Goal: Task Accomplishment & Management: Use online tool/utility

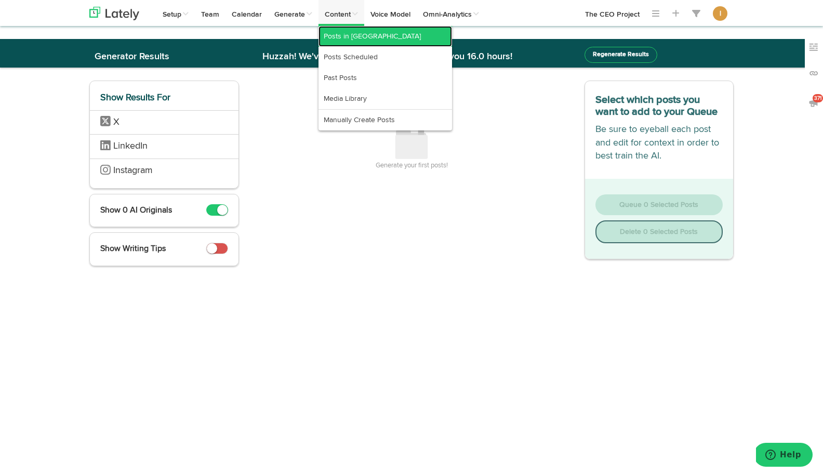
click at [345, 41] on link "Posts in [GEOGRAPHIC_DATA]" at bounding box center [386, 36] width 134 height 21
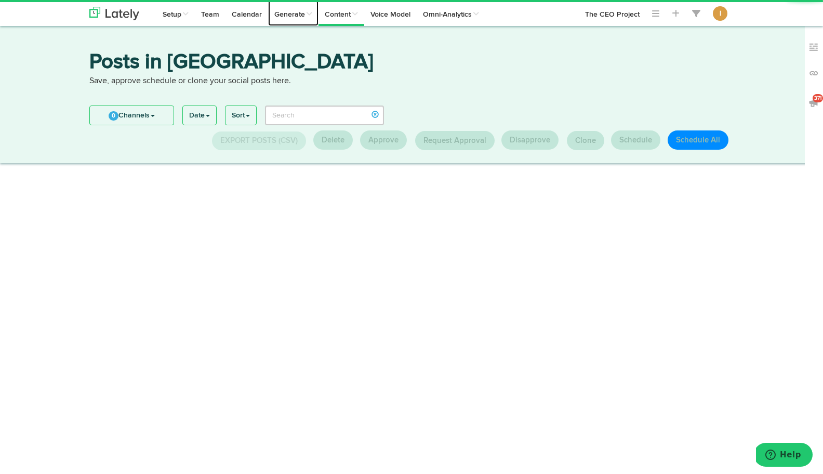
click at [303, 15] on link "Generate" at bounding box center [293, 13] width 50 height 26
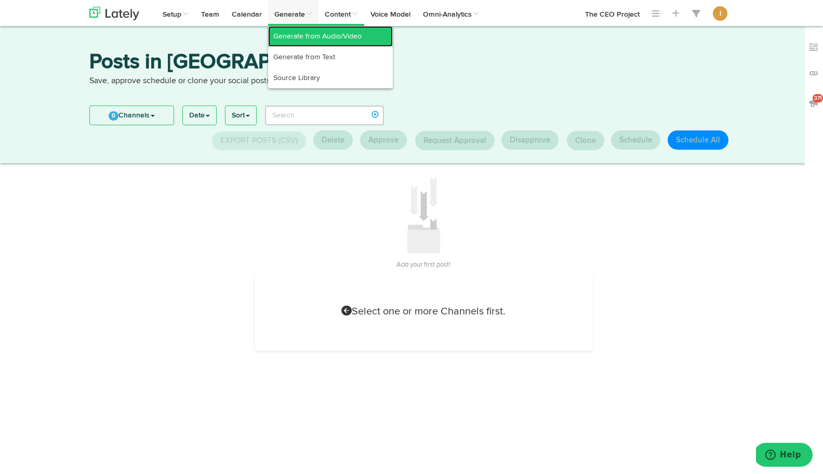
click at [300, 39] on link "Generate from Audio/Video" at bounding box center [330, 36] width 125 height 21
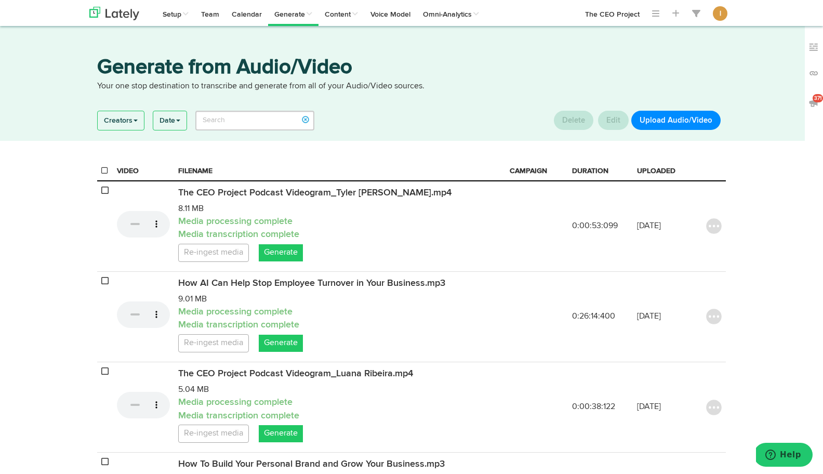
click at [666, 123] on button "Upload Audio/Video" at bounding box center [676, 120] width 89 height 19
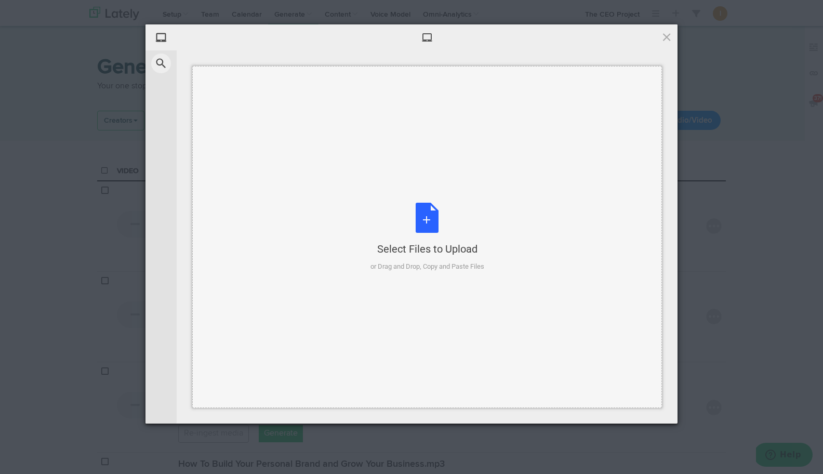
click at [423, 218] on div "Select Files to Upload or Drag and Drop, Copy and Paste Files" at bounding box center [428, 237] width 114 height 69
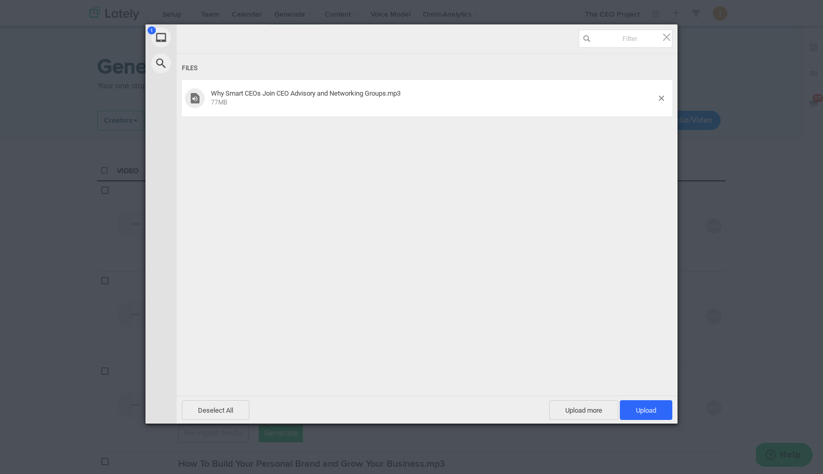
click at [382, 97] on span "77MB" at bounding box center [433, 101] width 445 height 9
click at [649, 416] on span "Upload 1" at bounding box center [646, 410] width 53 height 20
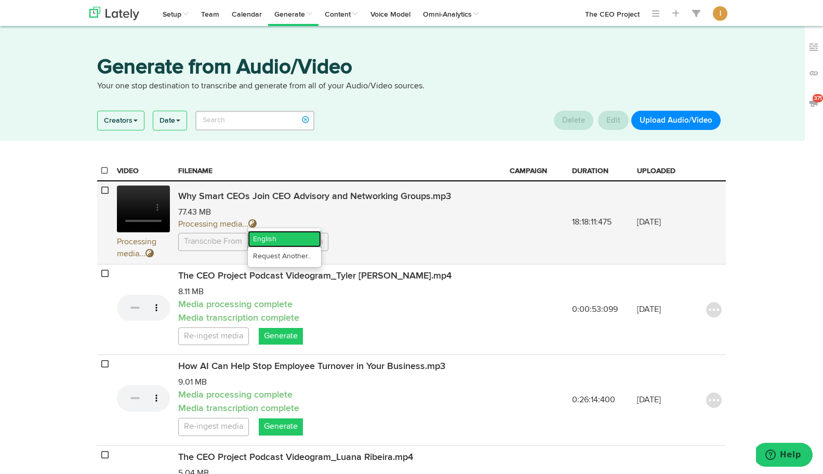
click at [266, 244] on link "English" at bounding box center [284, 239] width 73 height 17
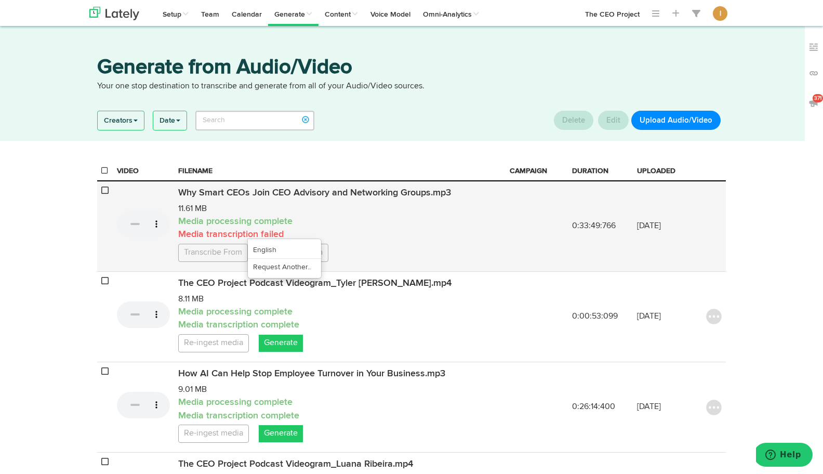
click at [233, 252] on link "Transcribe From" at bounding box center [213, 253] width 70 height 18
click at [268, 253] on link "English" at bounding box center [284, 250] width 73 height 17
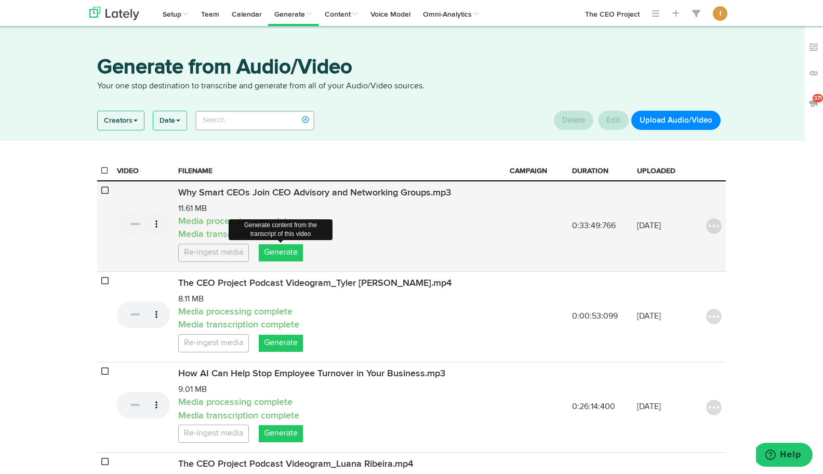
click at [296, 254] on link "Generate" at bounding box center [281, 252] width 44 height 17
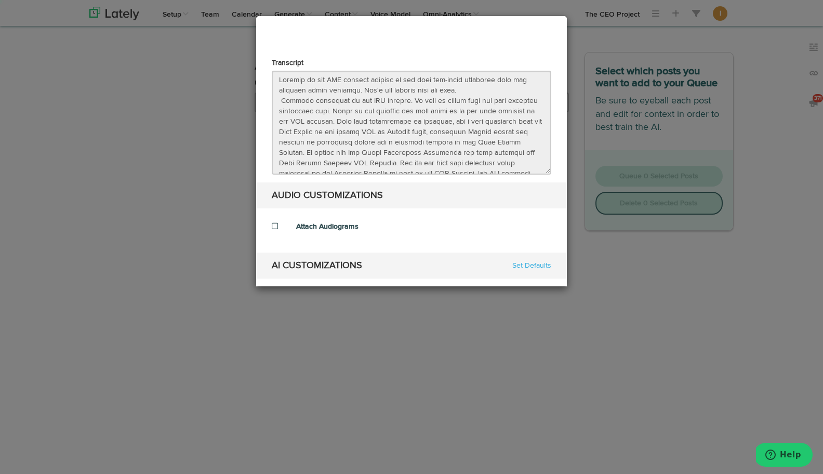
select select "natural"
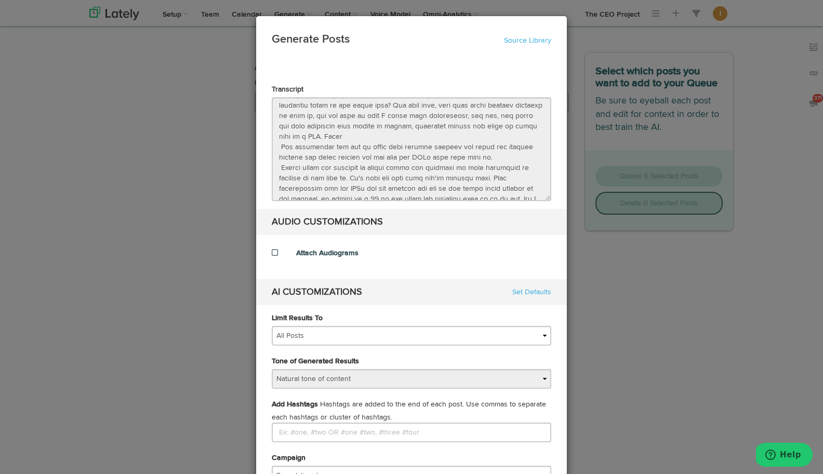
scroll to position [2919, 0]
click at [535, 37] on link "Source Library" at bounding box center [527, 40] width 47 height 7
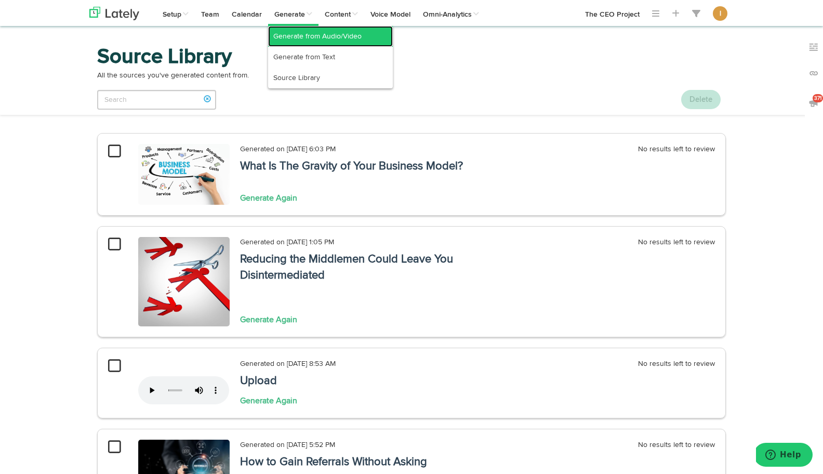
click at [298, 36] on link "Generate from Audio/Video" at bounding box center [330, 36] width 125 height 21
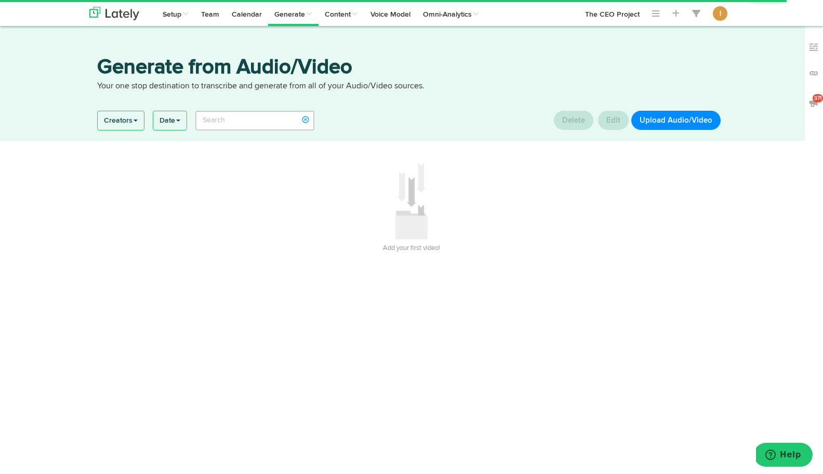
click at [666, 121] on button "Upload Audio/Video" at bounding box center [676, 120] width 89 height 19
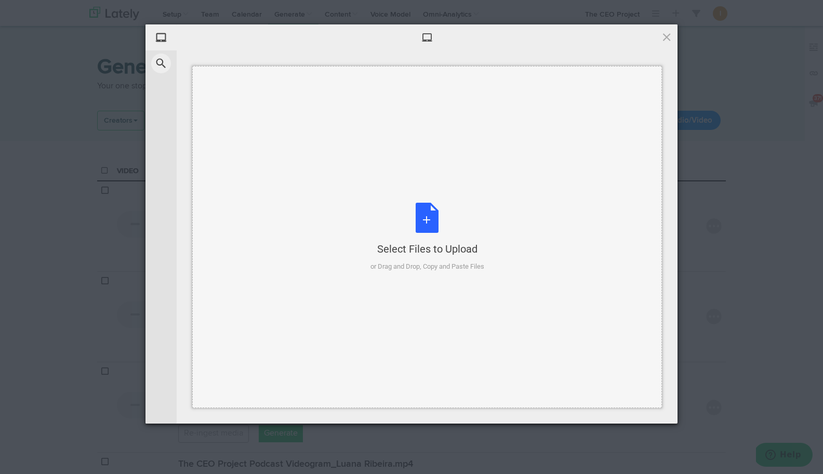
click at [426, 222] on div "Select Files to Upload or Drag and Drop, Copy and Paste Files" at bounding box center [428, 237] width 114 height 69
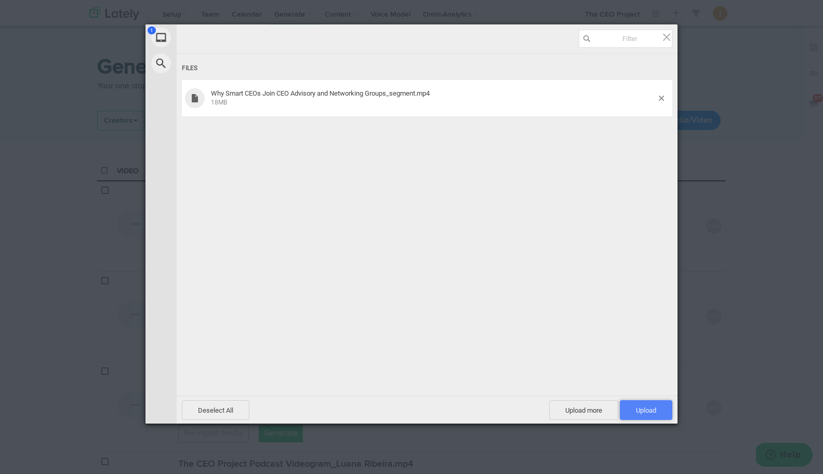
click at [647, 406] on span "Upload 1" at bounding box center [646, 410] width 20 height 8
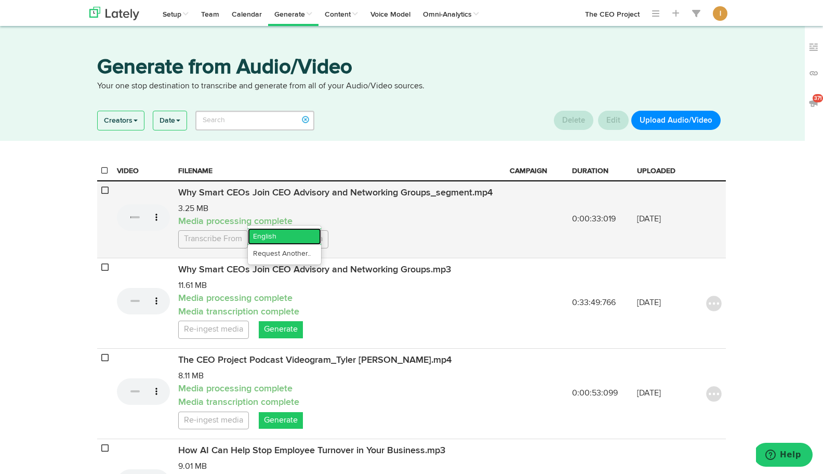
click at [259, 242] on link "English" at bounding box center [284, 236] width 73 height 17
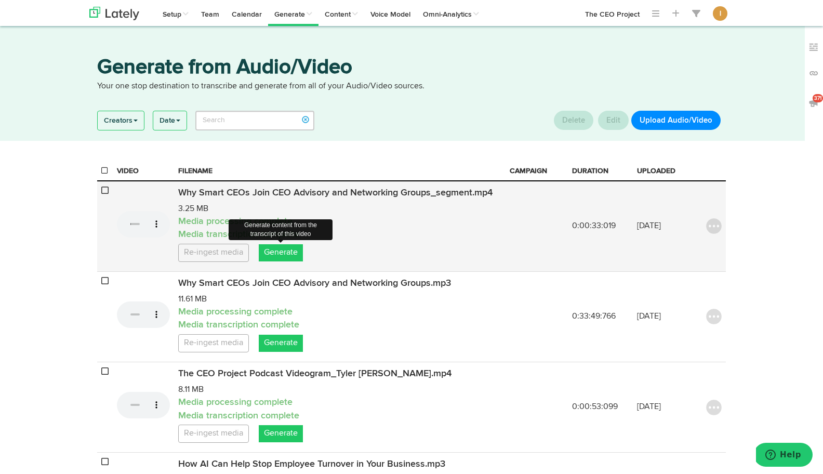
click at [269, 255] on link "Generate" at bounding box center [281, 252] width 44 height 17
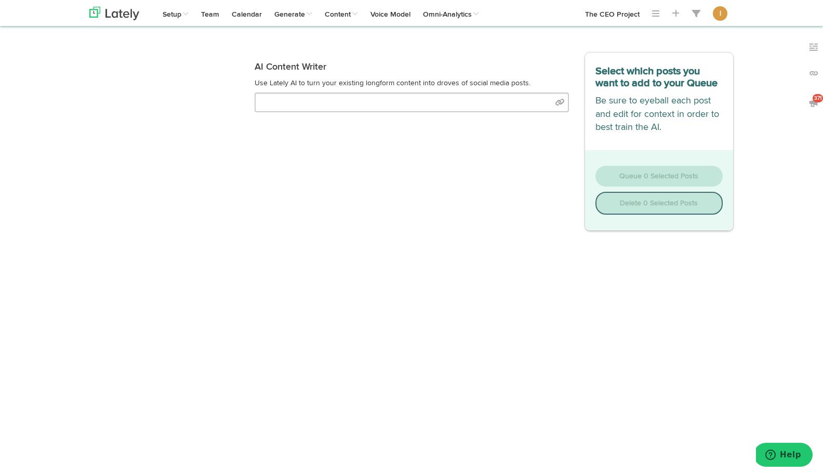
select select "natural"
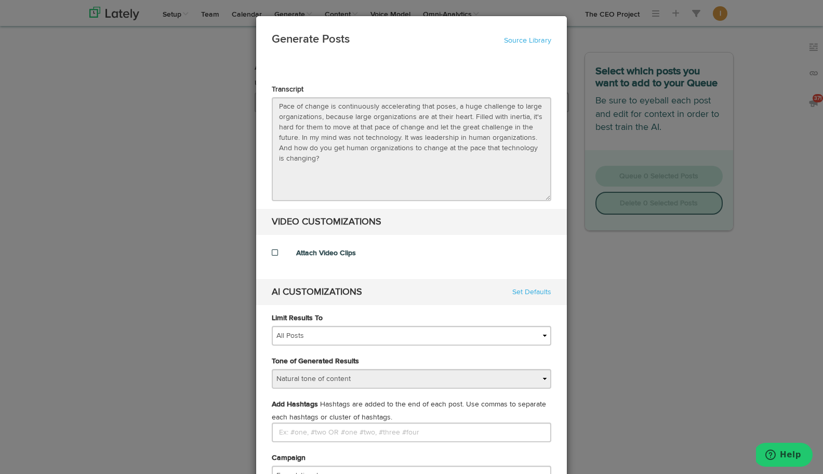
click at [275, 253] on span at bounding box center [275, 252] width 6 height 7
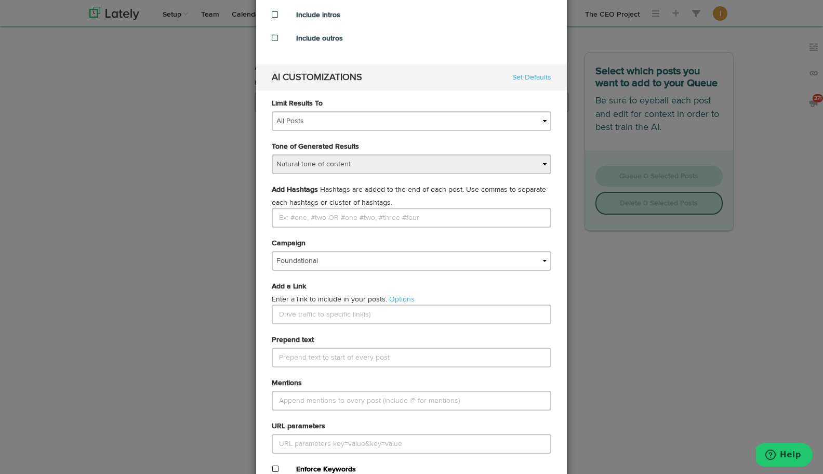
scroll to position [286, 0]
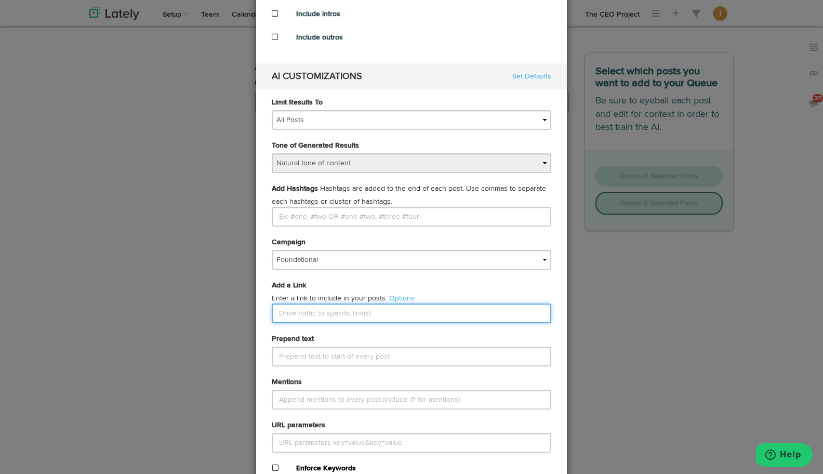
click at [296, 311] on input "text" at bounding box center [412, 314] width 280 height 20
paste input "ceo-peer-advisory-and-networking-groups"
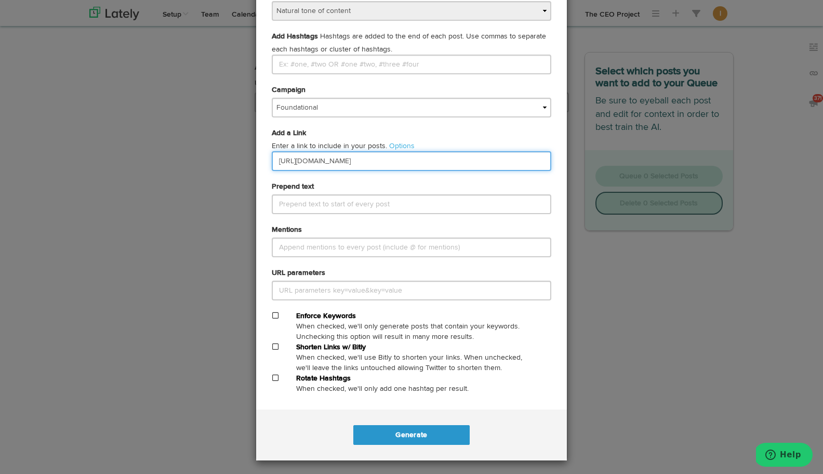
scroll to position [441, 0]
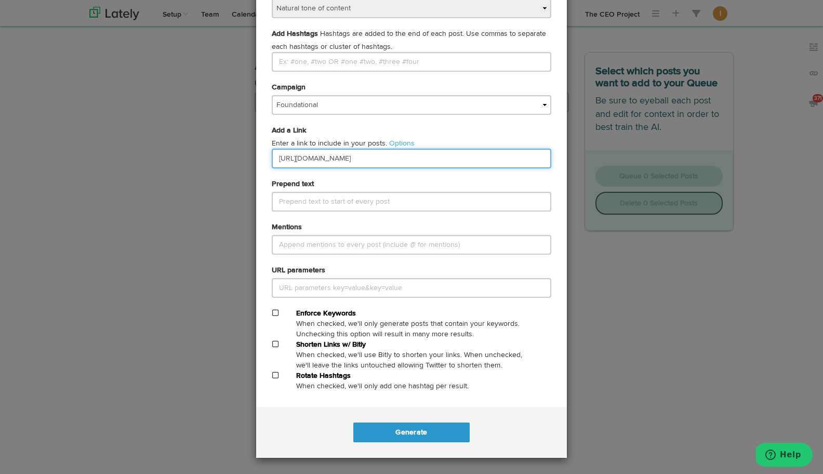
type input "[URL][DOMAIN_NAME]"
click at [276, 344] on span at bounding box center [275, 343] width 6 height 7
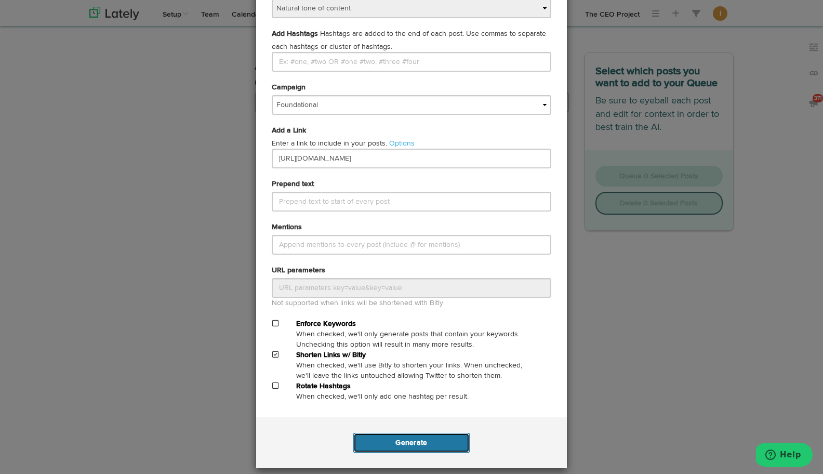
click at [405, 446] on button "Generate" at bounding box center [411, 443] width 116 height 20
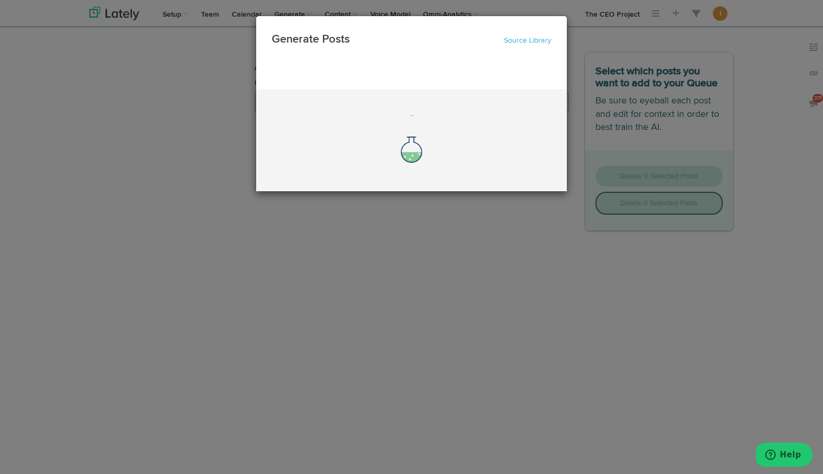
scroll to position [0, 0]
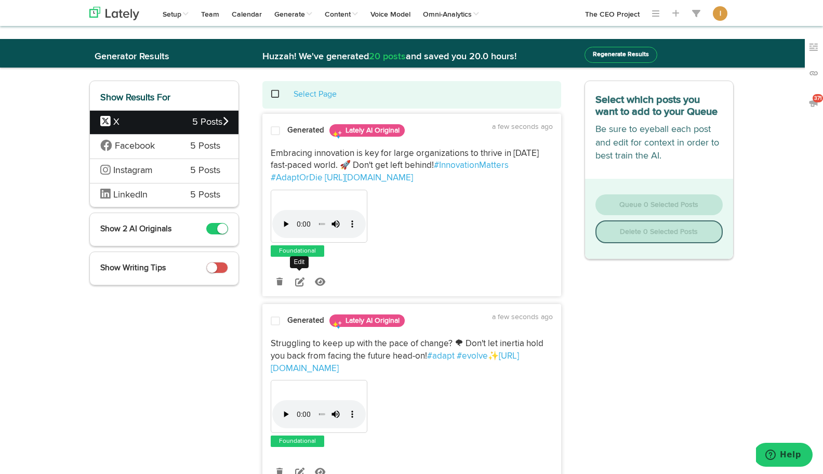
click at [300, 282] on icon at bounding box center [299, 281] width 9 height 9
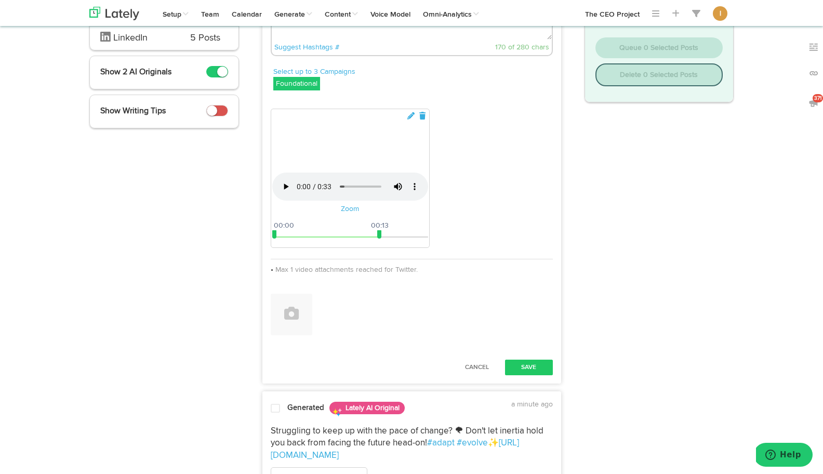
scroll to position [152, 0]
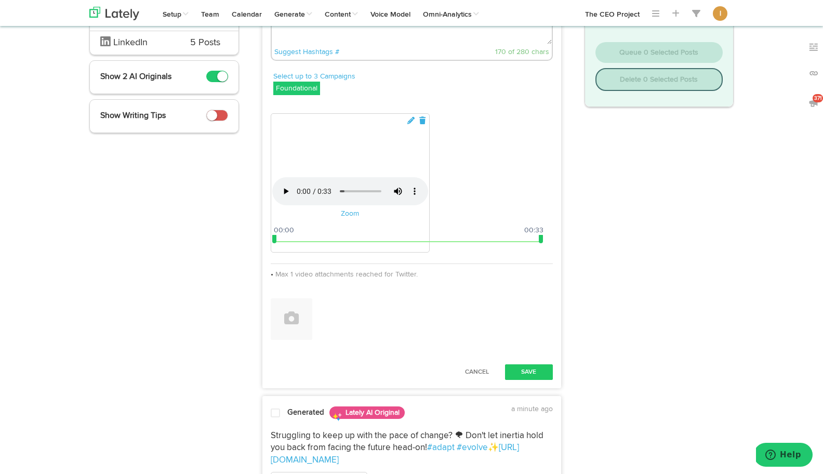
drag, startPoint x: 379, startPoint y: 311, endPoint x: 548, endPoint y: 317, distance: 169.0
click at [549, 255] on div "Your browser does not support HTML5 video. Zoom 00:00 00:33 00:00 00:33" at bounding box center [412, 184] width 282 height 142
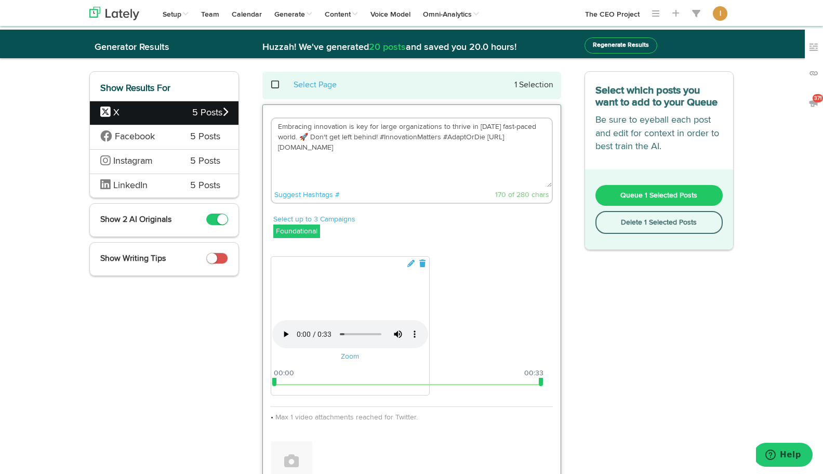
scroll to position [0, 0]
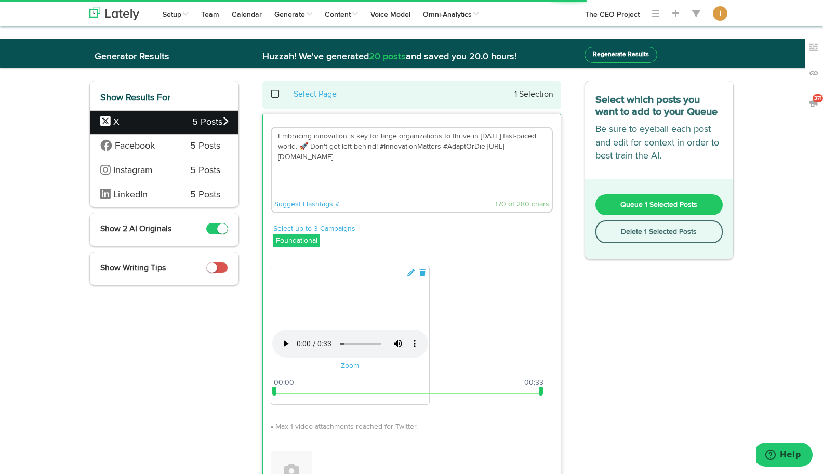
click at [274, 95] on span at bounding box center [280, 94] width 21 height 1
click at [662, 274] on div "Select which posts you want to add to your Queue Be sure to eyeball each post a…" at bounding box center [659, 410] width 165 height 658
click at [660, 231] on button "Delete 2 Selected Posts" at bounding box center [660, 231] width 128 height 23
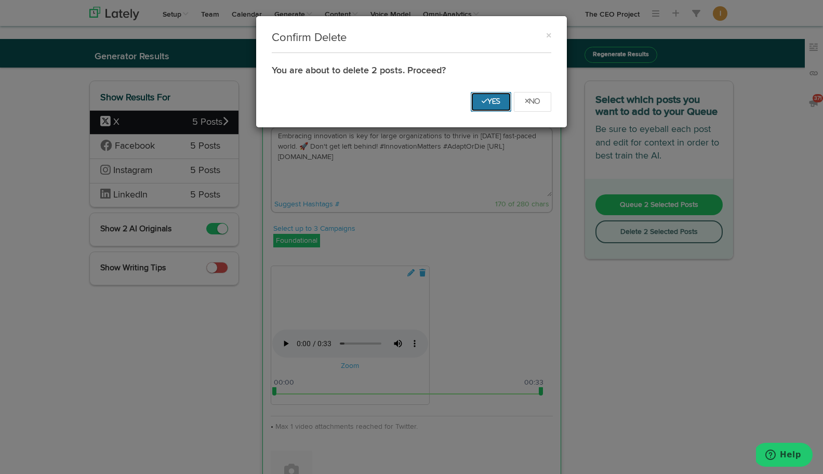
click at [486, 102] on icon "Yes" at bounding box center [491, 101] width 19 height 6
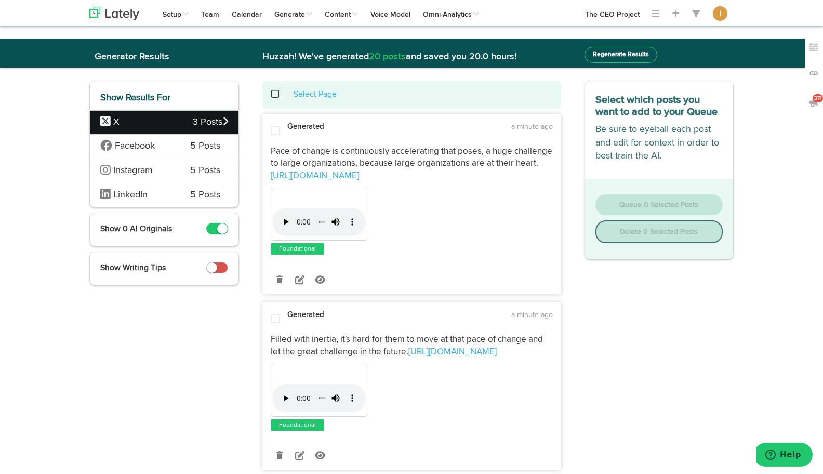
click at [275, 95] on span at bounding box center [280, 94] width 21 height 1
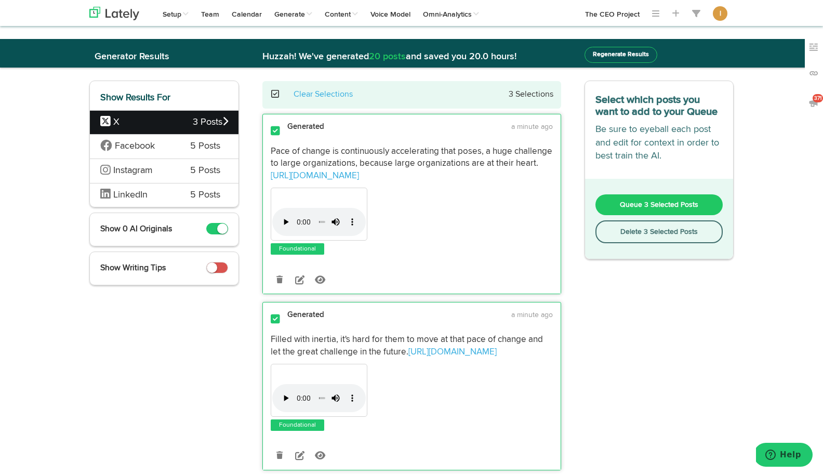
click at [615, 236] on button "Delete 3 Selected Posts" at bounding box center [660, 231] width 128 height 23
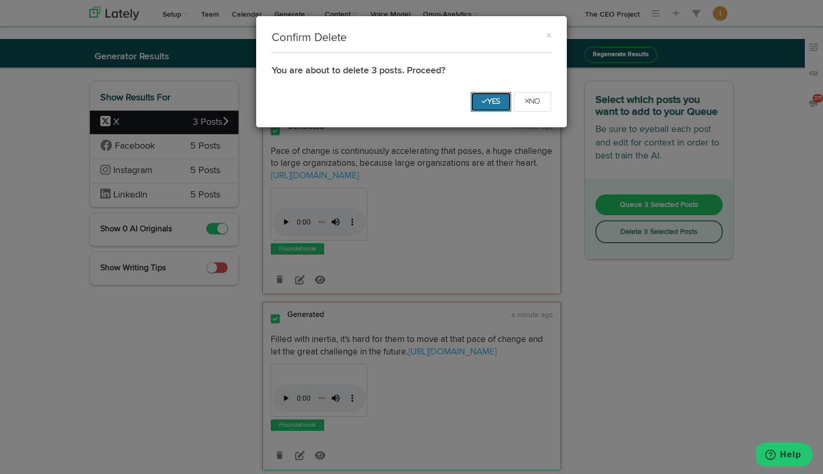
click at [482, 98] on icon "Yes" at bounding box center [491, 101] width 19 height 6
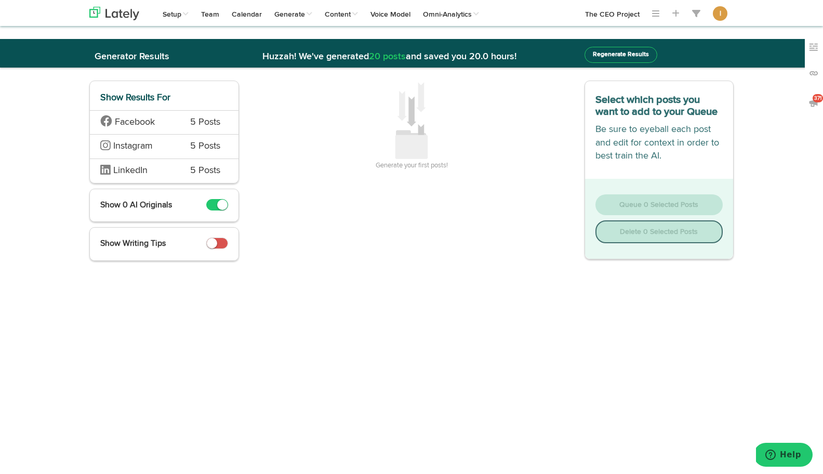
click at [214, 128] on span "5 Posts" at bounding box center [205, 123] width 30 height 14
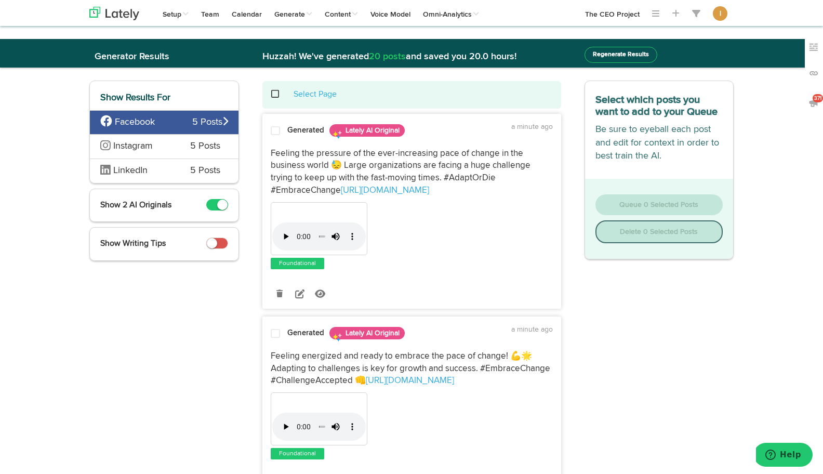
click at [277, 95] on span at bounding box center [280, 94] width 21 height 1
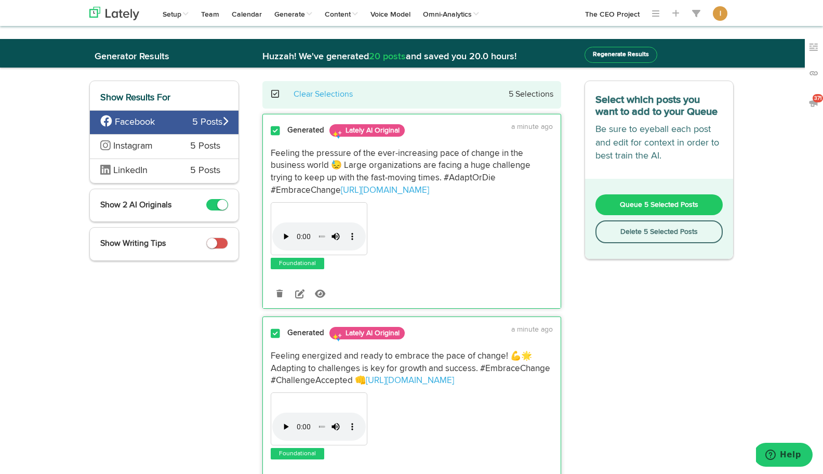
click at [638, 234] on button "Delete 5 Selected Posts" at bounding box center [660, 231] width 128 height 23
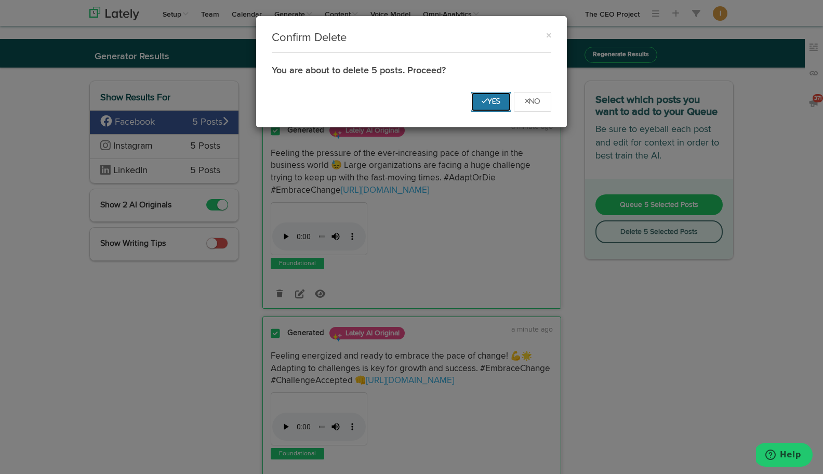
click at [484, 100] on icon "Yes" at bounding box center [491, 101] width 19 height 6
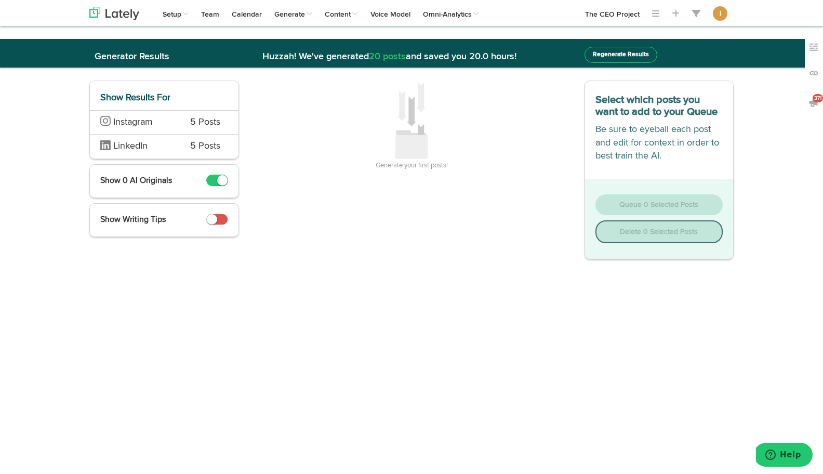
click at [224, 120] on div "Instagram 5 Posts" at bounding box center [164, 122] width 149 height 24
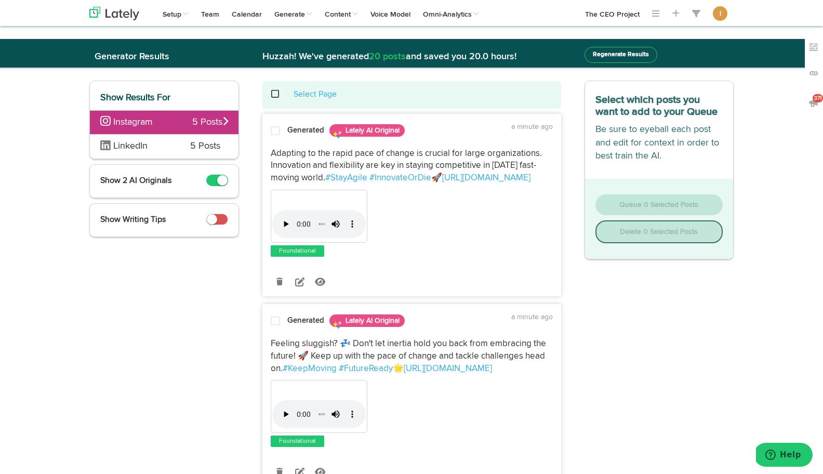
click at [272, 95] on span at bounding box center [280, 94] width 21 height 1
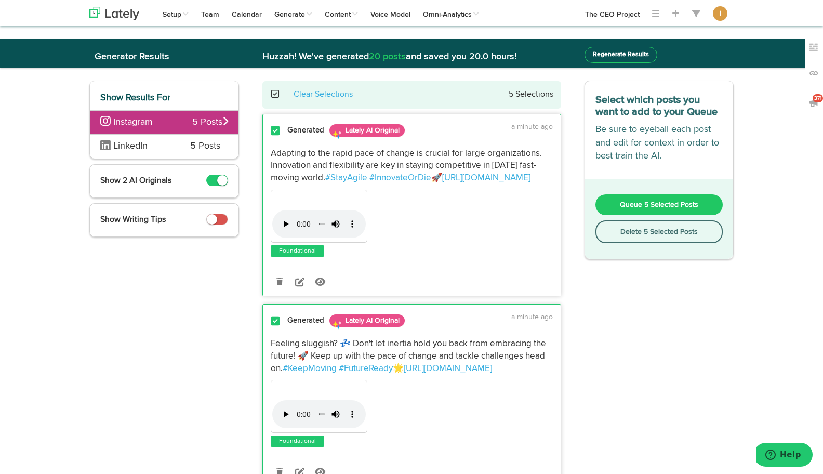
click at [640, 236] on button "Delete 5 Selected Posts" at bounding box center [660, 231] width 128 height 23
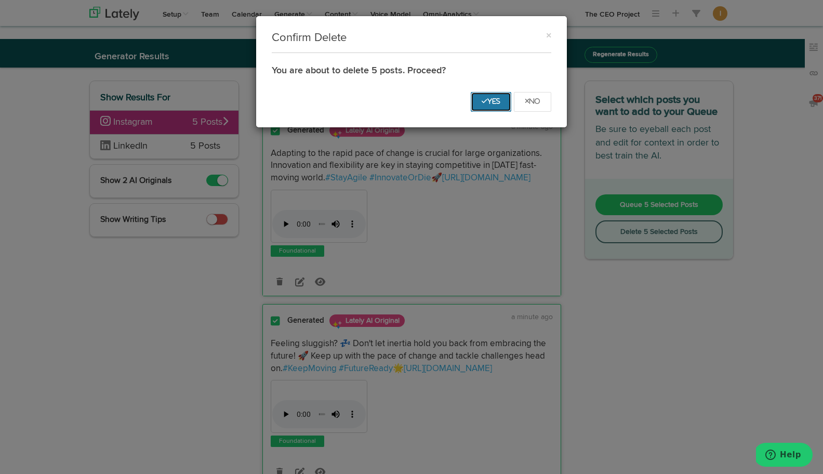
click at [489, 99] on icon "Yes" at bounding box center [491, 101] width 19 height 6
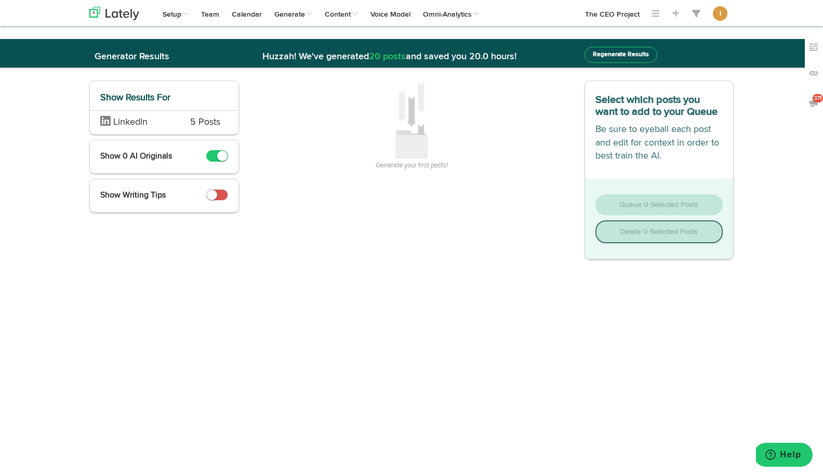
click at [230, 122] on div "LinkedIn 5 Posts" at bounding box center [164, 122] width 149 height 24
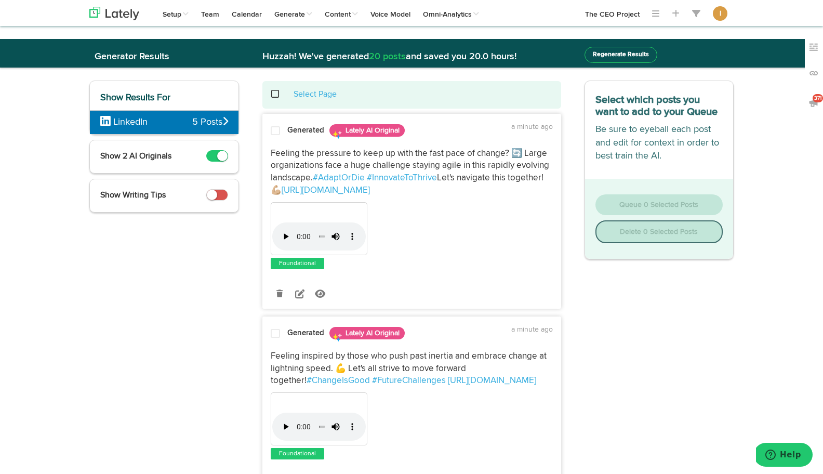
click at [274, 95] on span at bounding box center [280, 94] width 21 height 1
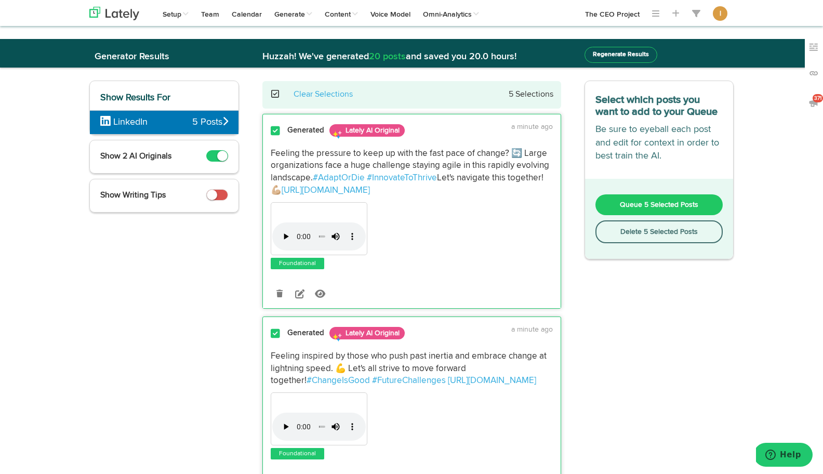
click at [666, 237] on button "Delete 5 Selected Posts" at bounding box center [660, 231] width 128 height 23
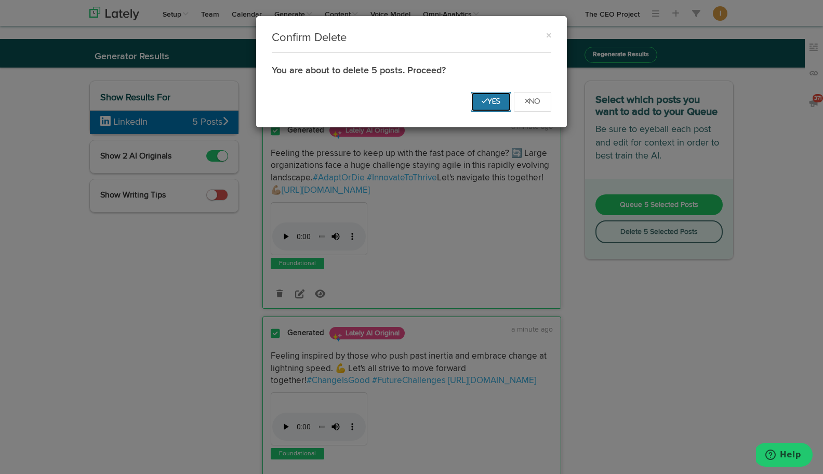
click at [492, 100] on icon "Yes" at bounding box center [491, 101] width 19 height 6
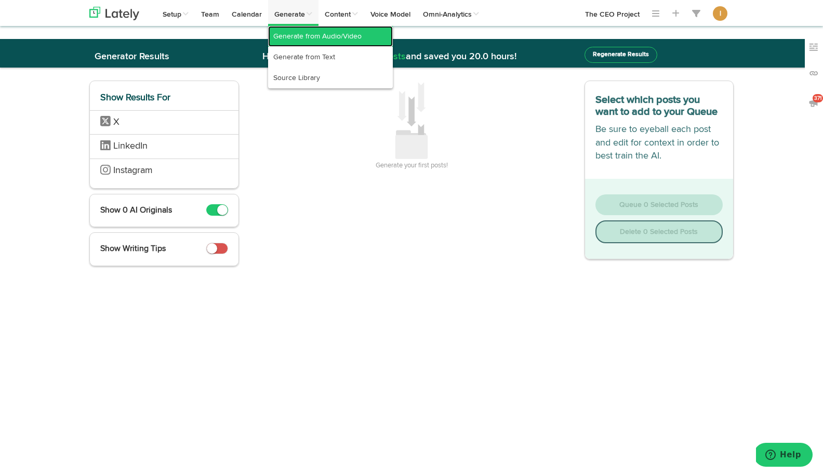
click at [301, 33] on link "Generate from Audio/Video" at bounding box center [330, 36] width 125 height 21
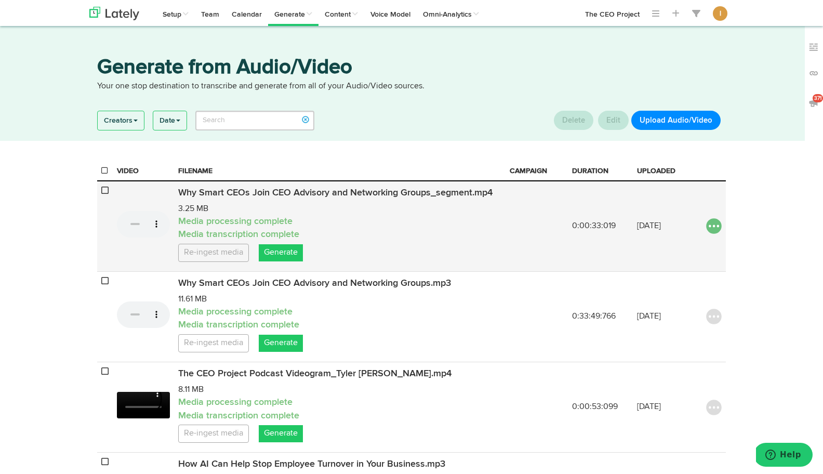
click at [706, 228] on img at bounding box center [714, 226] width 16 height 16
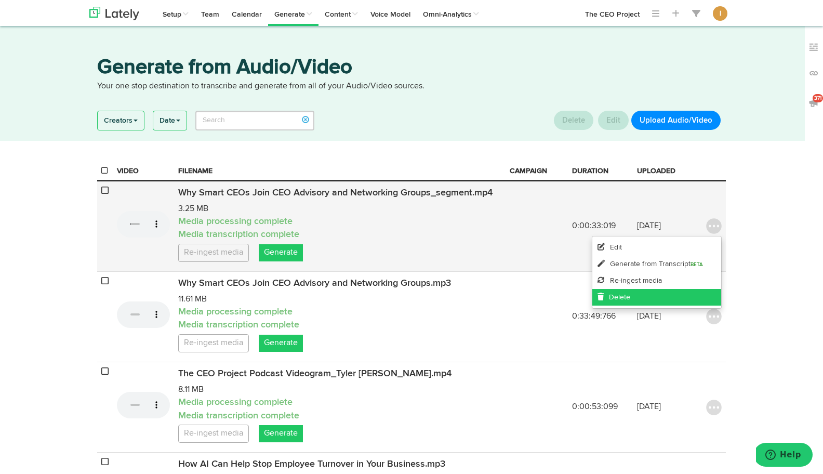
click at [641, 294] on link "Delete" at bounding box center [657, 297] width 129 height 17
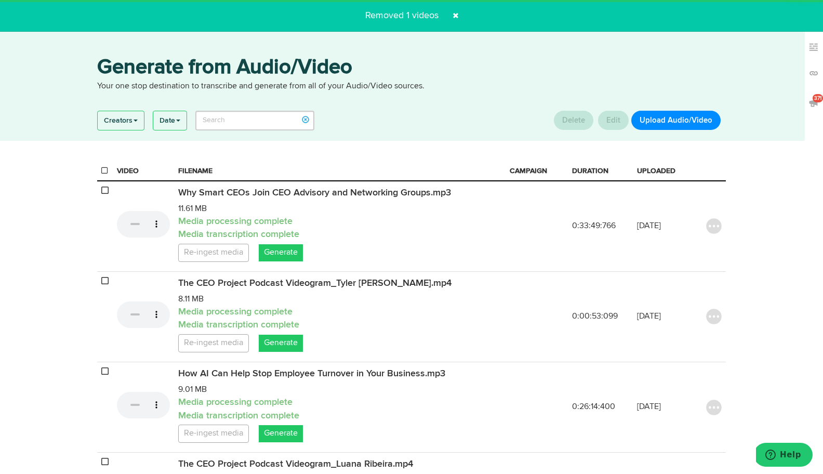
click at [664, 121] on button "Upload Audio/Video" at bounding box center [676, 120] width 89 height 19
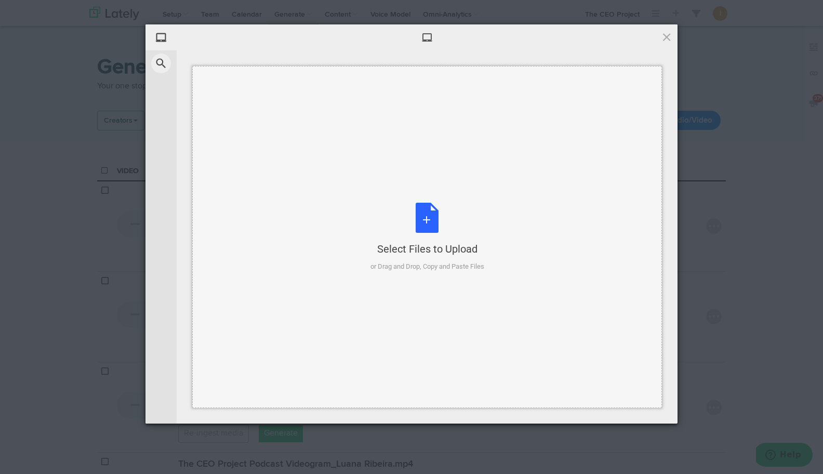
click at [429, 213] on div "Select Files to Upload or Drag and Drop, Copy and Paste Files" at bounding box center [428, 237] width 114 height 69
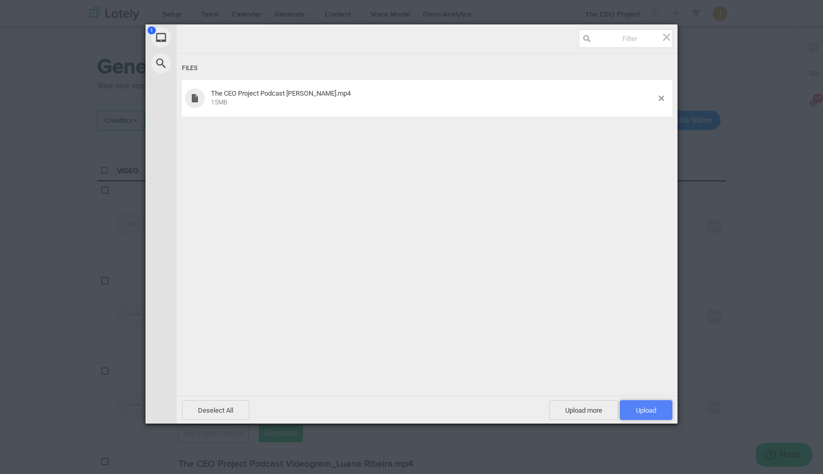
click at [652, 419] on span "Upload 1" at bounding box center [646, 410] width 53 height 20
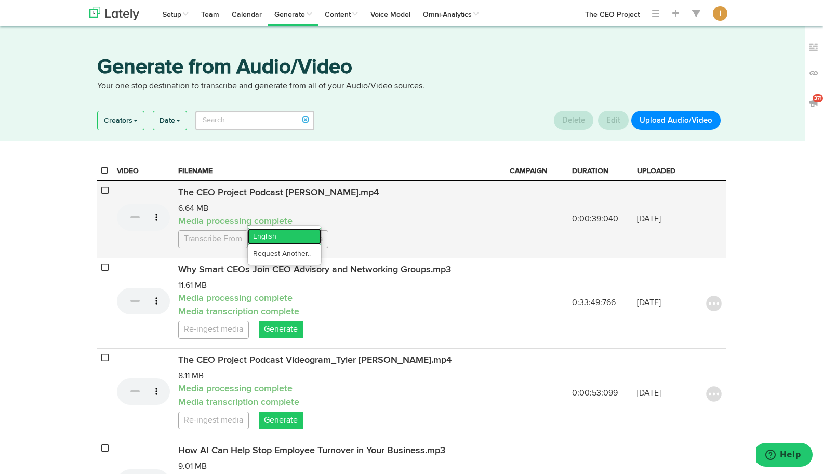
click at [270, 245] on link "English" at bounding box center [284, 236] width 73 height 17
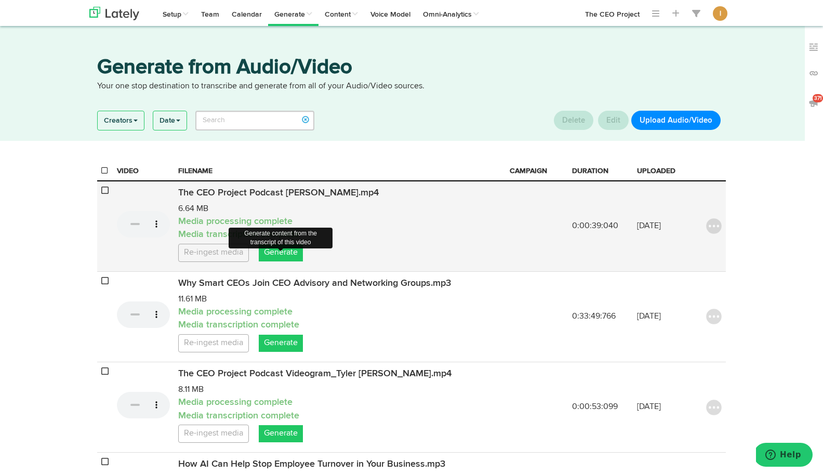
click at [270, 261] on link "Generate" at bounding box center [281, 252] width 44 height 17
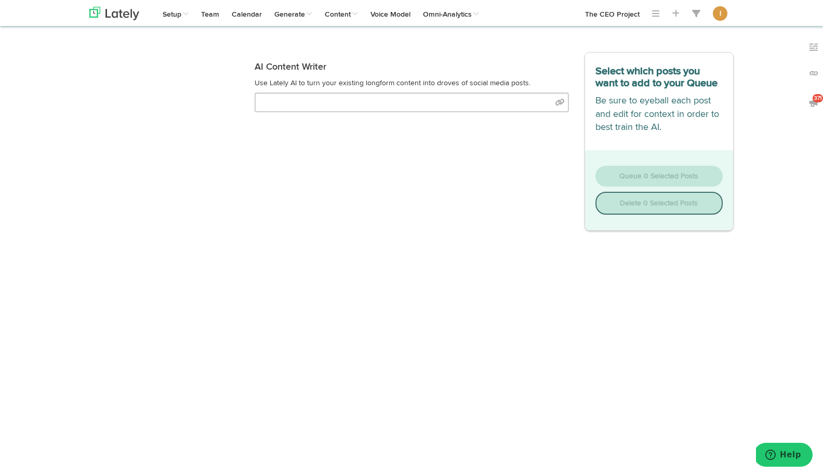
select select "natural"
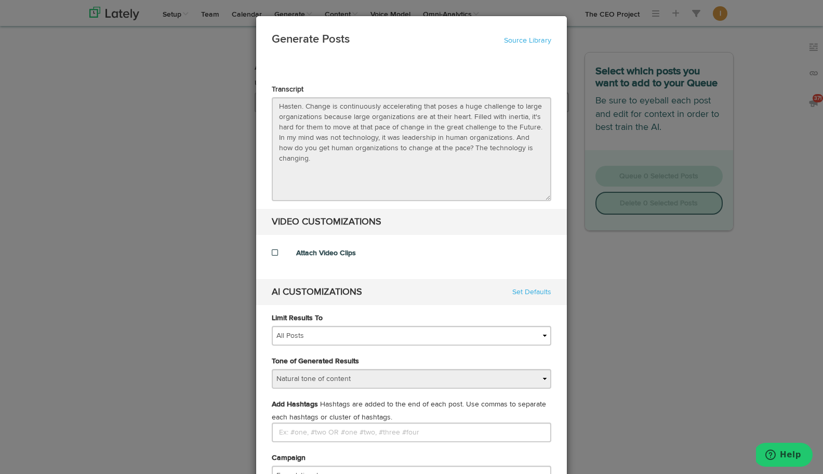
click at [272, 253] on span at bounding box center [275, 252] width 6 height 7
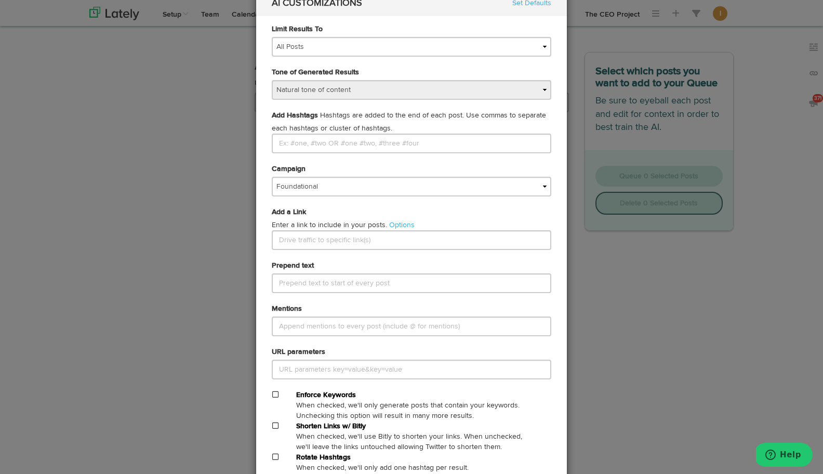
scroll to position [383, 0]
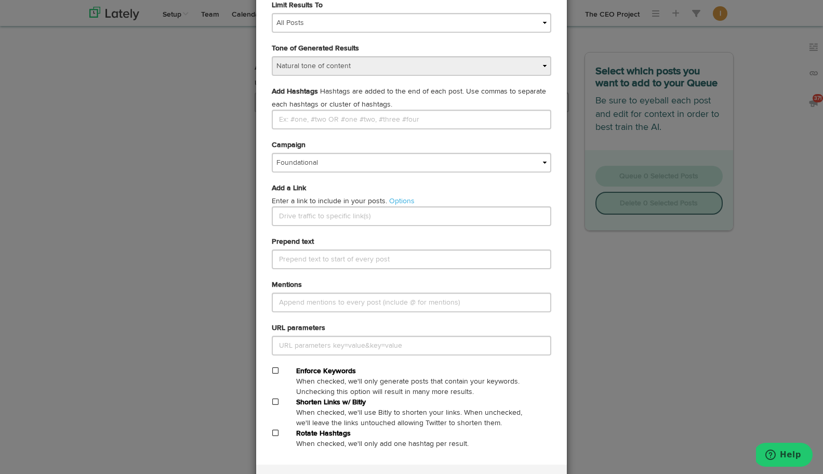
click at [275, 402] on span at bounding box center [275, 401] width 6 height 7
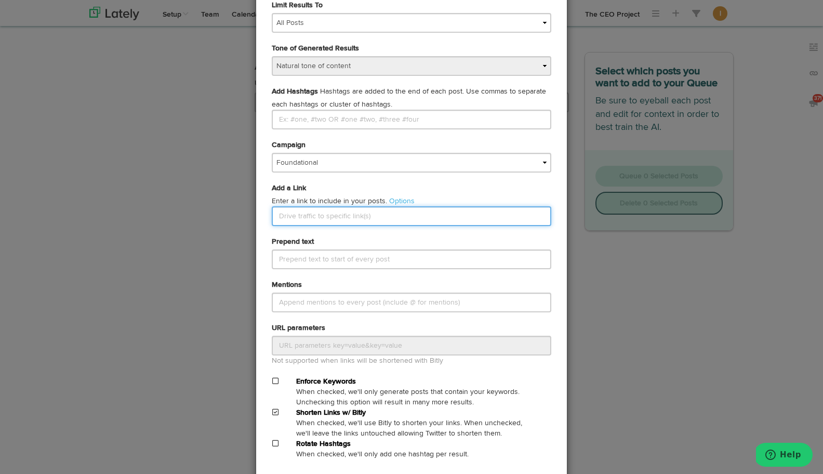
click at [295, 218] on input "text" at bounding box center [412, 216] width 280 height 20
paste input "What if the secret to keeping up with rapid change isn’t just better strategy—b…"
paste input "ceo-peer-advisory-and-networking-groups"
type input "[URL][DOMAIN_NAME]"
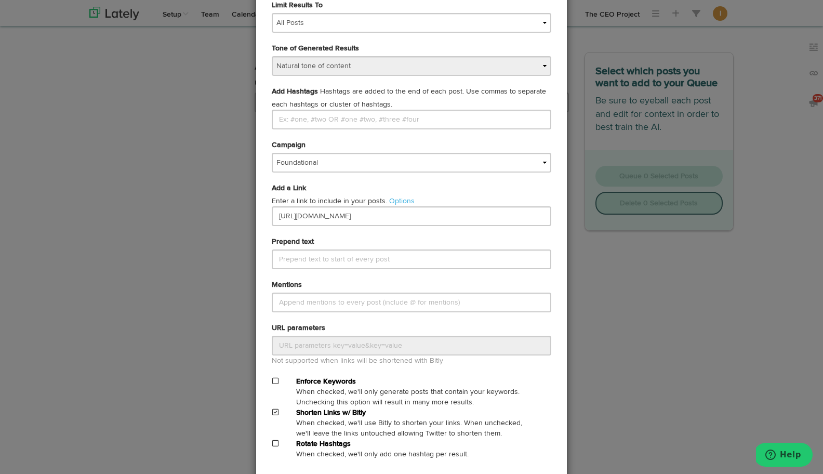
click at [391, 285] on div "Mentions" at bounding box center [411, 296] width 295 height 33
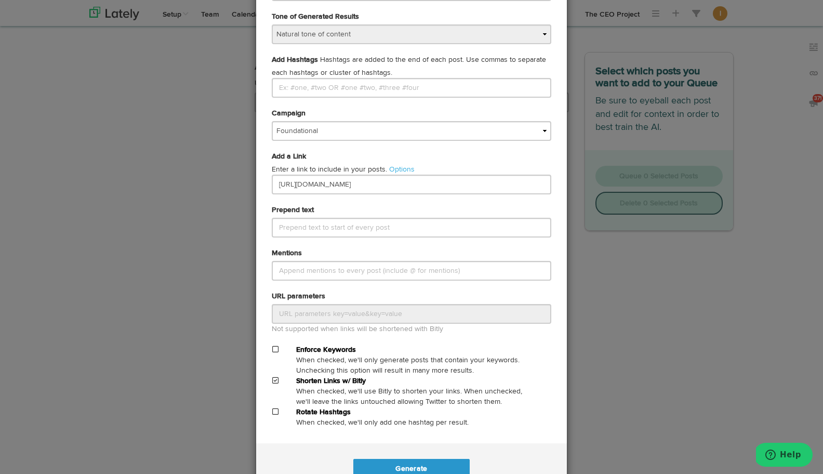
scroll to position [451, 0]
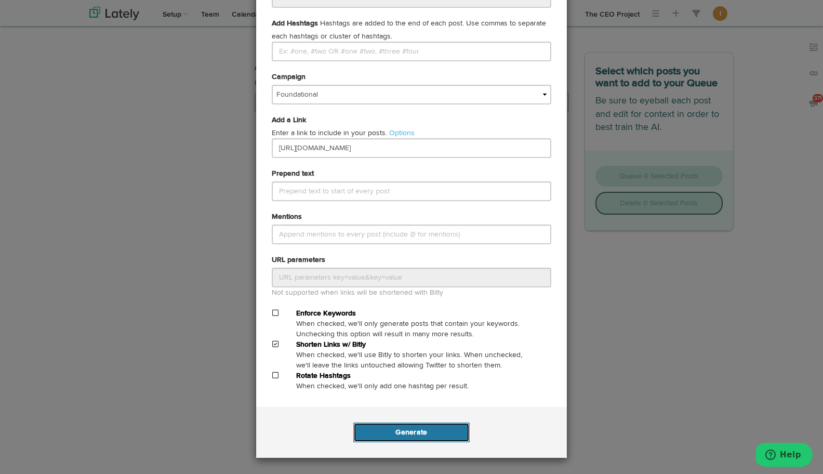
click at [406, 427] on button "Generate" at bounding box center [411, 433] width 116 height 20
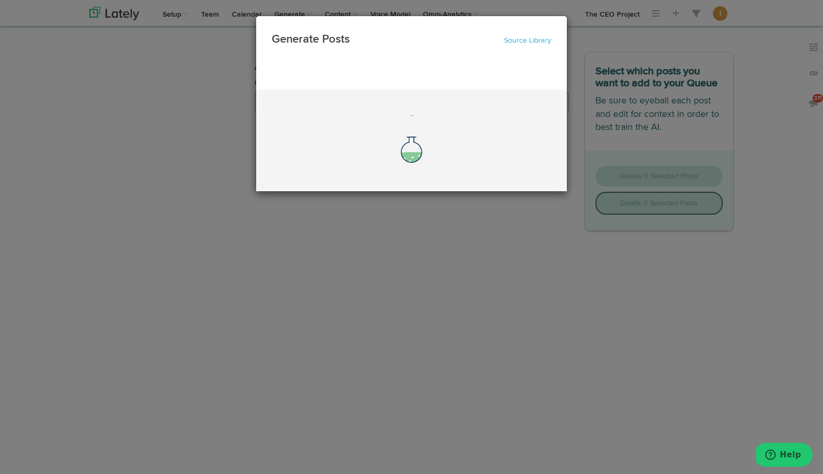
scroll to position [0, 0]
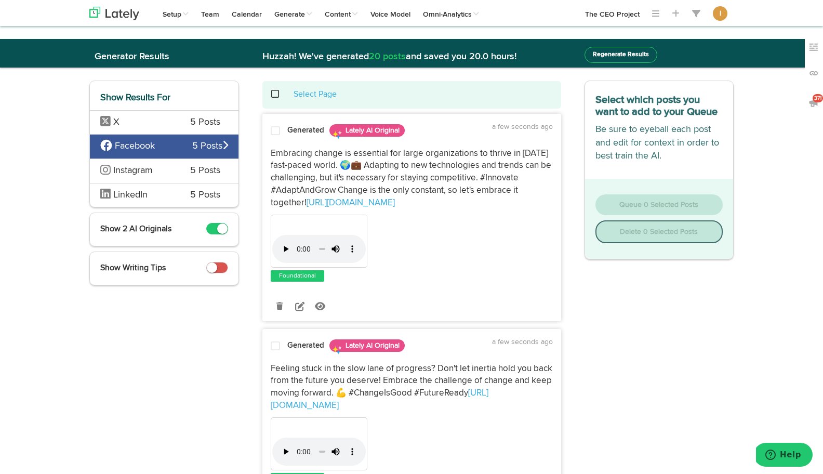
click at [275, 130] on span at bounding box center [275, 131] width 9 height 10
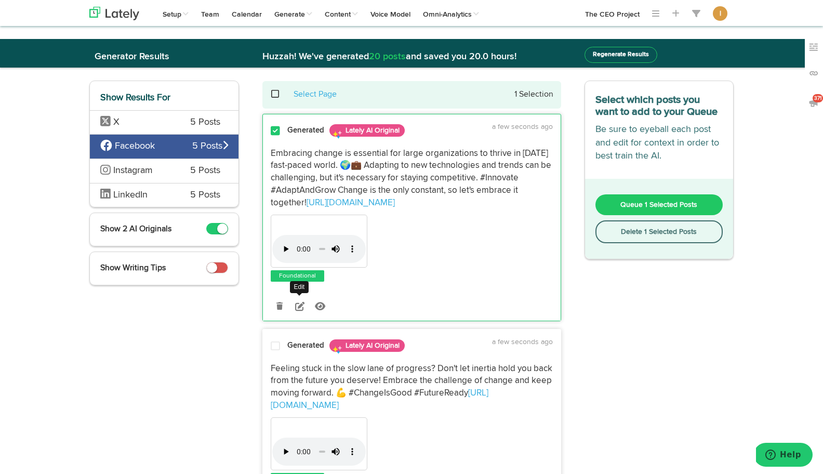
click at [301, 308] on icon at bounding box center [299, 305] width 9 height 9
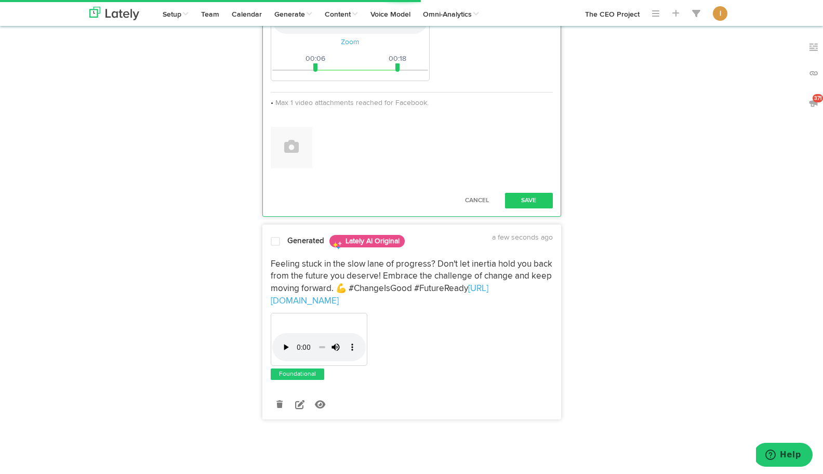
scroll to position [541, 0]
drag, startPoint x: 316, startPoint y: 256, endPoint x: 271, endPoint y: 255, distance: 44.7
click at [271, 81] on div "Your browser does not support HTML5 video. Zoom 00:00 00:39 00:01 00:18" at bounding box center [350, 11] width 159 height 139
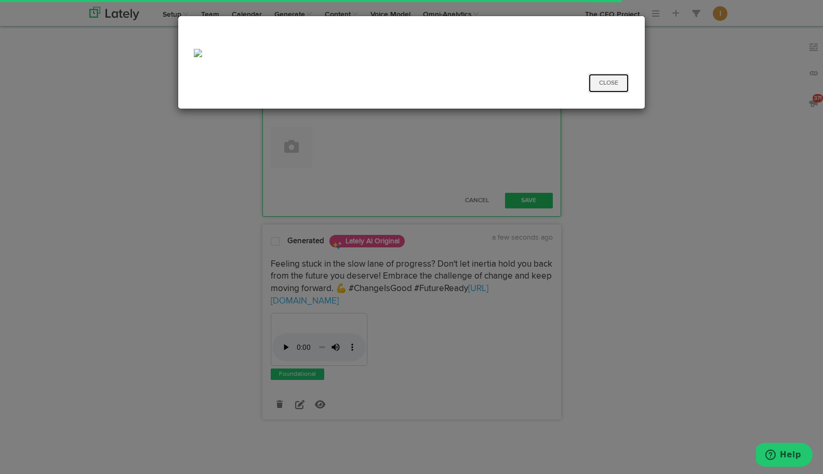
click at [611, 75] on button "Close" at bounding box center [608, 83] width 41 height 20
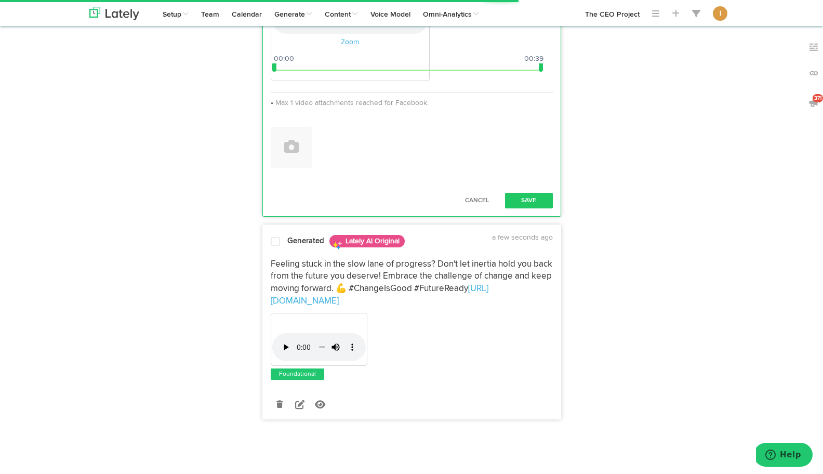
drag, startPoint x: 398, startPoint y: 253, endPoint x: 545, endPoint y: 254, distance: 147.1
click at [545, 84] on div "Your browser does not support HTML5 video. Zoom 00:00 00:39 00:00 00:39" at bounding box center [412, 13] width 282 height 142
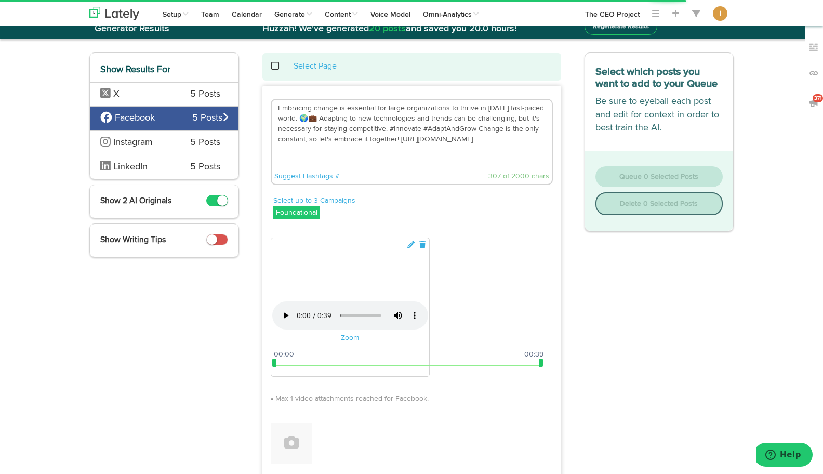
scroll to position [0, 0]
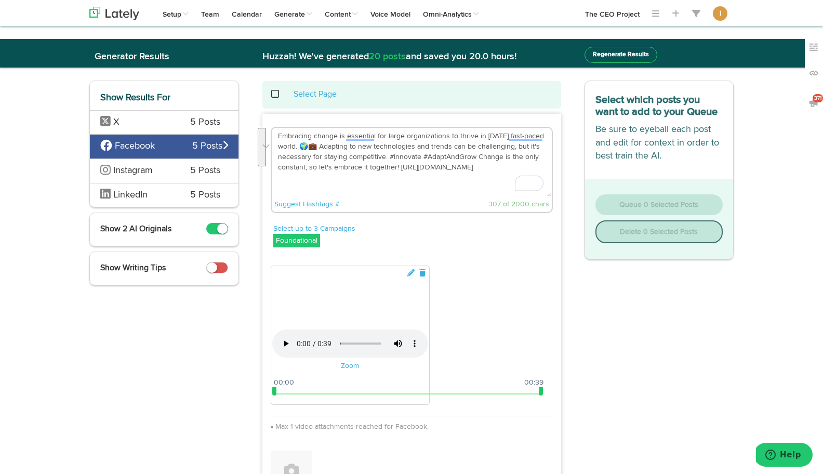
drag, startPoint x: 398, startPoint y: 167, endPoint x: 274, endPoint y: 138, distance: 127.5
click at [274, 138] on div "Embracing change is essential for large organizations to thrive in today's fast…" at bounding box center [412, 171] width 298 height 89
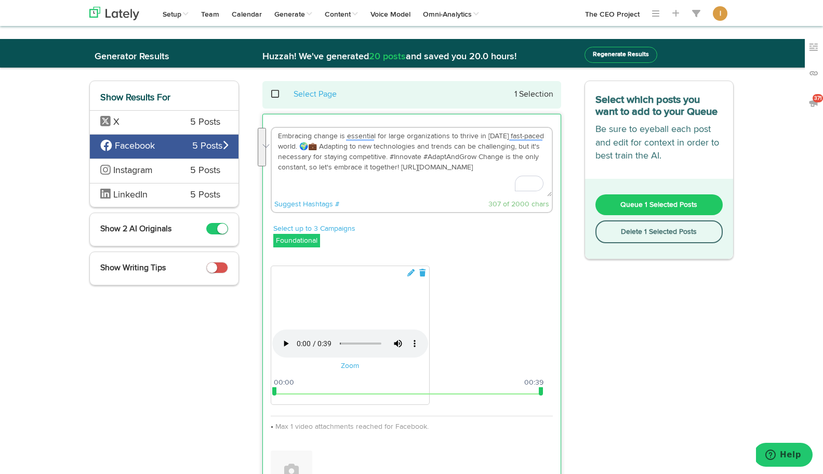
paste textarea "ceo-peer-advisory-and-networking-groups"
paste textarea "What if the secret to keeping up with rapid change isn’t just better strategy—b…"
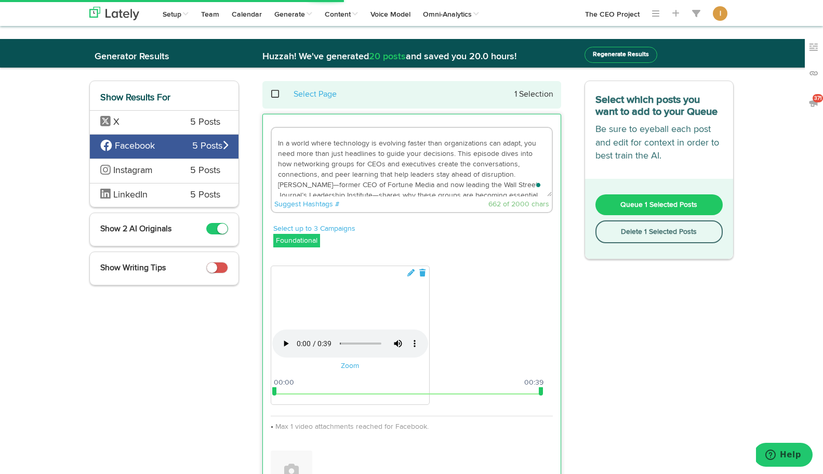
scroll to position [27, 0]
click at [427, 190] on textarea "What if the secret to keeping up with rapid change isn’t just better strategy—b…" at bounding box center [412, 162] width 280 height 69
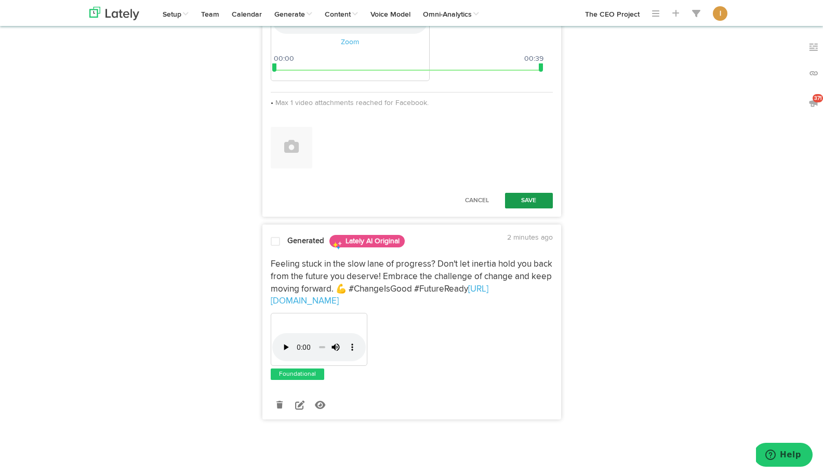
type textarea "What if the secret to keeping up with rapid change isn’t just better strategy—b…"
click at [520, 208] on button "Save" at bounding box center [529, 201] width 48 height 16
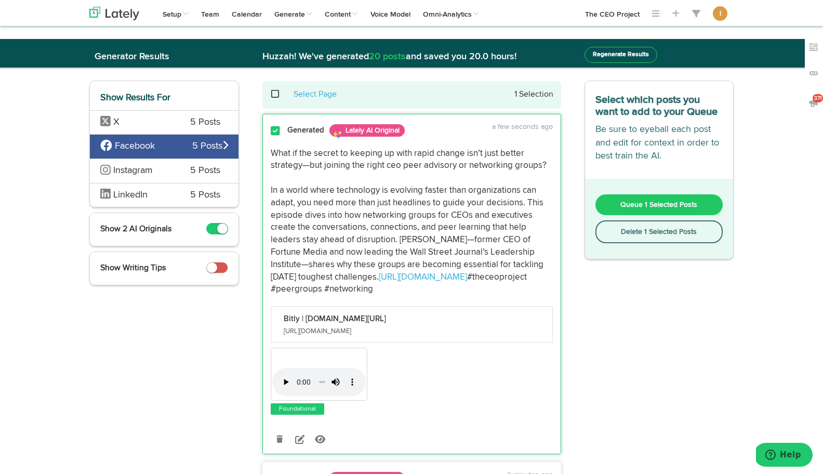
click at [638, 202] on span "Queue 1 Selected Posts" at bounding box center [659, 204] width 77 height 7
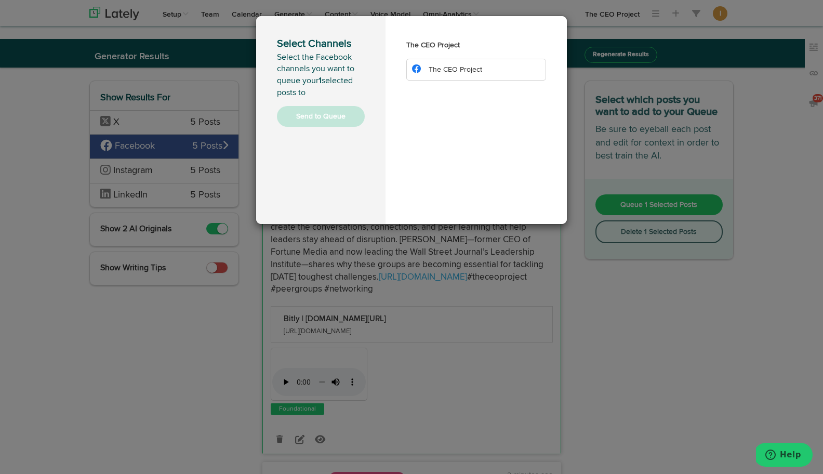
click at [498, 65] on li "The CEO Project" at bounding box center [476, 70] width 140 height 22
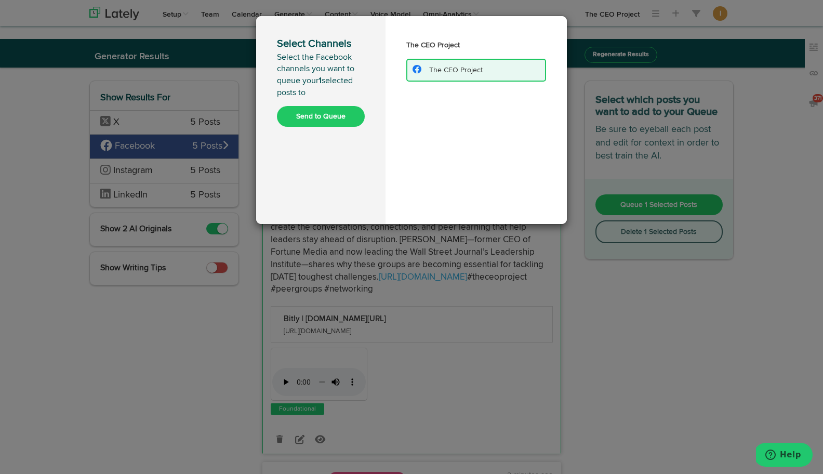
click at [316, 120] on button "Send to Queue" at bounding box center [321, 116] width 88 height 21
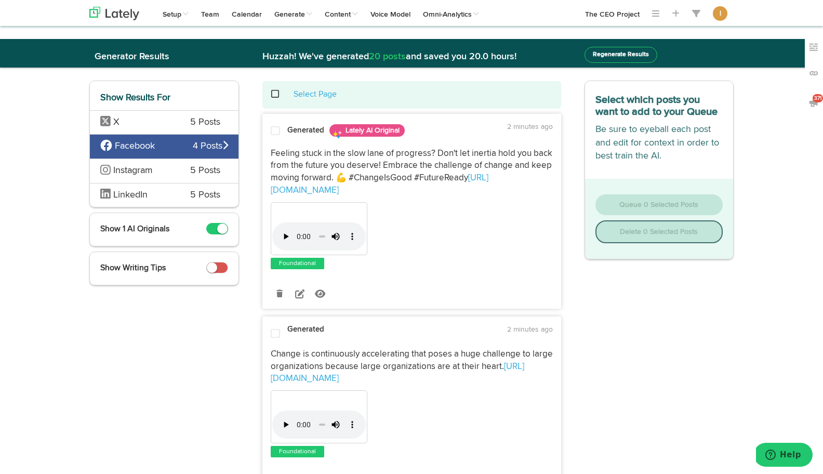
click at [275, 94] on span at bounding box center [280, 94] width 21 height 1
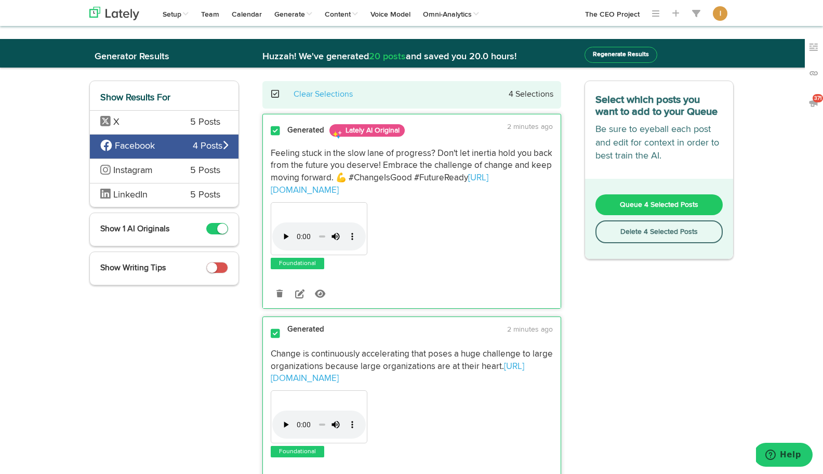
click at [603, 228] on button "Delete 4 Selected Posts" at bounding box center [660, 231] width 128 height 23
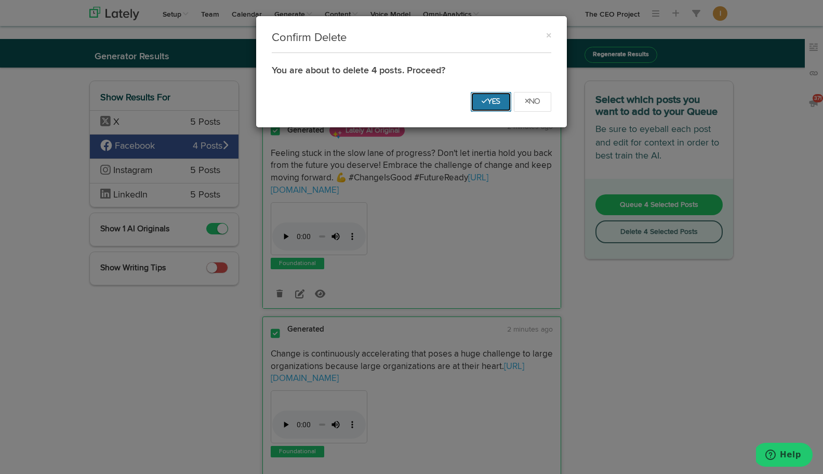
click at [493, 108] on button "Yes" at bounding box center [491, 102] width 41 height 20
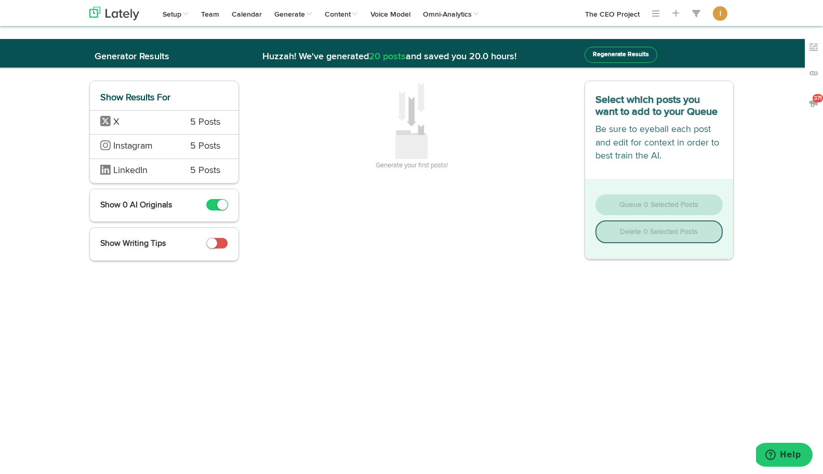
click at [205, 126] on span "5 Posts" at bounding box center [205, 123] width 30 height 14
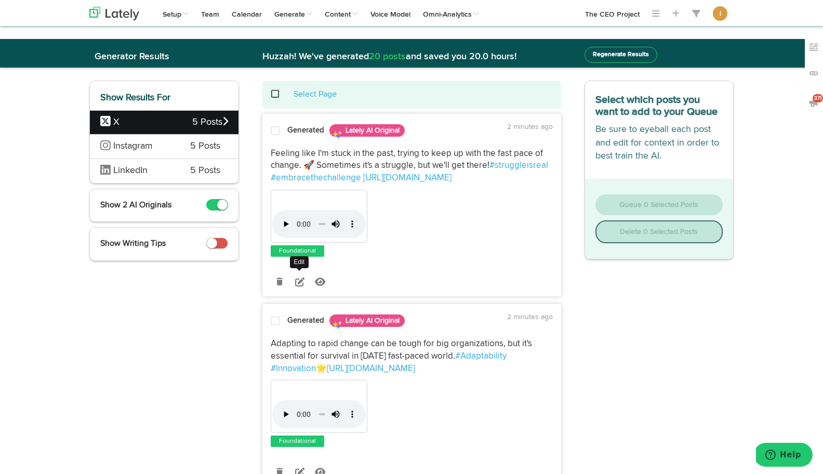
click at [299, 279] on icon at bounding box center [299, 281] width 9 height 9
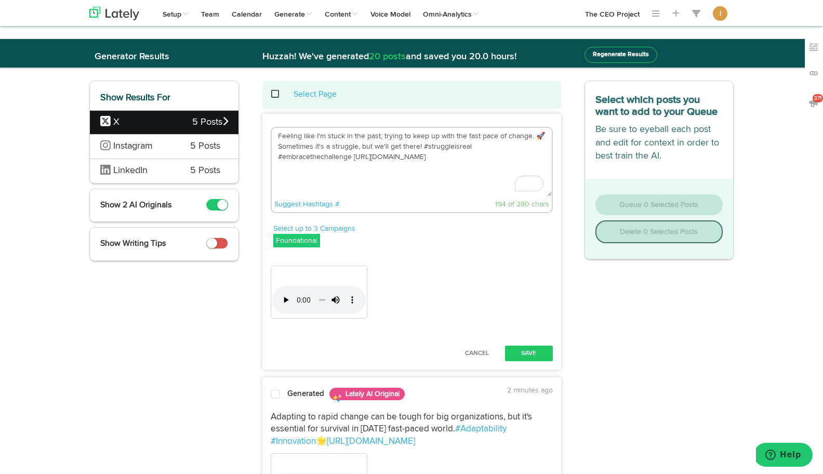
click at [545, 144] on textarea "Feeling like I'm stuck in the past, trying to keep up with the fast pace of cha…" at bounding box center [412, 162] width 280 height 69
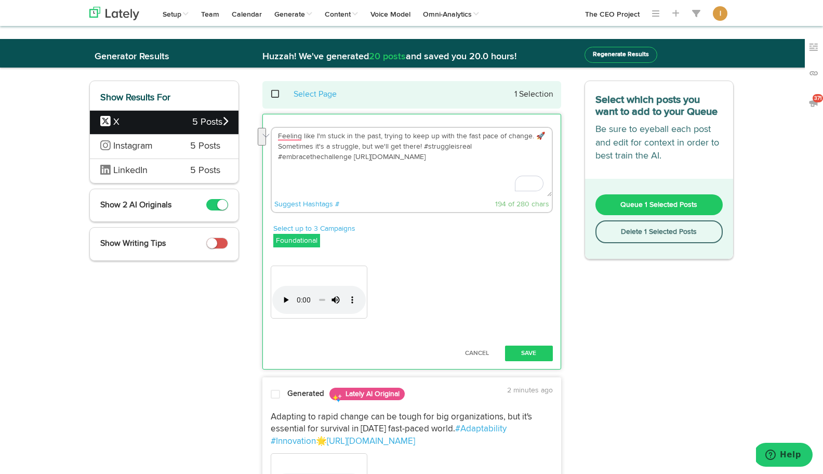
drag, startPoint x: 546, startPoint y: 147, endPoint x: 274, endPoint y: 129, distance: 271.9
click at [274, 129] on textarea "Feeling like I'm stuck in the past, trying to keep up with the fast pace of cha…" at bounding box center [412, 162] width 280 height 69
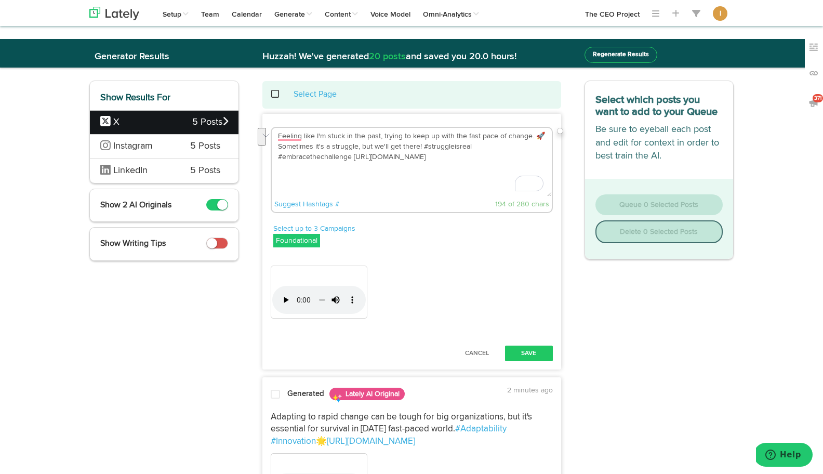
paste textarea "What if the secret to keeping up with rapid change isn’t just better strategy—b…"
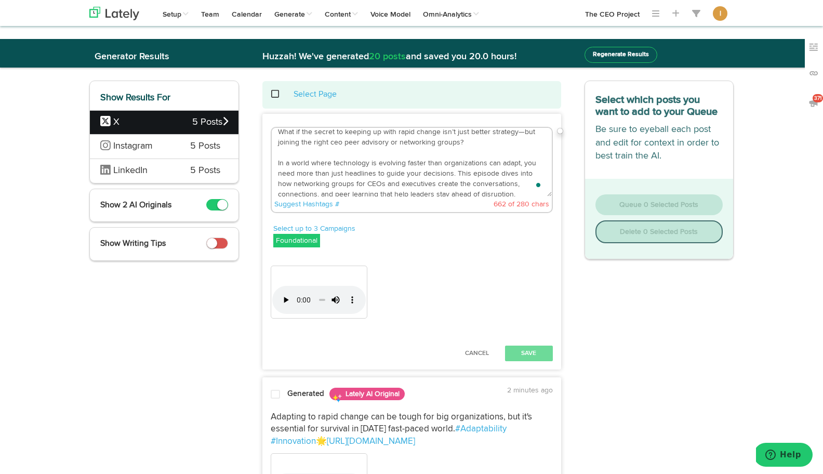
drag, startPoint x: 274, startPoint y: 162, endPoint x: 317, endPoint y: 177, distance: 44.9
click at [317, 177] on textarea "What if the secret to keeping up with rapid change isn’t just better strategy—b…" at bounding box center [412, 162] width 280 height 69
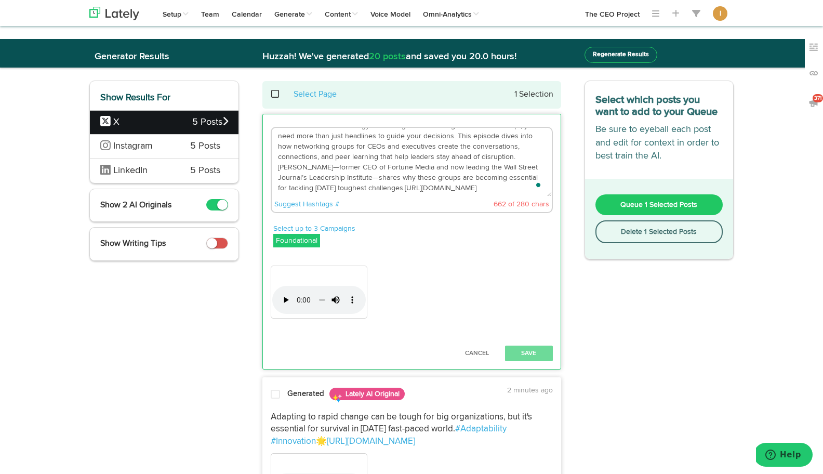
click at [471, 156] on textarea "What if the secret to keeping up with rapid change isn’t just better strategy—b…" at bounding box center [412, 162] width 280 height 69
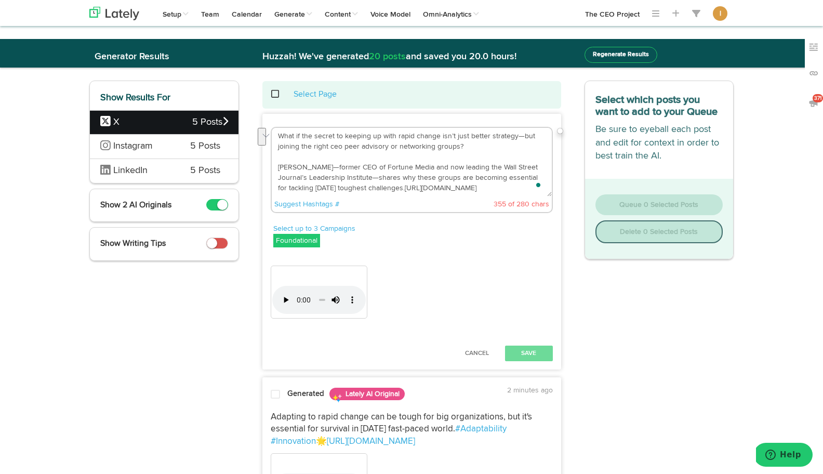
drag, startPoint x: 378, startPoint y: 177, endPoint x: 318, endPoint y: 164, distance: 61.6
click at [318, 164] on textarea "What if the secret to keeping up with rapid change isn’t just better strategy—b…" at bounding box center [412, 162] width 280 height 69
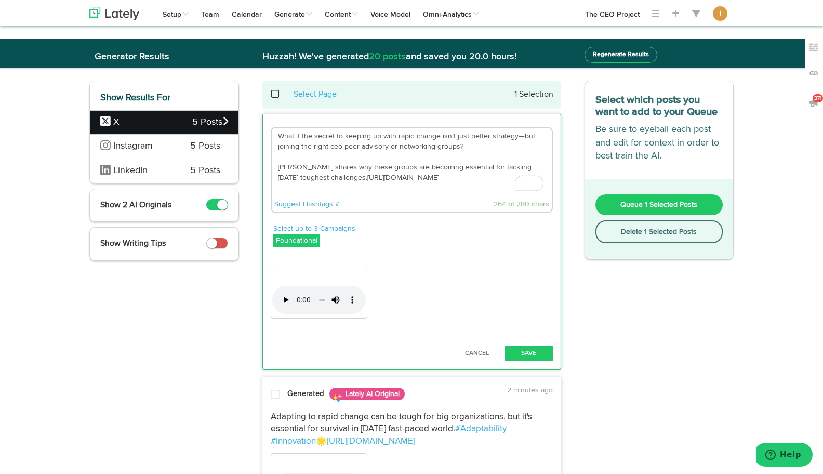
click at [344, 177] on textarea "What if the secret to keeping up with rapid change isn’t just better strategy—b…" at bounding box center [412, 162] width 280 height 69
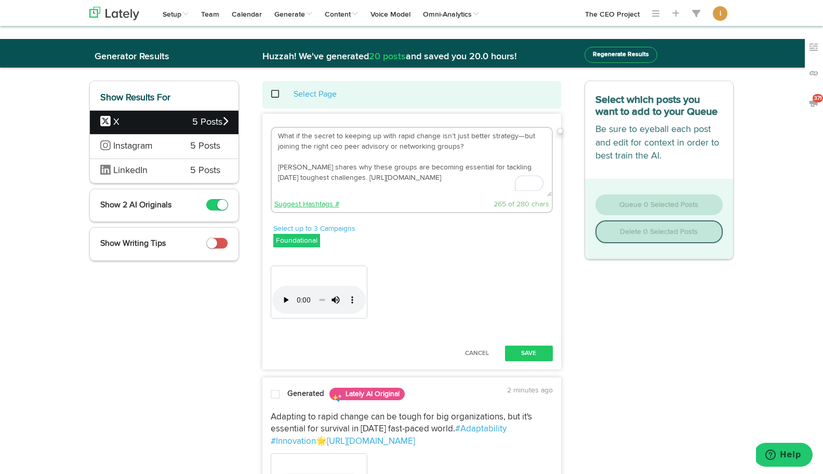
click at [321, 204] on link "Suggest Hashtags #" at bounding box center [306, 204] width 65 height 7
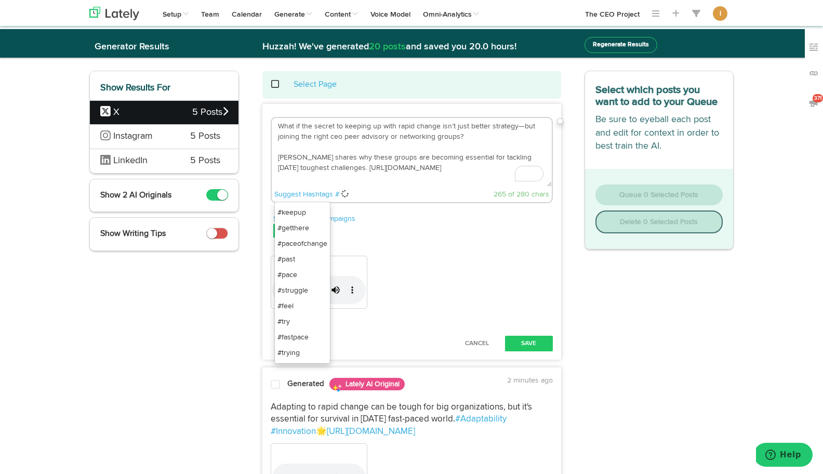
click at [398, 202] on div "What if the secret to keeping up with rapid change isn’t just better strategy—b…" at bounding box center [412, 160] width 282 height 86
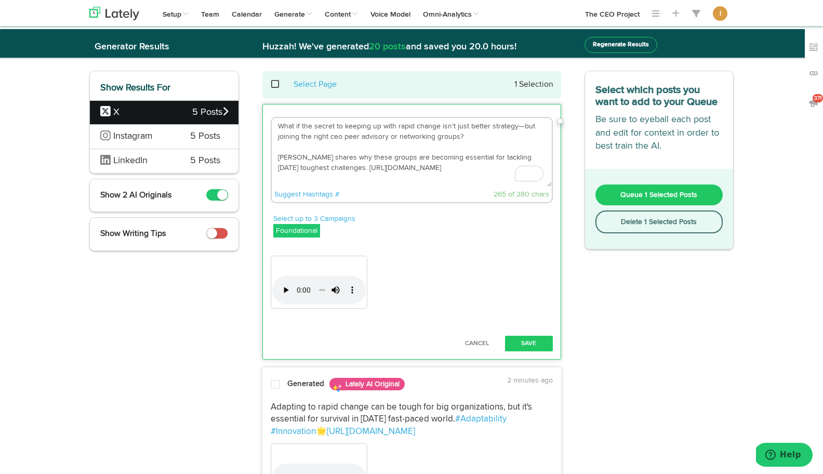
click at [297, 175] on textarea "What if the secret to keeping up with rapid change isn’t just better strategy—b…" at bounding box center [412, 152] width 280 height 69
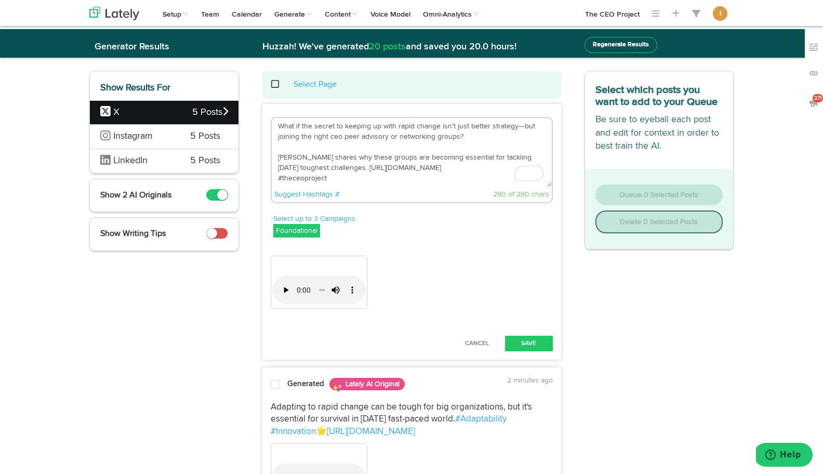
type textarea "What if the secret to keeping up with rapid change isn’t just better strategy—b…"
click at [396, 198] on div "Suggest Hashtags # #keepup #getthere #paceofchange #past #pace #struggle #feel …" at bounding box center [412, 195] width 280 height 16
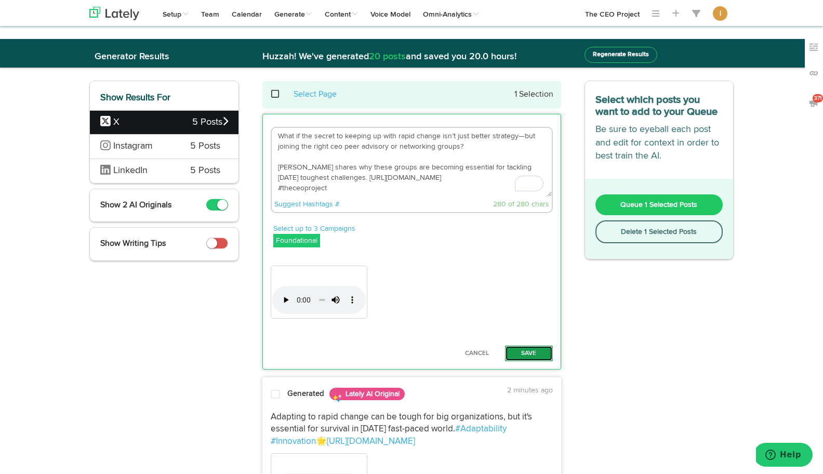
click at [518, 349] on button "Save" at bounding box center [529, 354] width 48 height 16
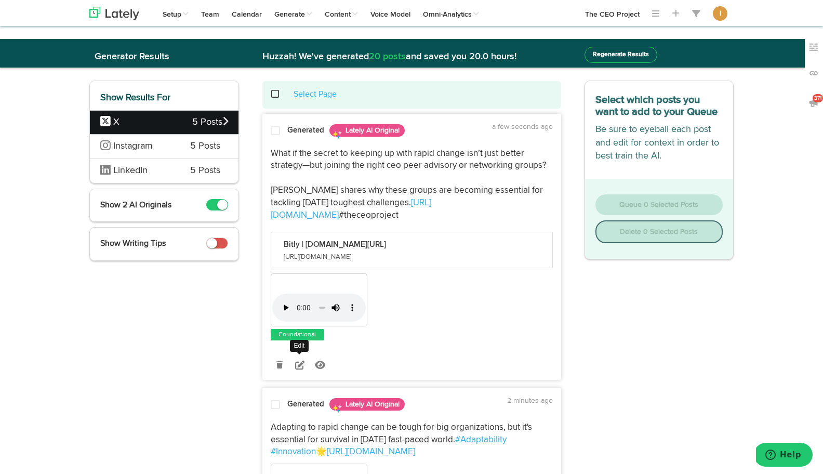
click at [302, 366] on icon at bounding box center [299, 364] width 9 height 9
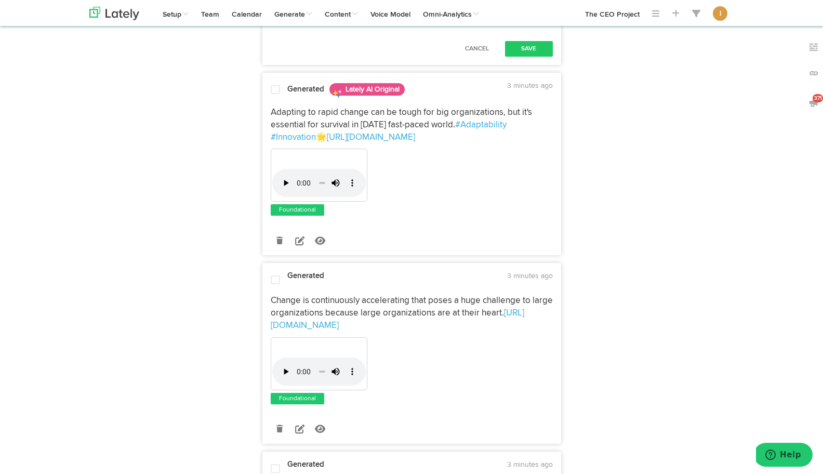
drag, startPoint x: 391, startPoint y: 320, endPoint x: 273, endPoint y: 317, distance: 117.5
drag, startPoint x: 437, startPoint y: 320, endPoint x: 565, endPoint y: 320, distance: 127.9
click at [565, 320] on div "What if the secret to keeping up with rapid change isn’t just better strategy—b…" at bounding box center [412, 195] width 314 height 1217
click at [524, 57] on button "Save" at bounding box center [529, 49] width 48 height 16
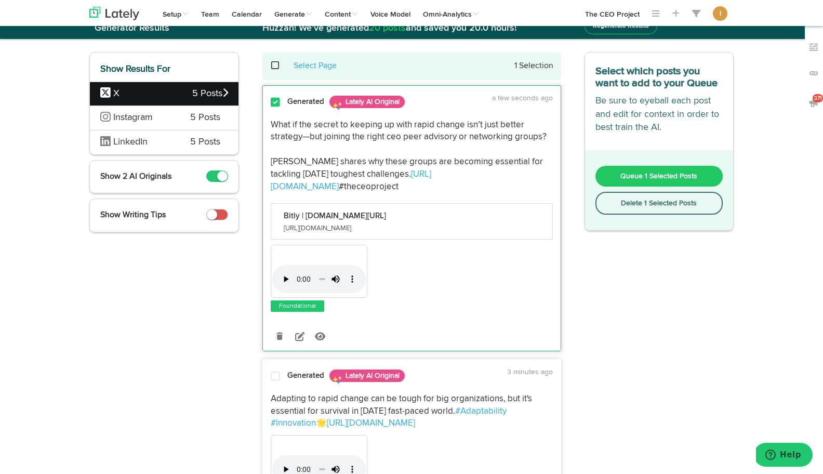
click at [620, 175] on button "Queue 1 Selected Posts" at bounding box center [660, 176] width 128 height 21
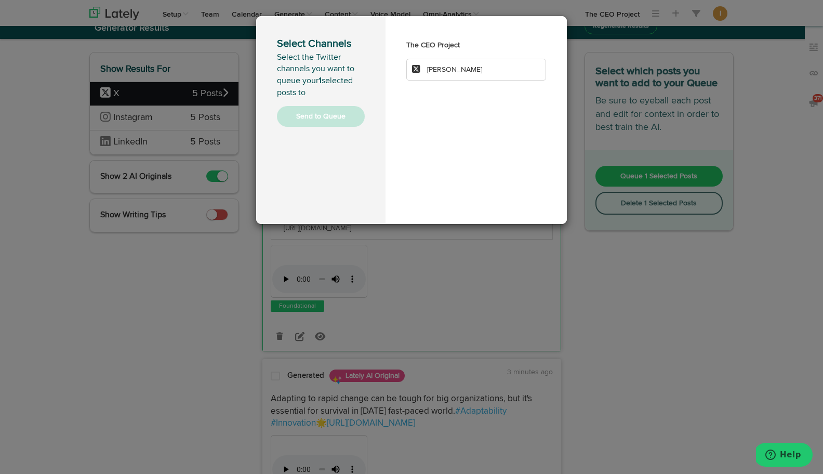
click at [479, 76] on li "[PERSON_NAME]" at bounding box center [476, 70] width 140 height 22
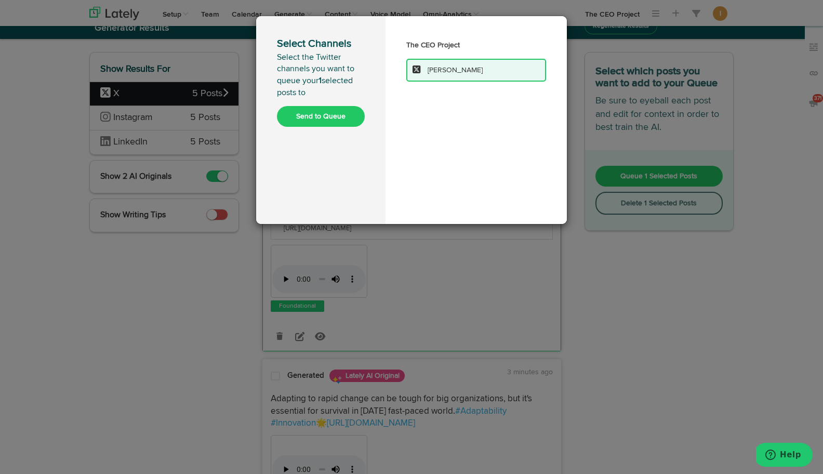
click at [320, 117] on button "Send to Queue" at bounding box center [321, 116] width 88 height 21
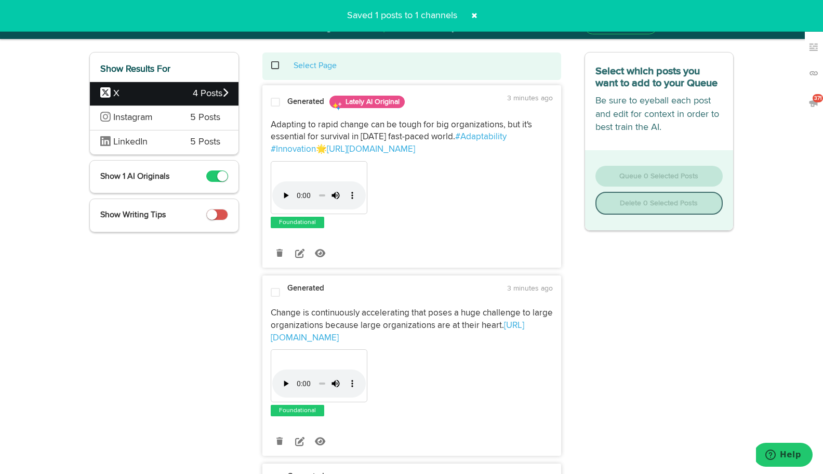
click at [274, 104] on span at bounding box center [275, 102] width 9 height 10
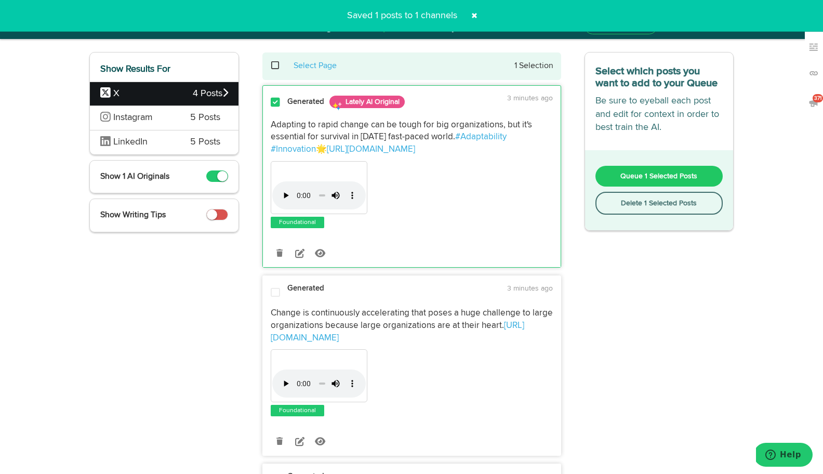
click at [274, 66] on span at bounding box center [280, 65] width 21 height 1
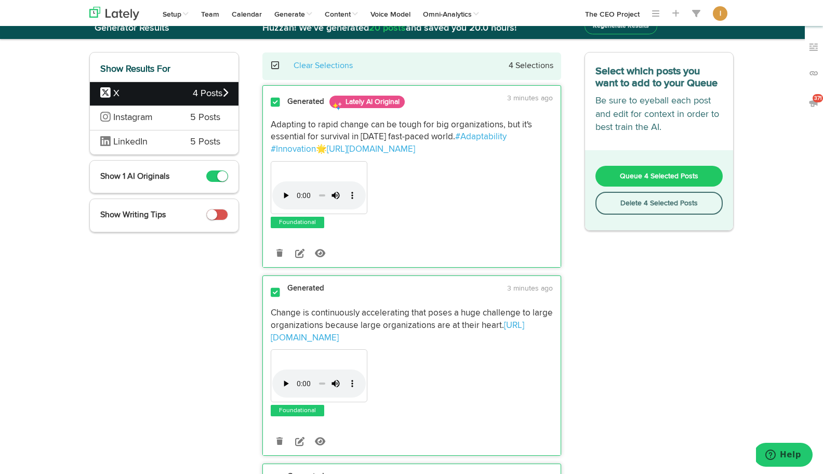
click at [648, 204] on button "Delete 4 Selected Posts" at bounding box center [660, 203] width 128 height 23
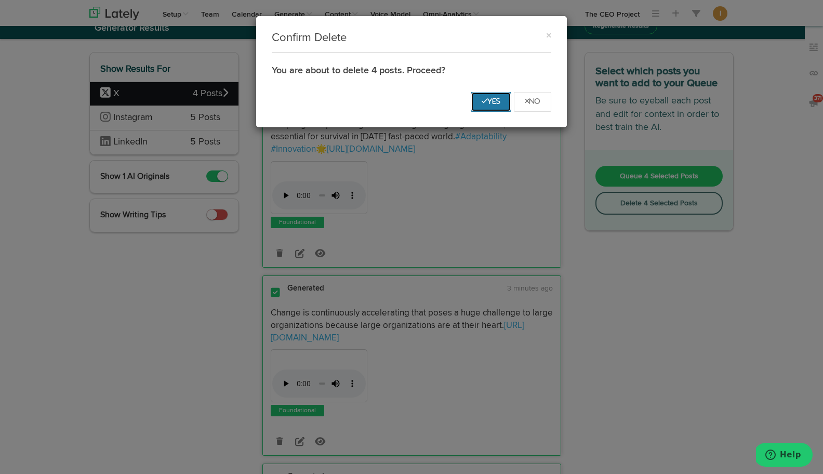
click at [496, 98] on icon "Yes" at bounding box center [491, 101] width 19 height 6
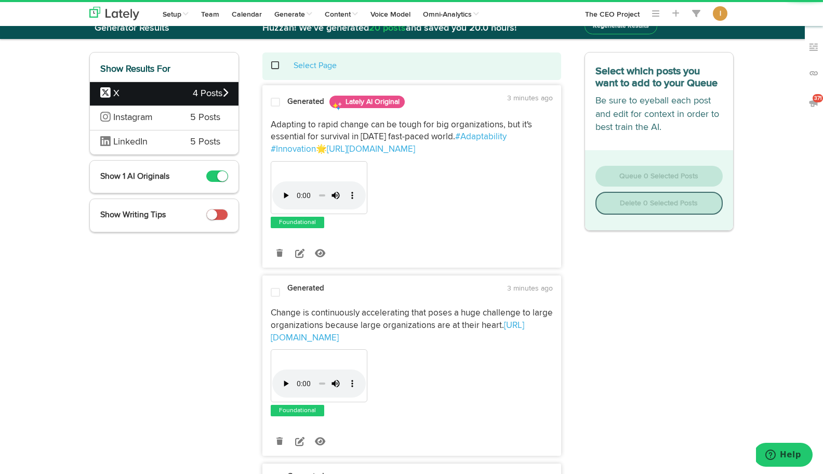
scroll to position [0, 0]
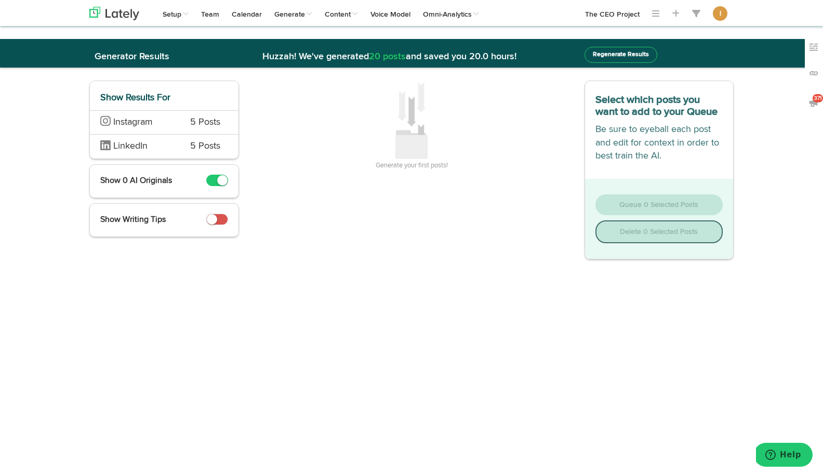
click at [188, 126] on div "Instagram 5 Posts" at bounding box center [164, 122] width 149 height 24
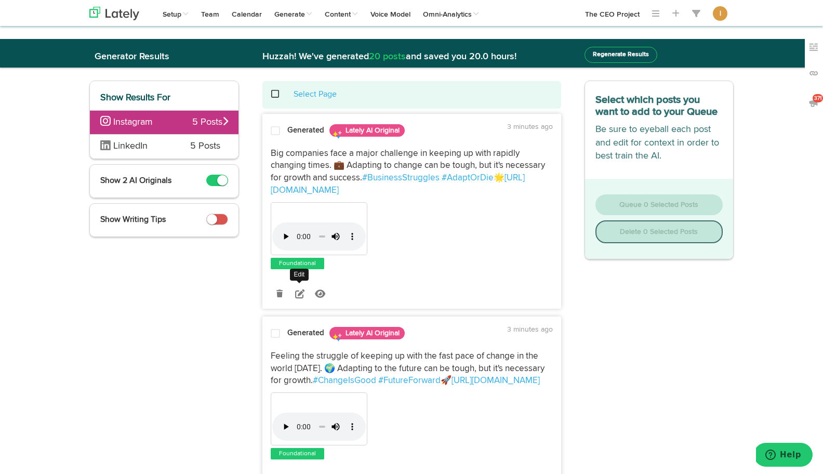
click at [298, 295] on icon at bounding box center [299, 293] width 9 height 9
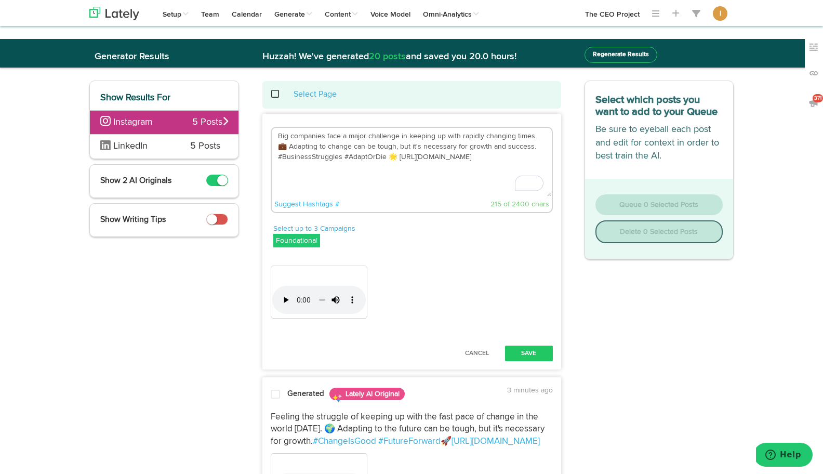
drag, startPoint x: 391, startPoint y: 159, endPoint x: 270, endPoint y: 132, distance: 124.1
click at [270, 132] on div "Big companies face a major challenge in keeping up with rapidly changing times.…" at bounding box center [412, 171] width 298 height 89
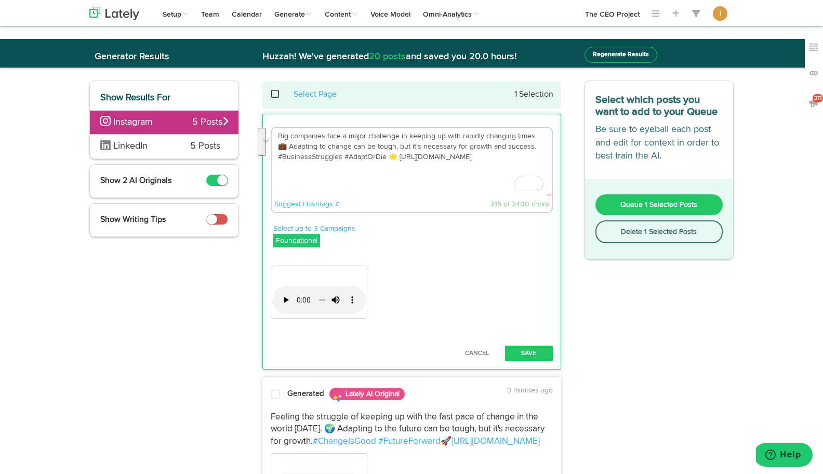
paste textarea "What if the secret to keeping up with rapid change isn’t just better strategy—b…"
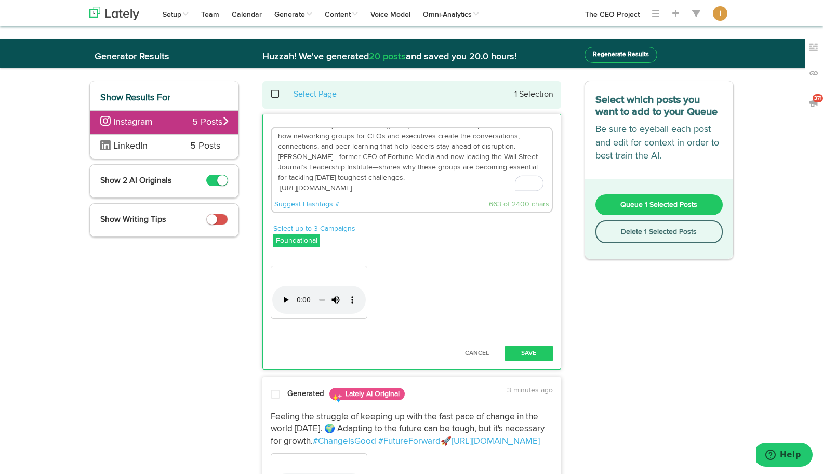
click at [355, 176] on textarea "What if the secret to keeping up with rapid change isn’t just better strategy—b…" at bounding box center [412, 162] width 280 height 69
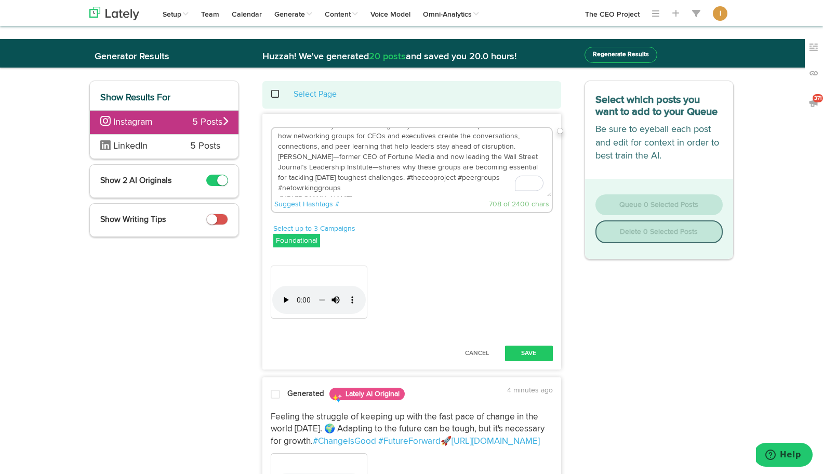
click at [462, 178] on textarea "What if the secret to keeping up with rapid change isn’t just better strategy—b…" at bounding box center [412, 162] width 280 height 69
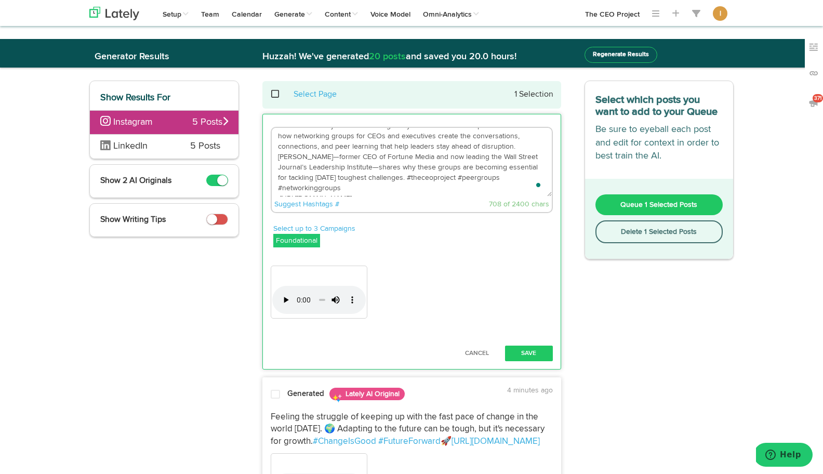
type textarea "What if the secret to keeping up with rapid change isn’t just better strategy—b…"
click at [456, 231] on p "Select up to 3 Campaigns" at bounding box center [413, 229] width 280 height 10
click at [532, 356] on button "Save" at bounding box center [529, 354] width 48 height 16
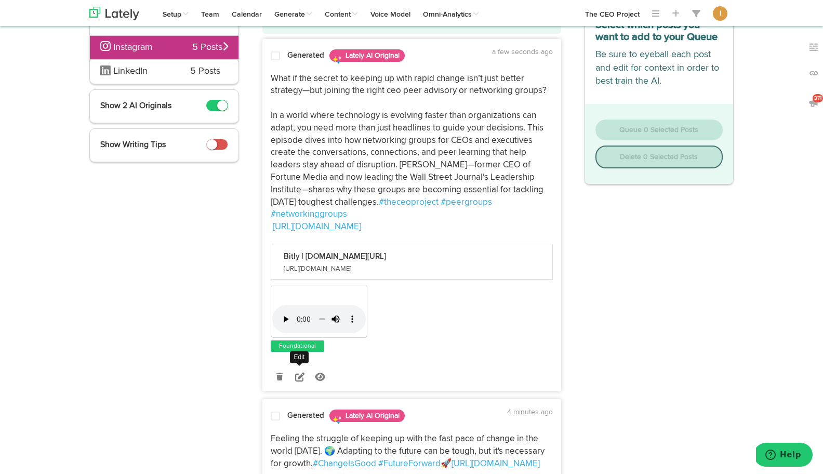
click at [296, 372] on icon at bounding box center [299, 376] width 9 height 9
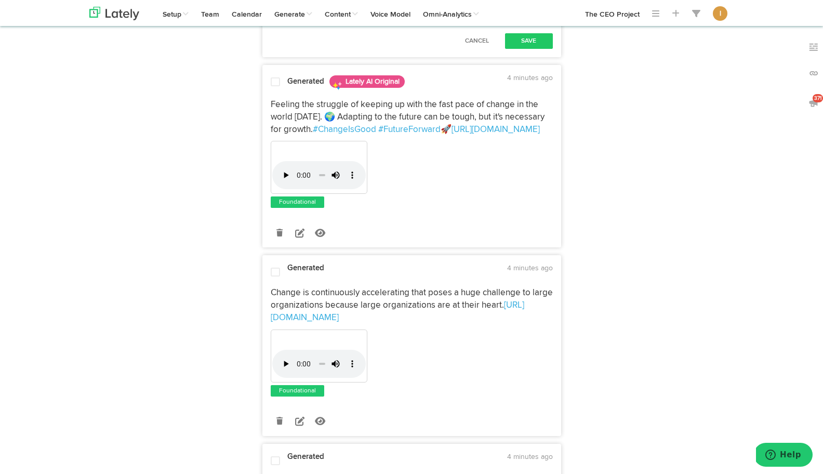
drag, startPoint x: 315, startPoint y: 337, endPoint x: 272, endPoint y: 338, distance: 42.6
drag, startPoint x: 398, startPoint y: 336, endPoint x: 541, endPoint y: 341, distance: 143.0
click at [527, 49] on button "Save" at bounding box center [529, 41] width 48 height 16
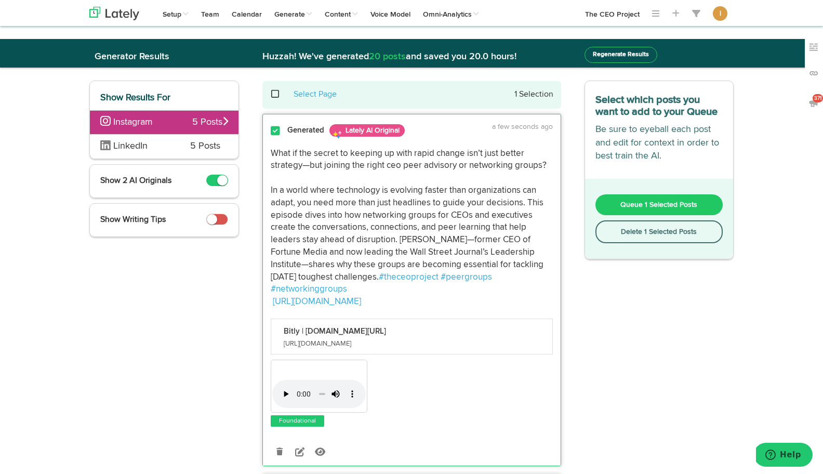
click at [646, 201] on span "Queue 1 Selected Posts" at bounding box center [659, 204] width 77 height 7
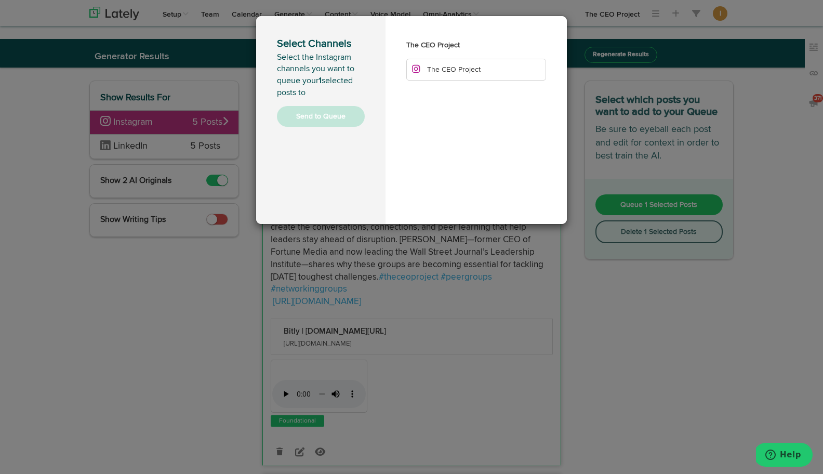
click at [483, 72] on li "The CEO Project" at bounding box center [476, 70] width 140 height 22
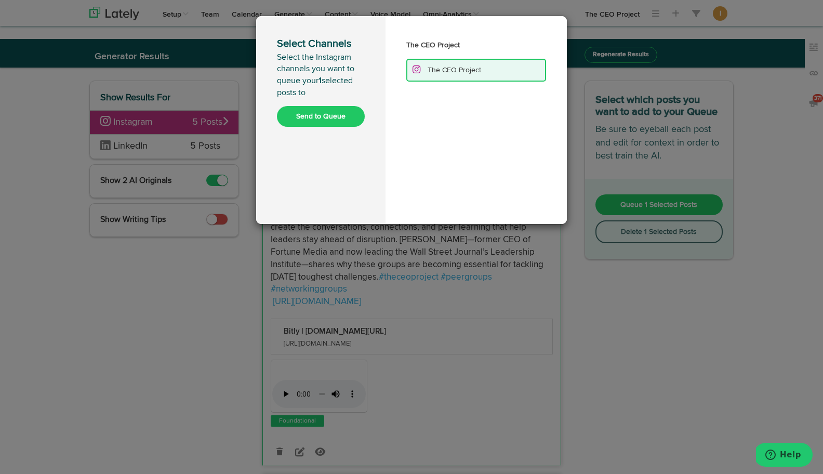
click at [322, 116] on button "Send to Queue" at bounding box center [321, 116] width 88 height 21
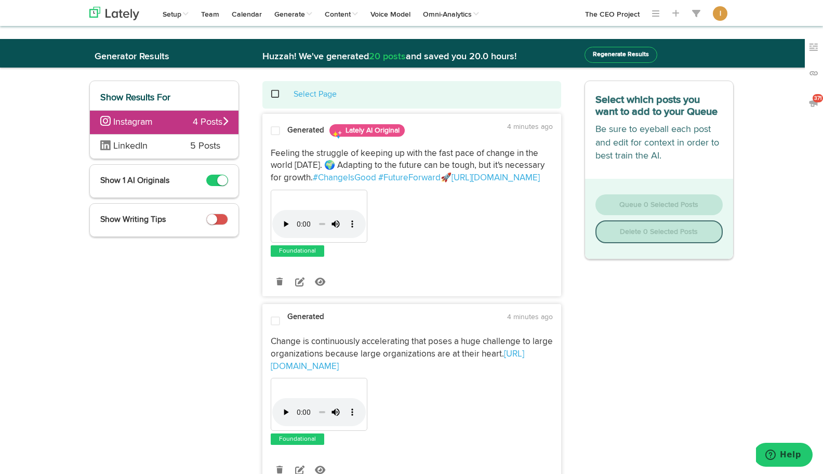
click at [273, 94] on span at bounding box center [280, 94] width 21 height 1
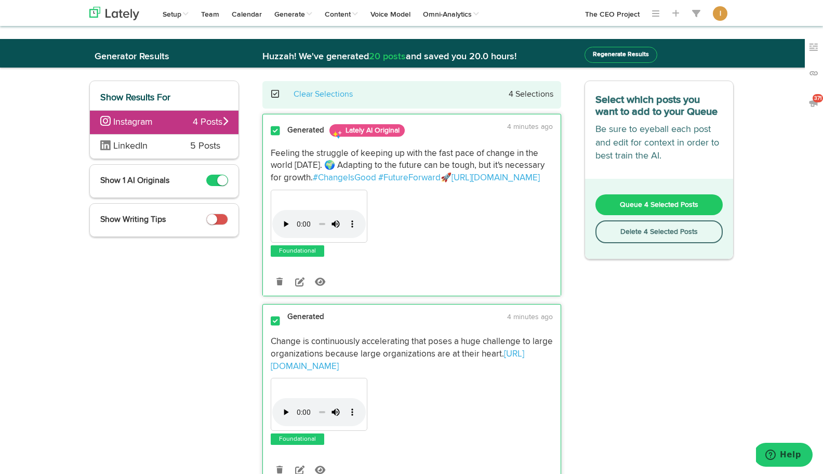
click at [621, 234] on button "Delete 4 Selected Posts" at bounding box center [660, 231] width 128 height 23
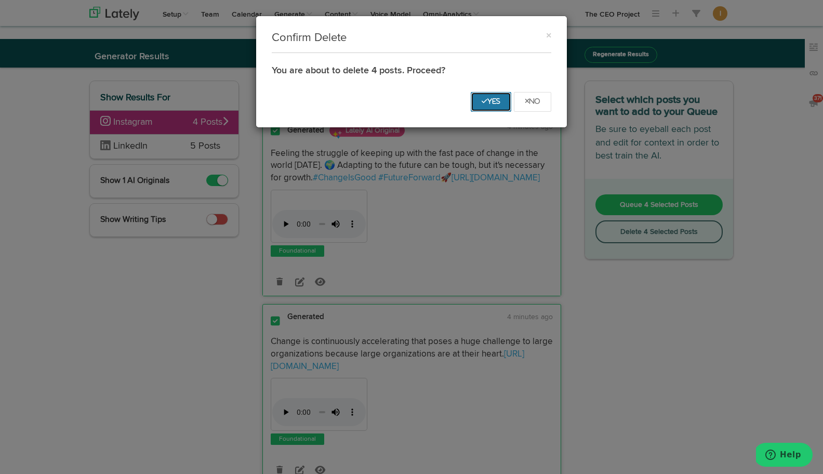
click at [494, 103] on icon "Yes" at bounding box center [491, 101] width 19 height 6
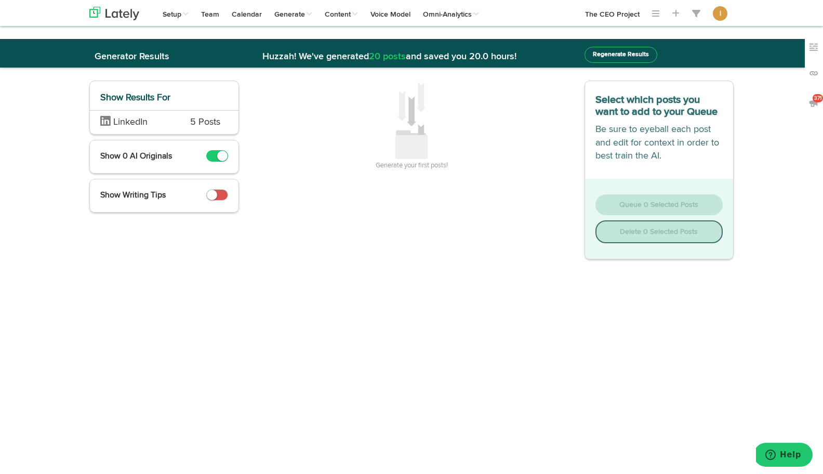
click at [179, 130] on div "LinkedIn 5 Posts" at bounding box center [164, 122] width 149 height 24
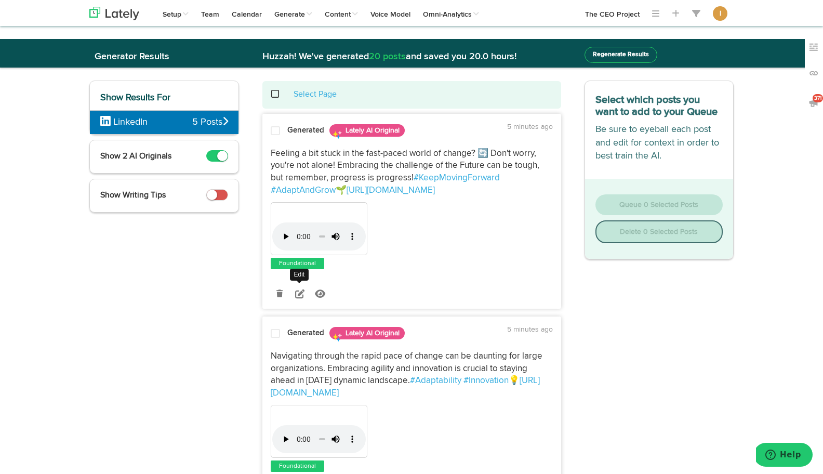
click at [300, 295] on icon at bounding box center [299, 293] width 9 height 9
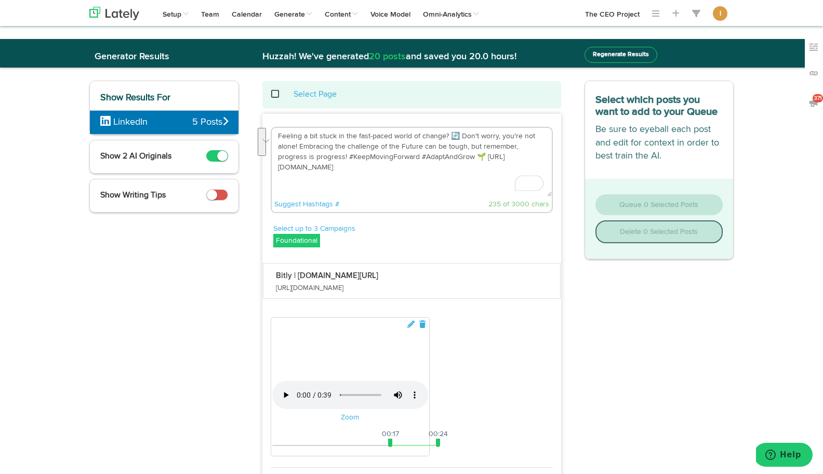
drag, startPoint x: 276, startPoint y: 134, endPoint x: 449, endPoint y: 157, distance: 174.6
click at [449, 157] on textarea "Feeling a bit stuck in the fast-paced world of change? 🔄 Don't worry, you're no…" at bounding box center [412, 162] width 280 height 69
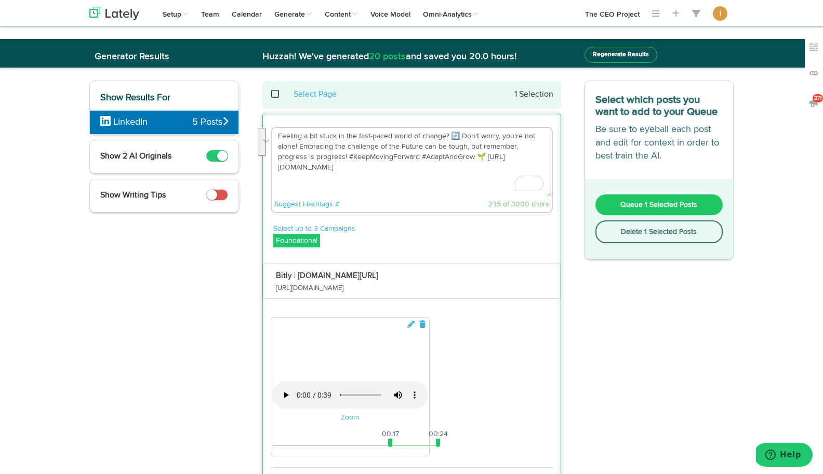
paste textarea "What if the secret to keeping up with rapid change isn’t just better strategy—b…"
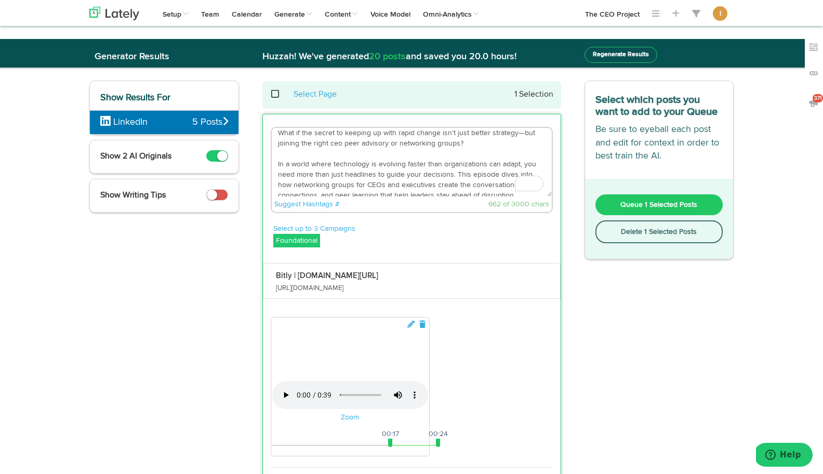
scroll to position [6, 0]
click at [427, 190] on textarea "What if the secret to keeping up with rapid change isn’t just better strategy—b…" at bounding box center [412, 162] width 280 height 69
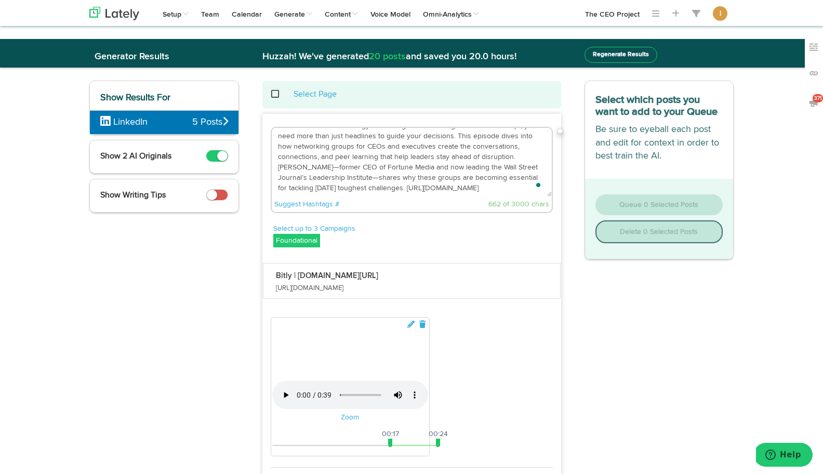
scroll to position [47, 0]
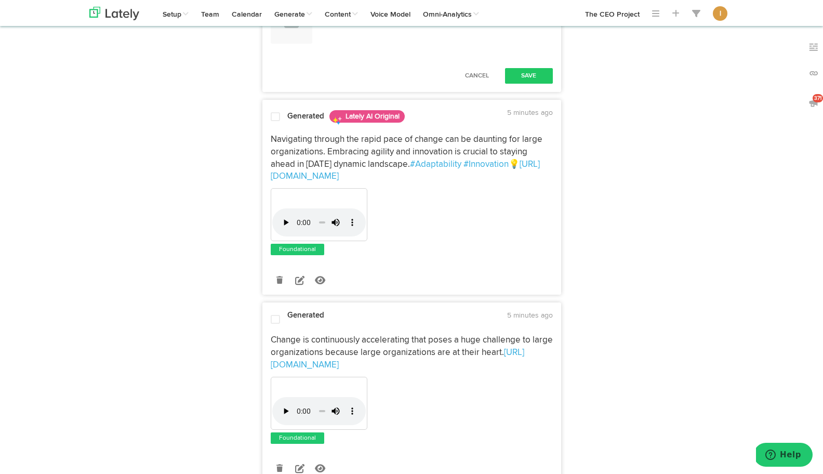
type textarea "What if the secret to keeping up with rapid change isn’t just better strategy—b…"
drag, startPoint x: 390, startPoint y: 345, endPoint x: 276, endPoint y: 345, distance: 114.4
drag, startPoint x: 439, startPoint y: 344, endPoint x: 544, endPoint y: 347, distance: 105.0
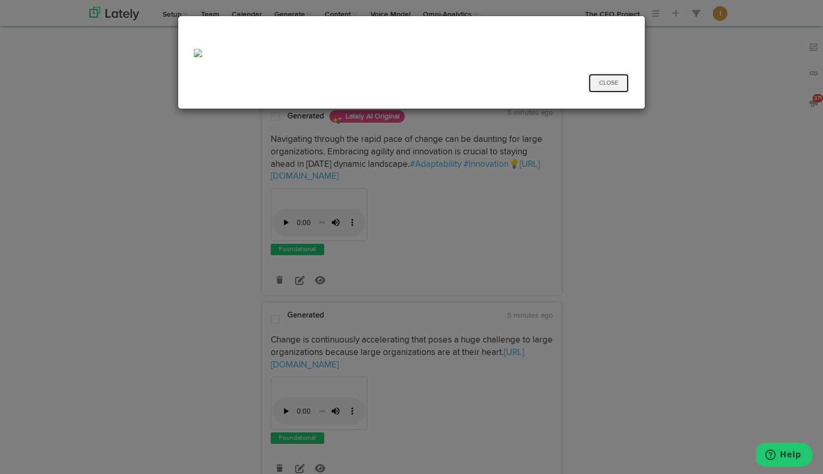
click at [613, 83] on button "Close" at bounding box center [608, 83] width 41 height 20
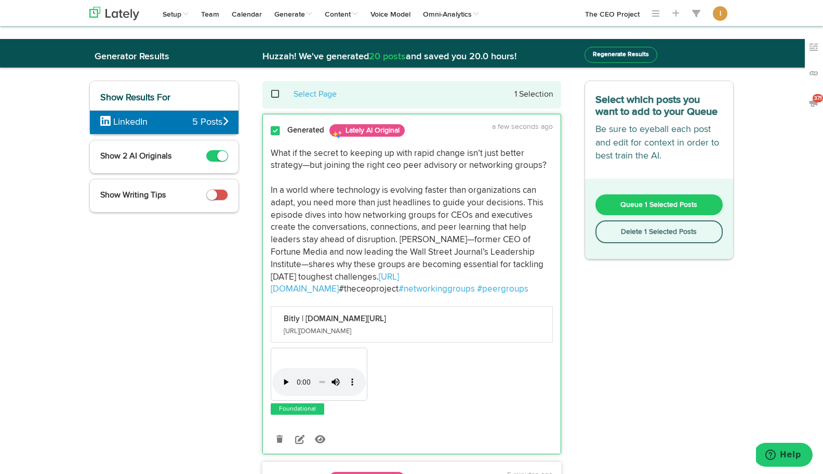
click at [628, 206] on span "Queue 1 Selected Posts" at bounding box center [659, 204] width 77 height 7
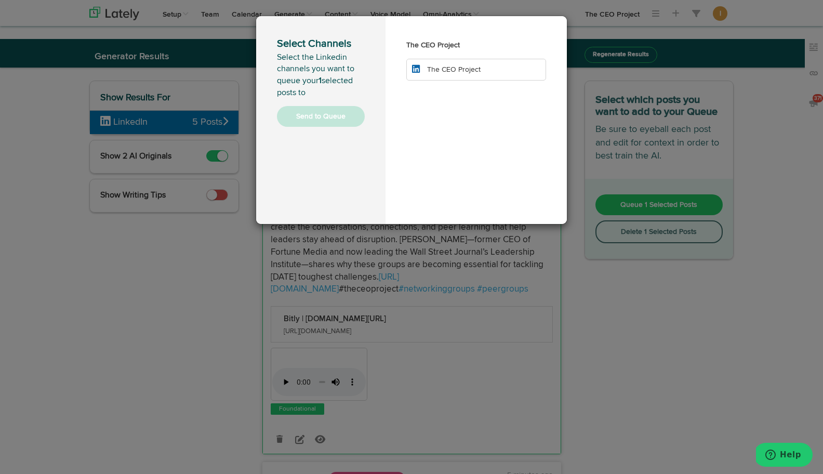
click at [484, 74] on li "The CEO Project" at bounding box center [476, 70] width 140 height 22
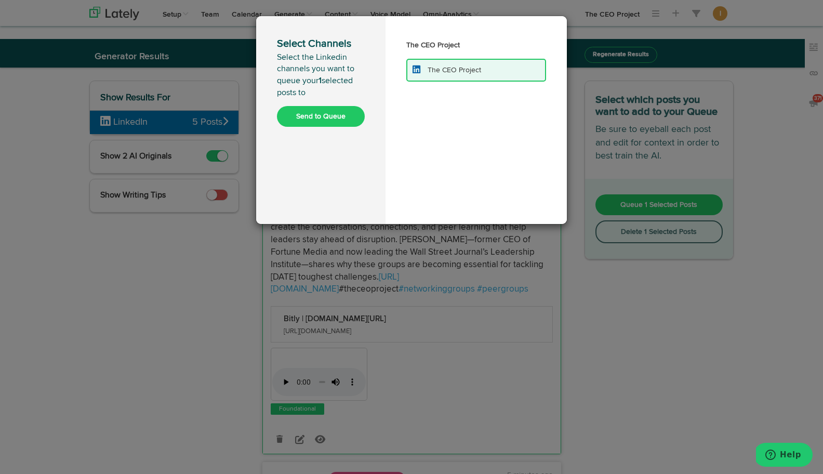
click at [345, 116] on button "Send to Queue" at bounding box center [321, 116] width 88 height 21
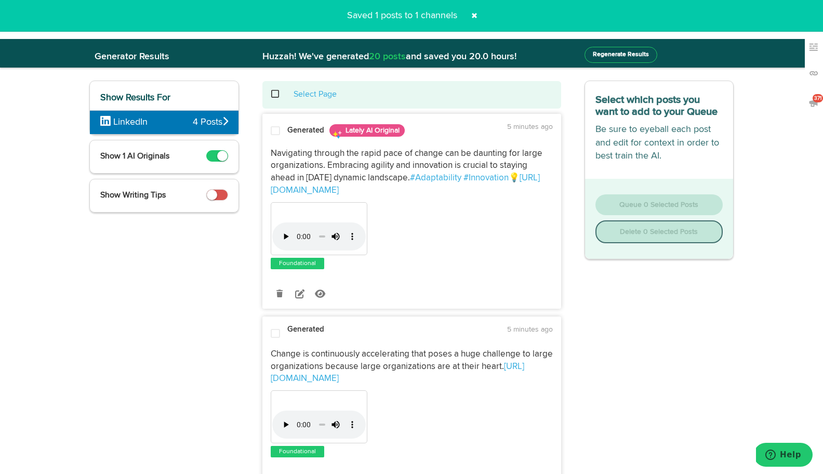
click at [274, 95] on span at bounding box center [280, 94] width 21 height 1
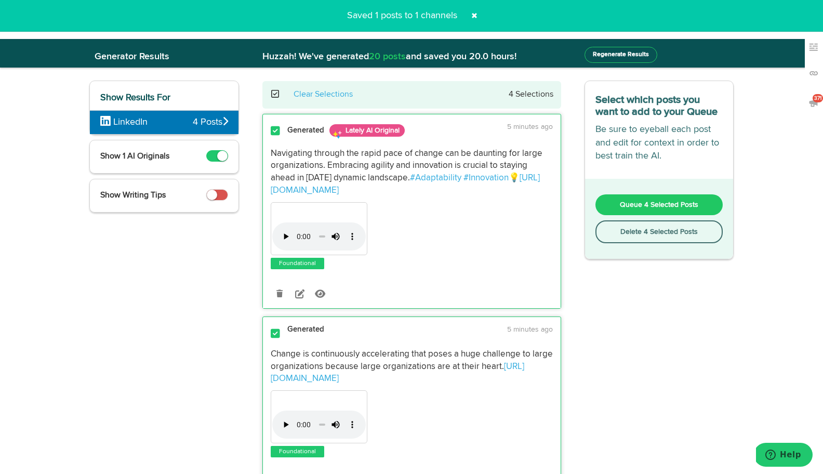
click at [611, 240] on button "Delete 4 Selected Posts" at bounding box center [660, 231] width 128 height 23
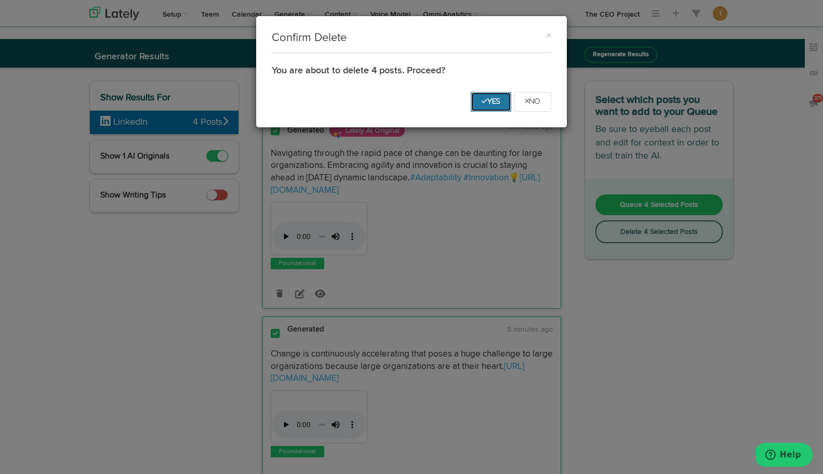
click at [494, 101] on icon "Yes" at bounding box center [491, 101] width 19 height 6
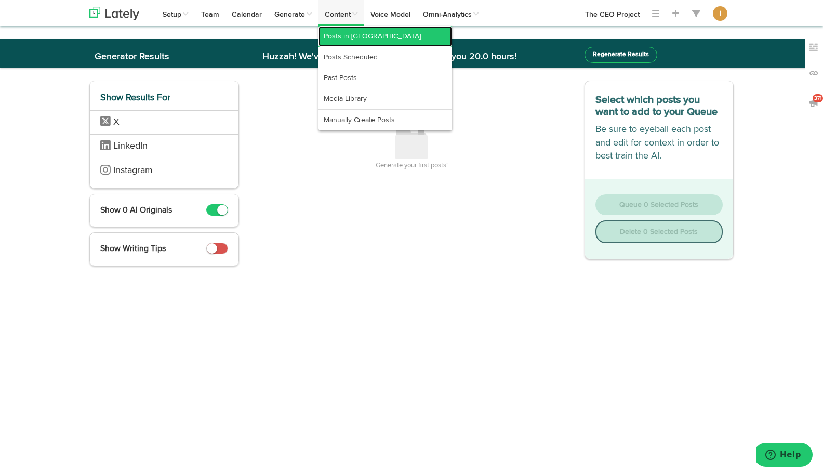
click at [343, 41] on link "Posts in [GEOGRAPHIC_DATA]" at bounding box center [386, 36] width 134 height 21
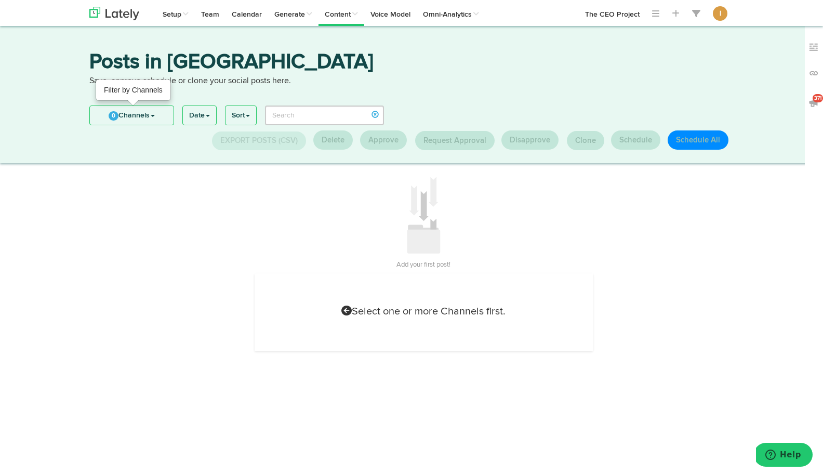
click at [159, 110] on link "0 Channels" at bounding box center [132, 115] width 84 height 19
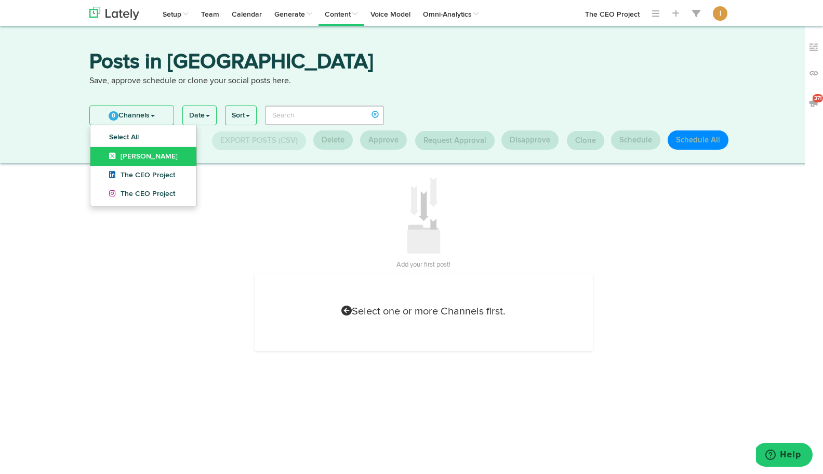
click at [129, 150] on link "[PERSON_NAME]" at bounding box center [143, 156] width 106 height 19
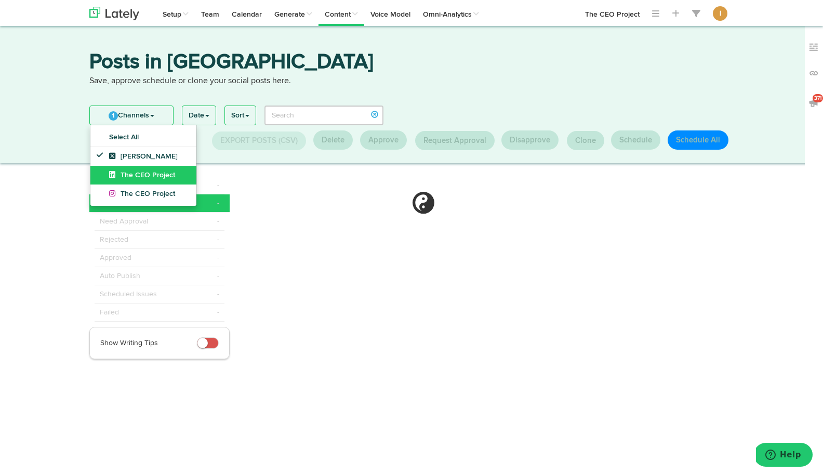
click at [129, 175] on span "The CEO Project" at bounding box center [142, 175] width 66 height 7
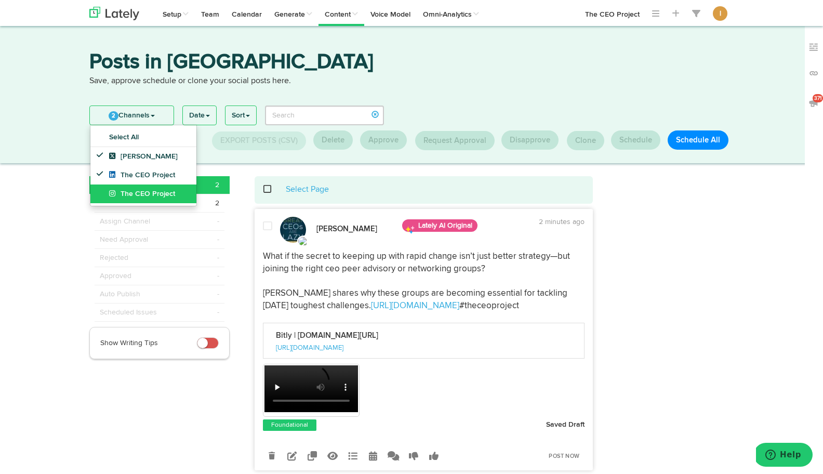
click at [130, 197] on span "The CEO Project" at bounding box center [142, 193] width 66 height 7
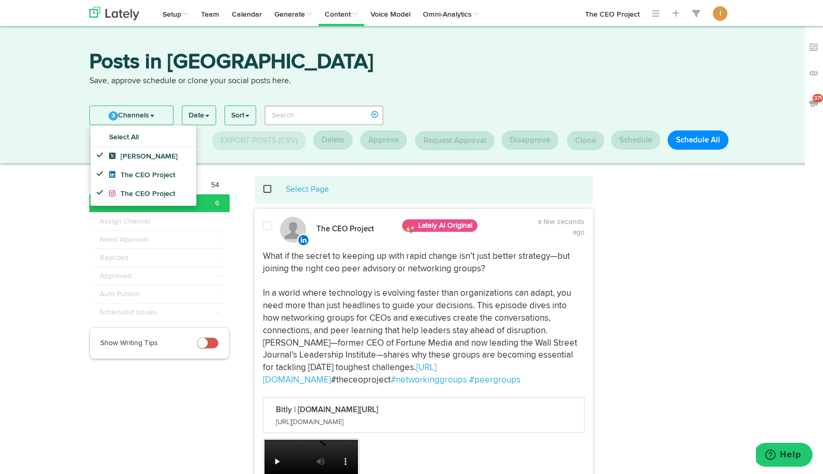
click at [268, 189] on span at bounding box center [273, 189] width 21 height 1
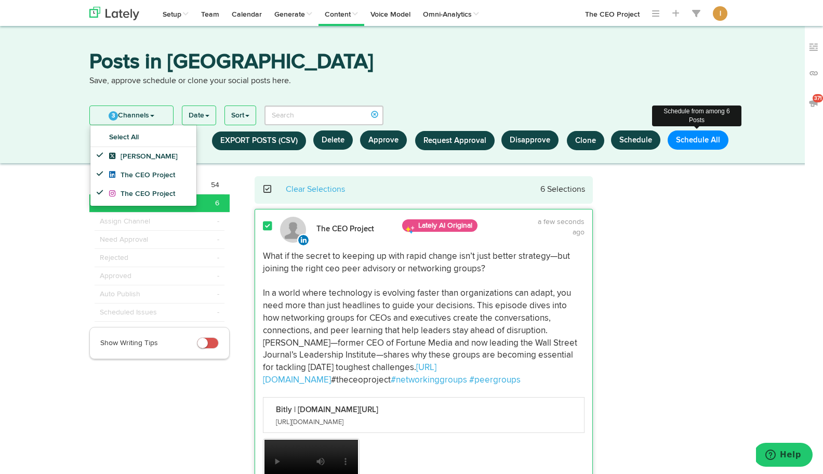
click at [697, 142] on button "Schedule All" at bounding box center [698, 139] width 61 height 19
select select "11"
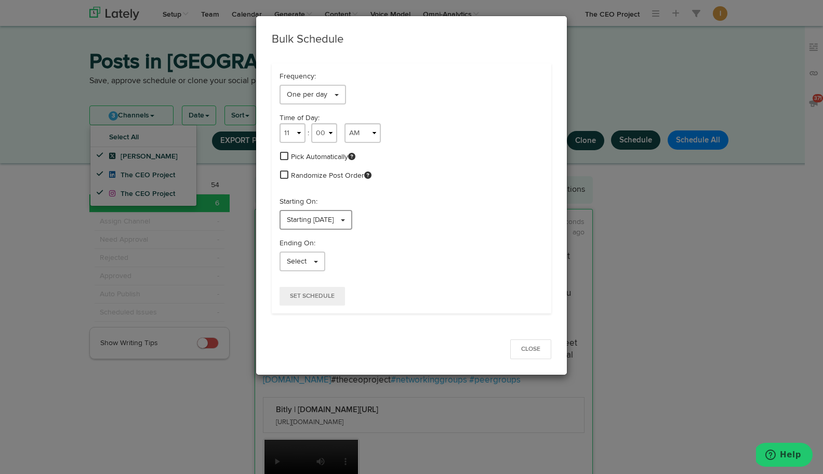
click at [334, 223] on span "Starting 09/14/2025" at bounding box center [310, 219] width 47 height 7
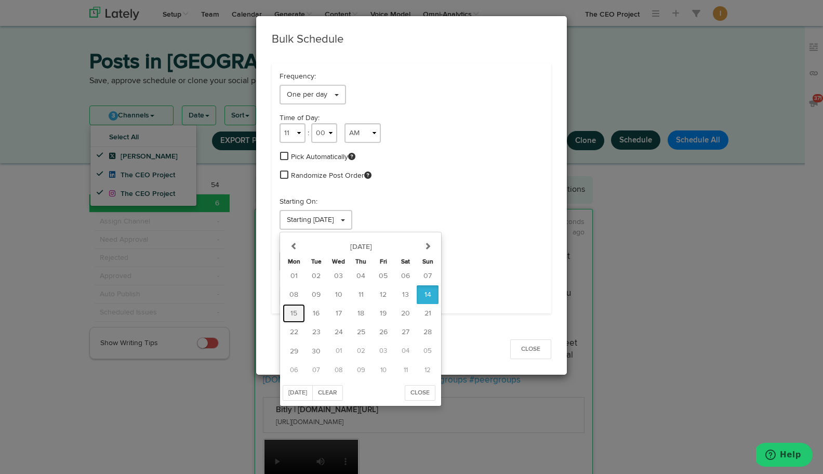
click at [295, 312] on span "15" at bounding box center [294, 313] width 7 height 7
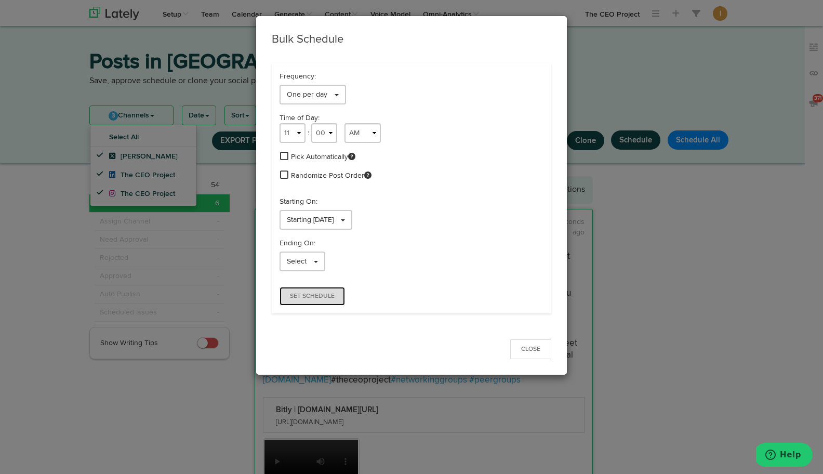
click at [320, 304] on button "Set Schedule" at bounding box center [312, 296] width 65 height 19
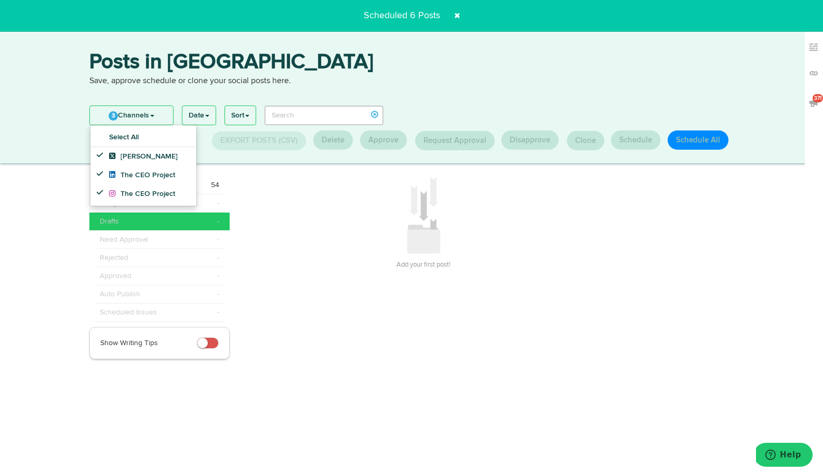
click at [358, 267] on h3 "Add your first post!" at bounding box center [424, 263] width 339 height 19
click at [458, 15] on span at bounding box center [457, 15] width 17 height 17
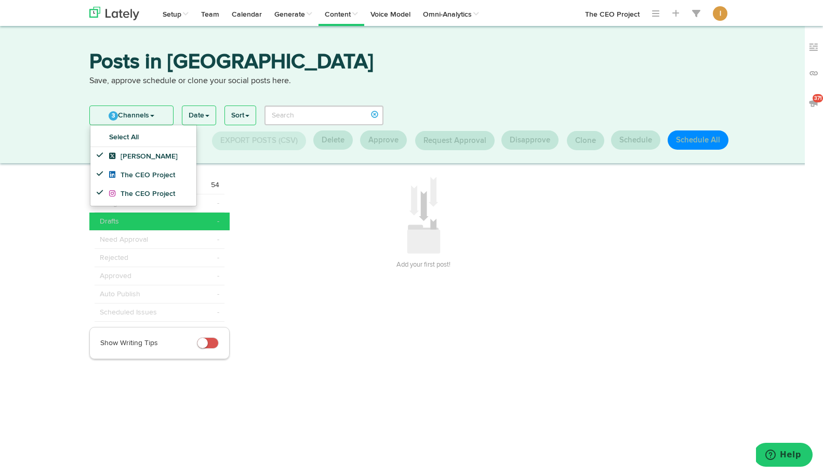
click at [256, 212] on div "Add your first post!" at bounding box center [424, 224] width 339 height 97
click at [209, 185] on div "Failed 54" at bounding box center [160, 185] width 120 height 10
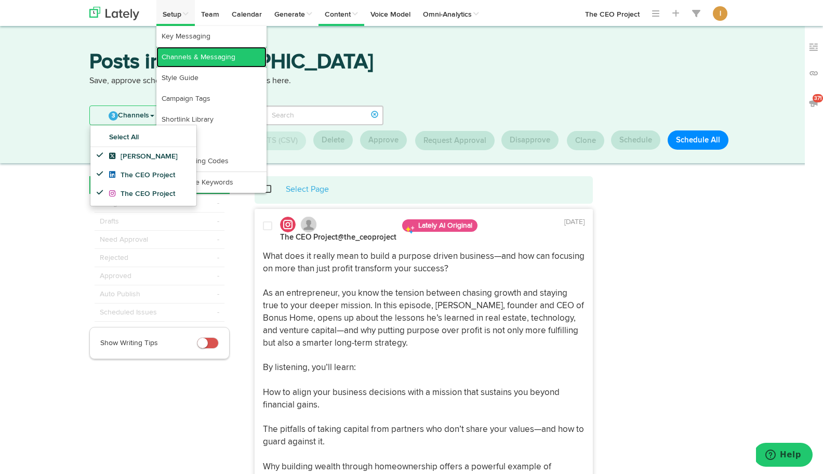
click at [178, 52] on link "Channels & Messaging" at bounding box center [211, 57] width 110 height 21
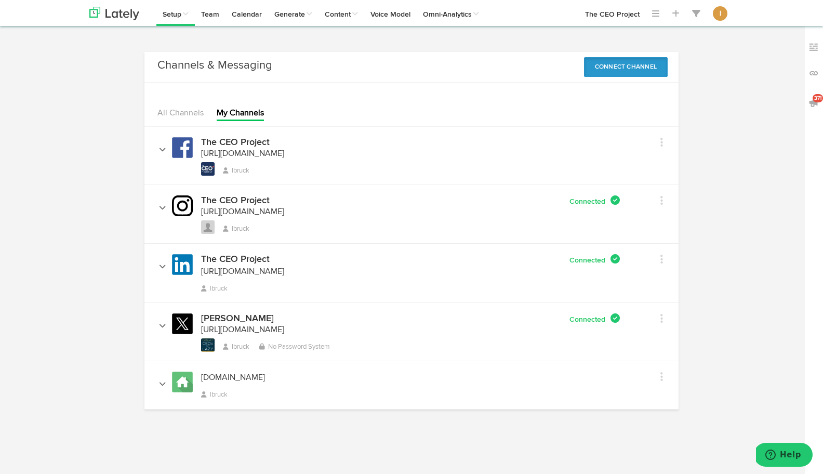
click at [616, 72] on button "Connect Channel" at bounding box center [626, 67] width 84 height 20
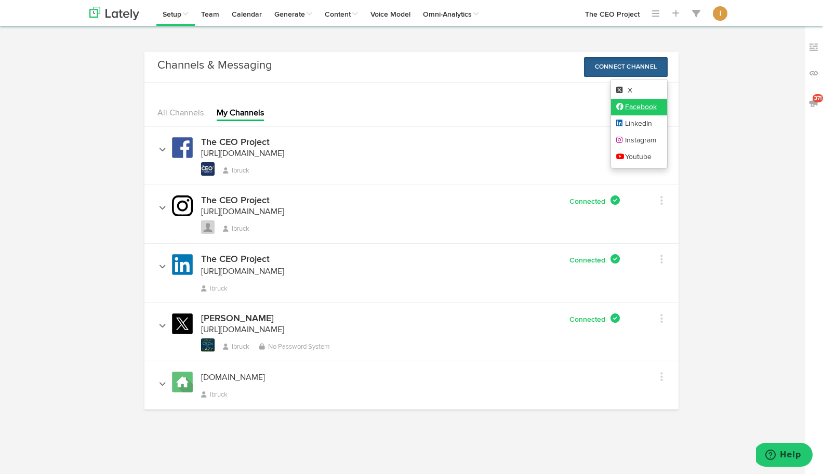
click at [629, 105] on link "Facebook" at bounding box center [639, 107] width 57 height 17
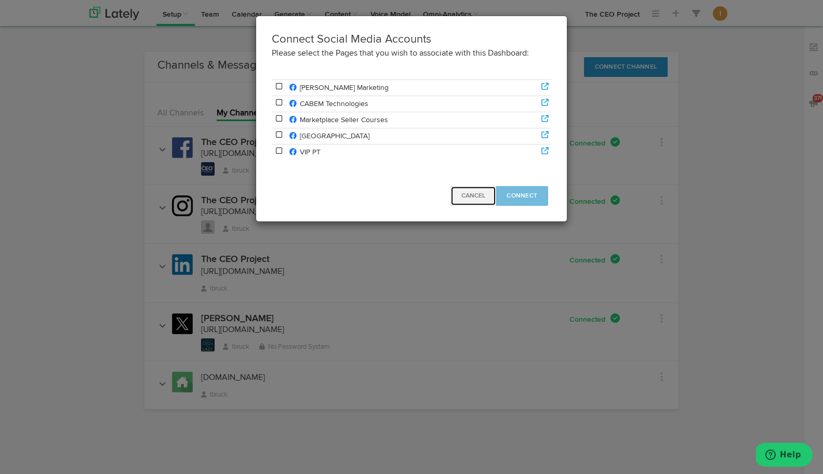
click at [474, 194] on span "Cancel" at bounding box center [474, 196] width 24 height 6
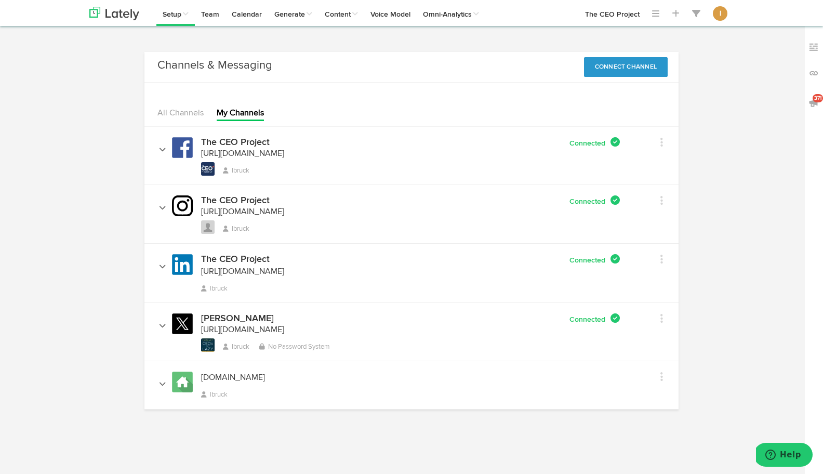
click at [668, 141] on div "Edit Channel Info Set Channel Alias Remove" at bounding box center [649, 141] width 43 height 19
click at [664, 140] on div "Edit Channel Info Set Channel Alias Remove" at bounding box center [649, 141] width 43 height 19
click at [654, 141] on link at bounding box center [650, 143] width 28 height 15
click at [179, 148] on img at bounding box center [182, 147] width 21 height 21
click at [241, 148] on li "https://facebook.com/ https://facebook.com/1518450248376383" at bounding box center [242, 154] width 83 height 13
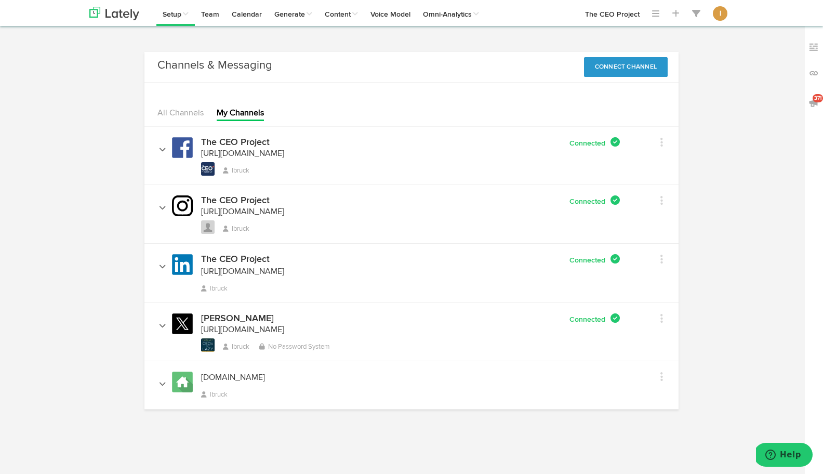
click at [243, 144] on h4 "The CEO Project" at bounding box center [235, 142] width 69 height 9
click at [248, 158] on li "https://facebook.com/ https://facebook.com/1518450248376383" at bounding box center [242, 154] width 83 height 13
click at [269, 157] on span "https://facebook.com/1518450248376383" at bounding box center [242, 154] width 83 height 8
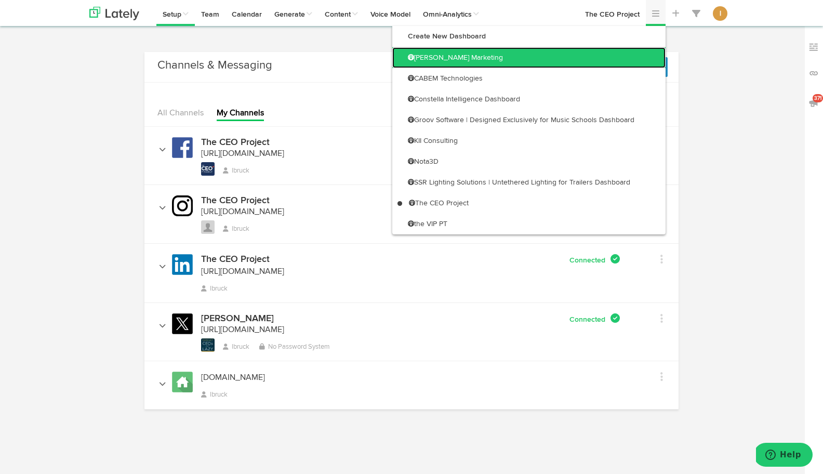
click at [634, 57] on link "[PERSON_NAME] Marketing" at bounding box center [528, 57] width 273 height 21
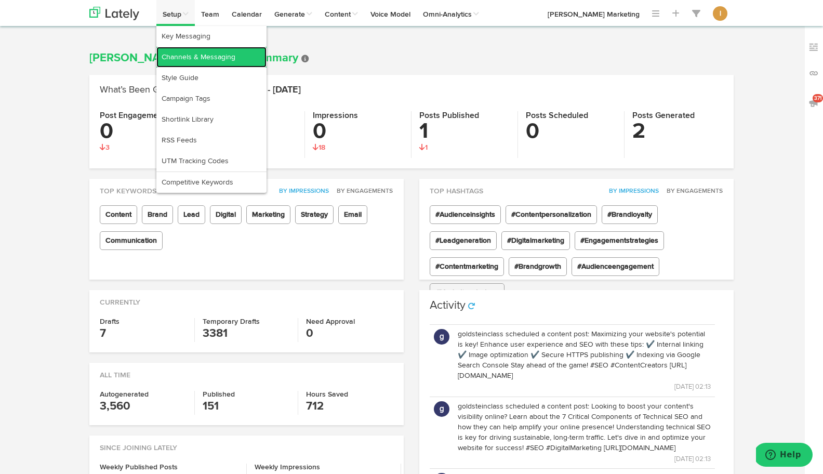
click at [178, 65] on link "Channels & Messaging" at bounding box center [211, 57] width 110 height 21
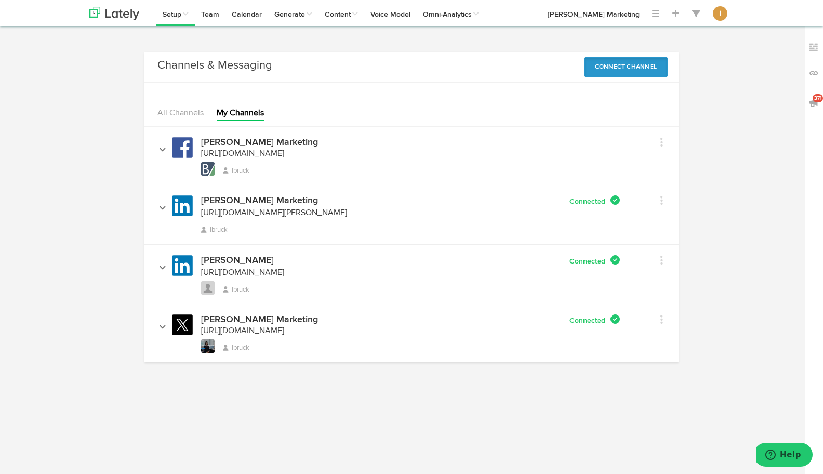
click at [615, 68] on button "Connect Channel" at bounding box center [626, 67] width 84 height 20
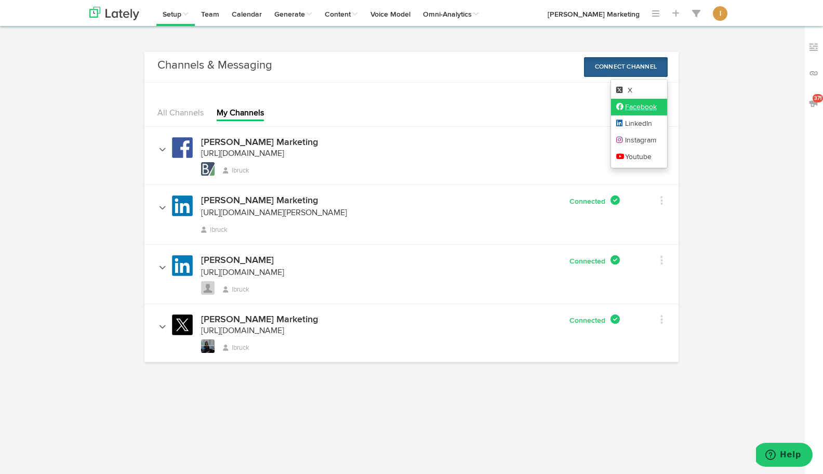
click at [622, 113] on link "Facebook" at bounding box center [639, 107] width 57 height 17
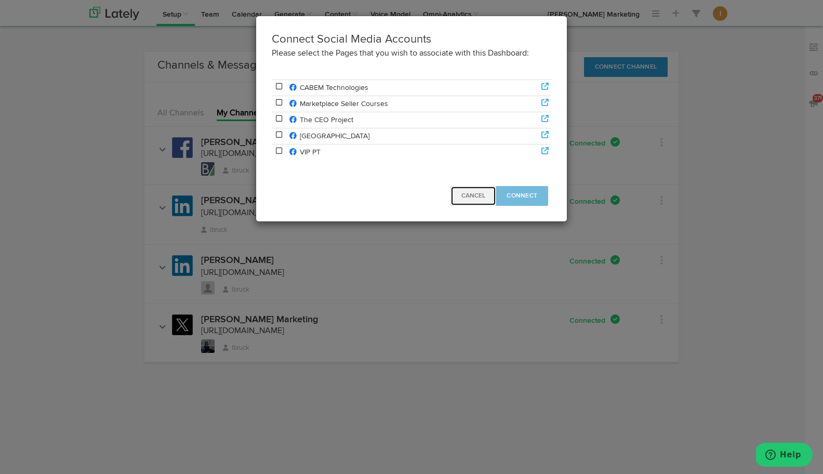
click at [481, 203] on button "Cancel" at bounding box center [474, 196] width 46 height 20
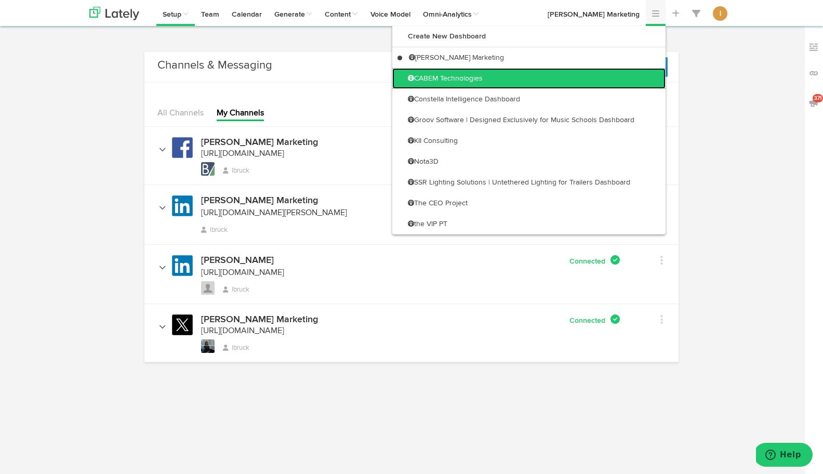
click at [635, 80] on link "CABEM Technologies" at bounding box center [528, 78] width 273 height 21
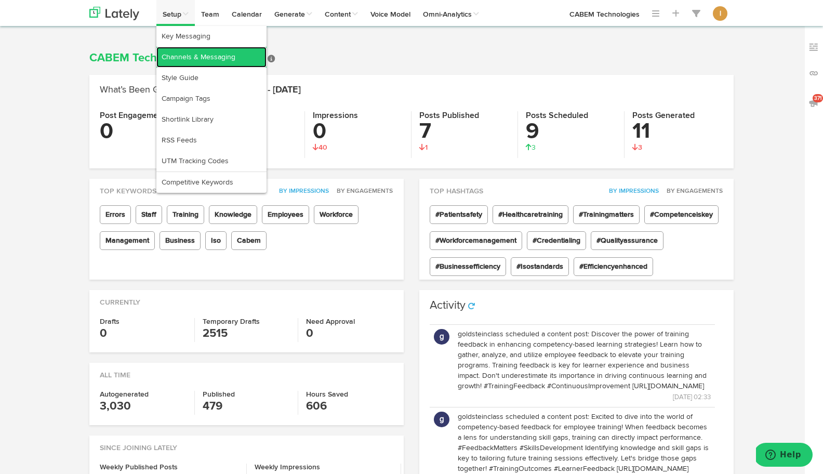
click at [175, 55] on link "Channels & Messaging" at bounding box center [211, 57] width 110 height 21
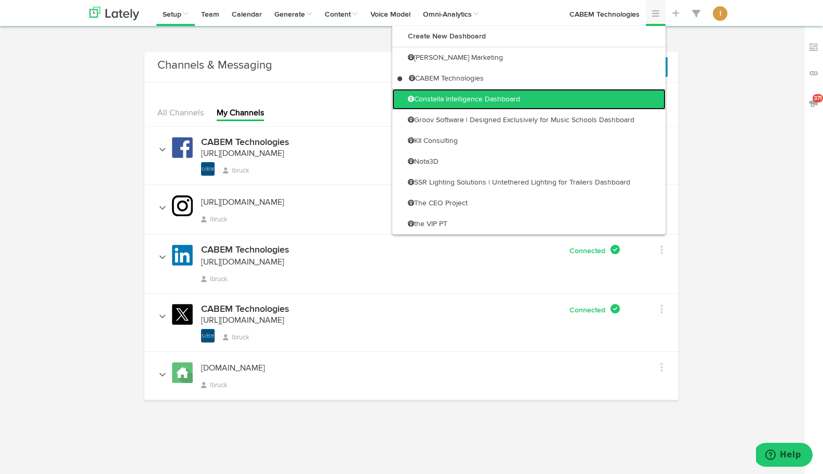
click at [627, 95] on link "Constella Intelligence Dashboard" at bounding box center [528, 99] width 273 height 21
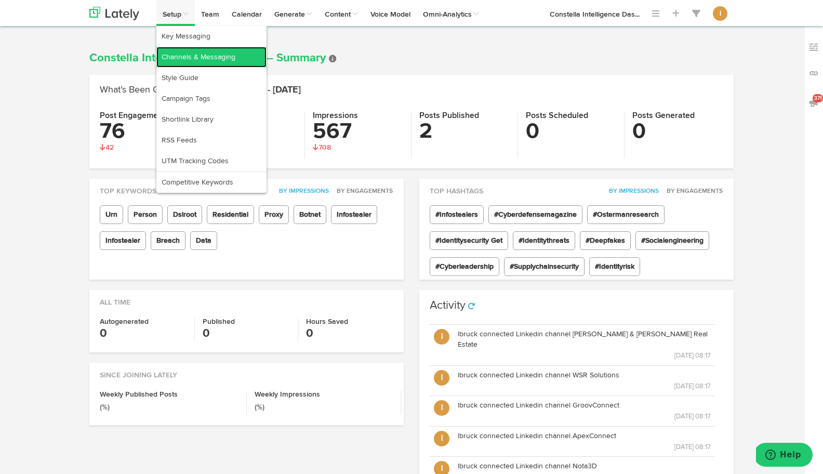
click at [175, 49] on link "Channels & Messaging" at bounding box center [211, 57] width 110 height 21
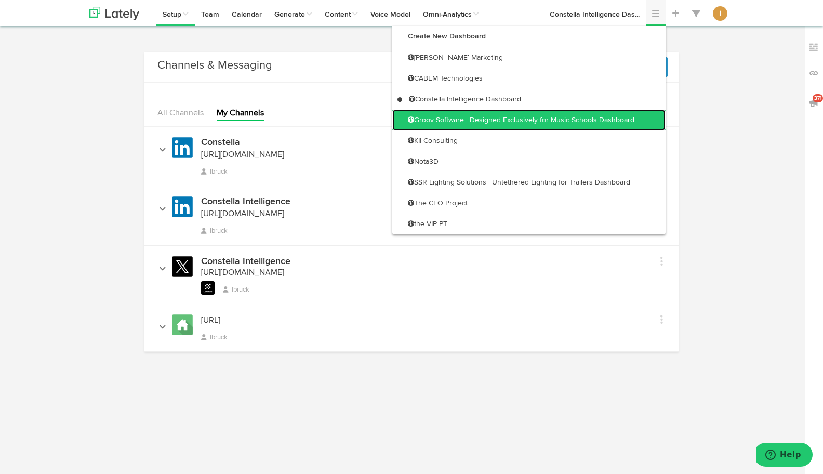
click at [625, 124] on link "Groov Software | Designed Exclusively for Music Schools Dashboard" at bounding box center [528, 120] width 273 height 21
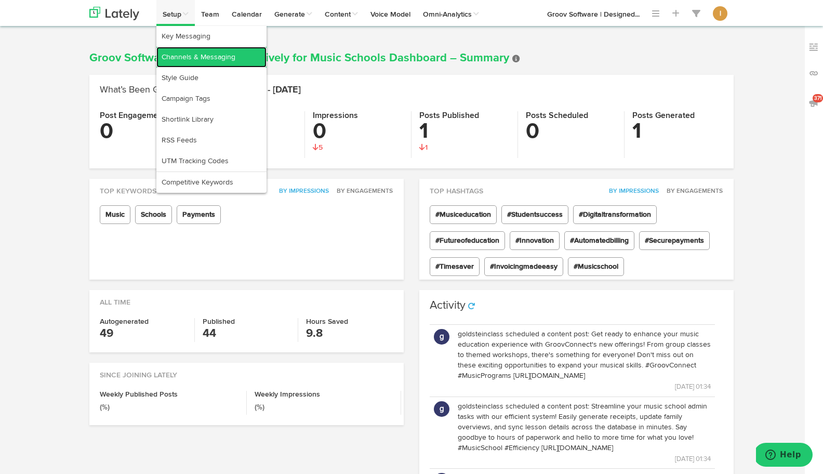
click at [167, 59] on link "Channels & Messaging" at bounding box center [211, 57] width 110 height 21
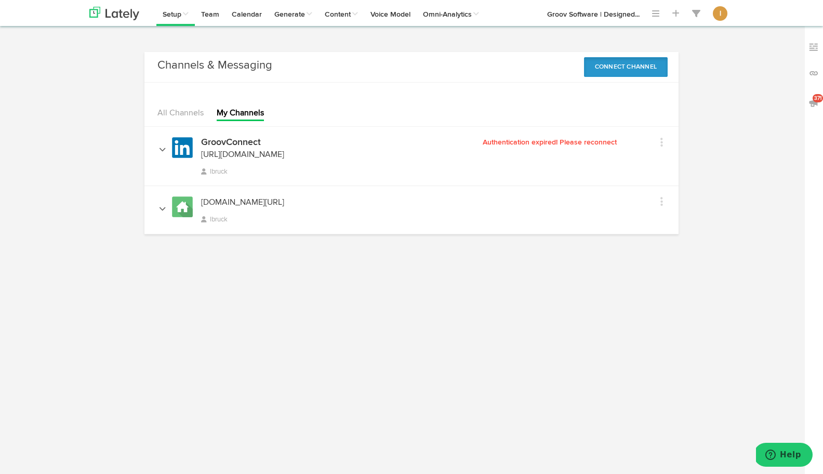
click at [624, 71] on button "Connect Channel" at bounding box center [626, 67] width 84 height 20
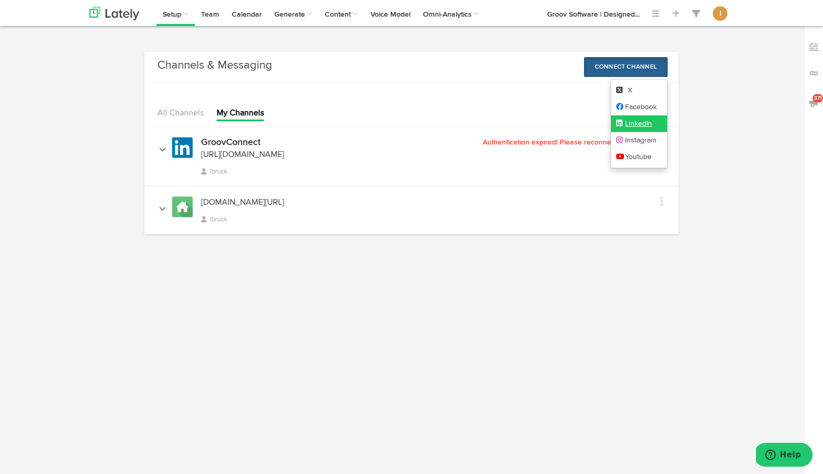
click at [626, 122] on link "LinkedIn" at bounding box center [639, 123] width 57 height 17
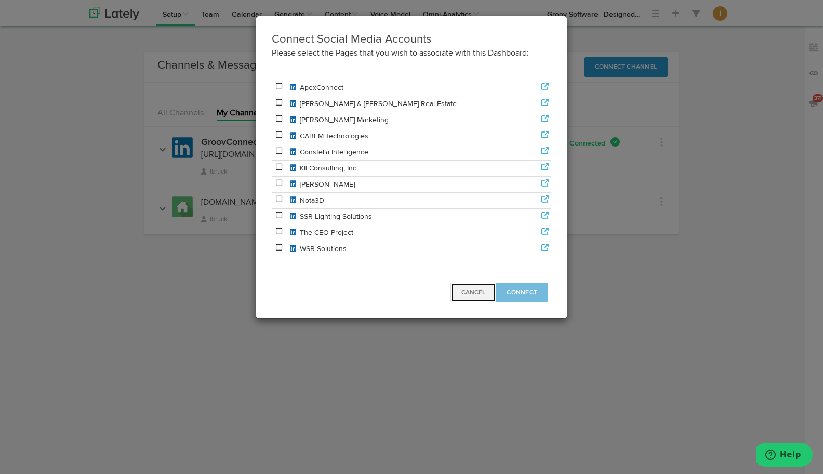
click at [470, 291] on span "Cancel" at bounding box center [474, 293] width 24 height 6
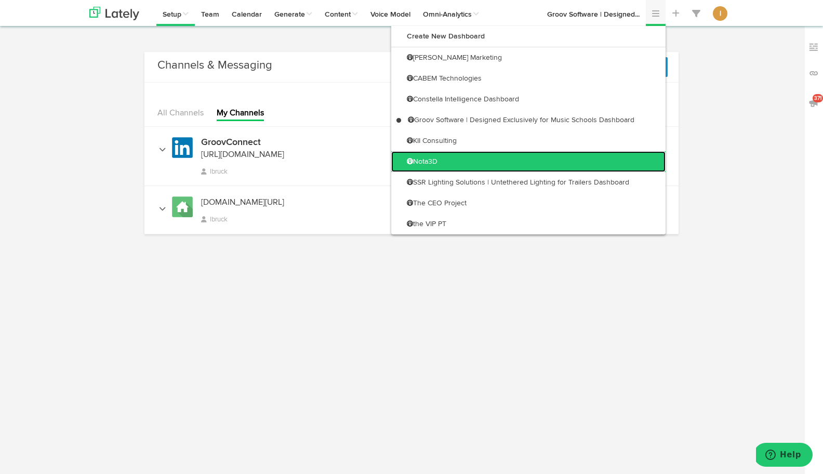
click at [616, 168] on link "Nota3D" at bounding box center [528, 161] width 274 height 21
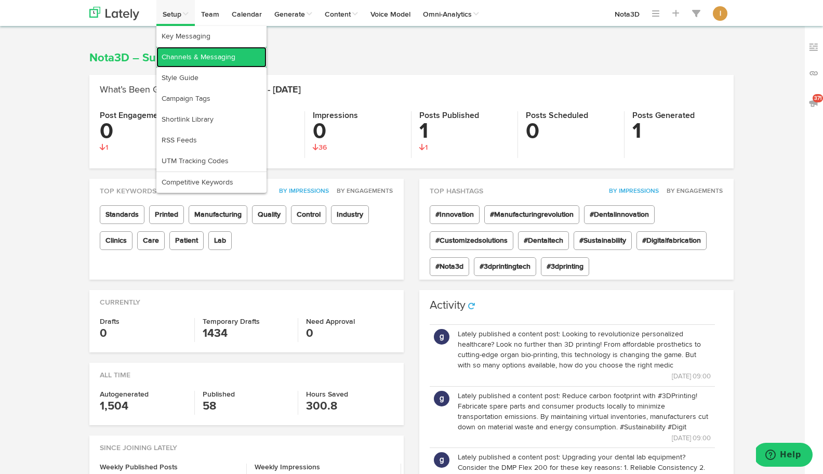
click at [176, 53] on link "Channels & Messaging" at bounding box center [211, 57] width 110 height 21
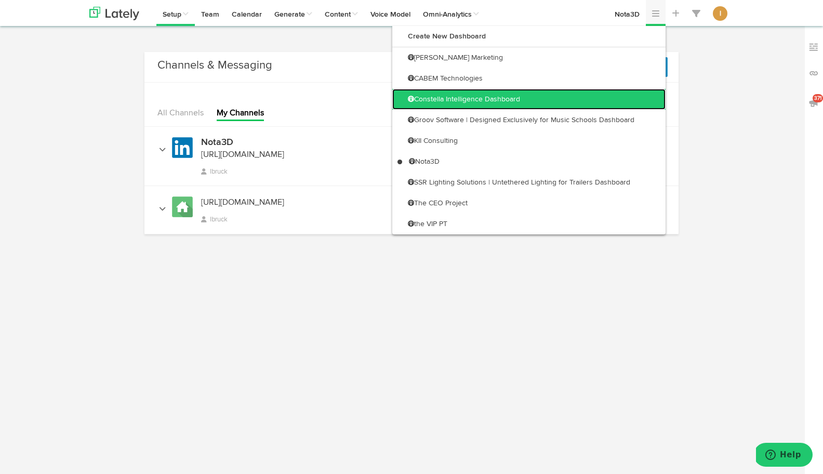
click at [632, 95] on link "Constella Intelligence Dashboard" at bounding box center [528, 99] width 273 height 21
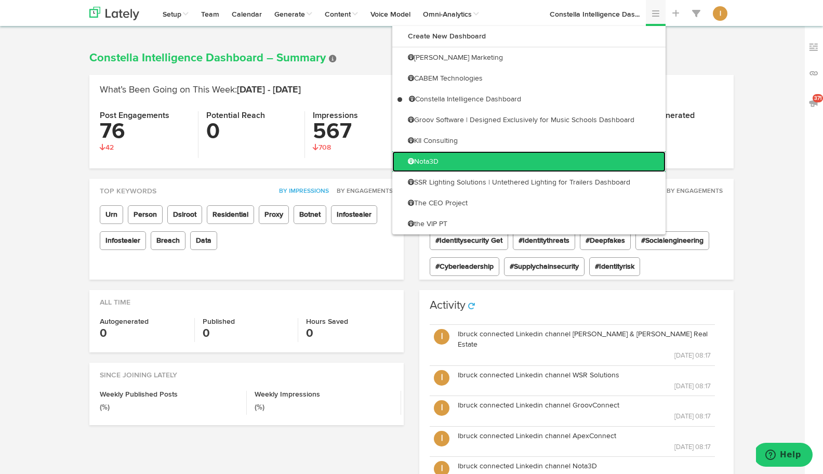
click at [639, 159] on link "Nota3D" at bounding box center [528, 161] width 273 height 21
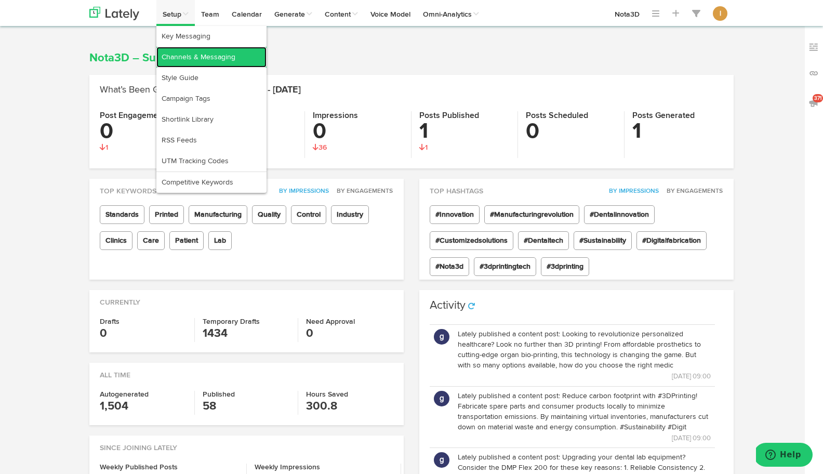
click at [177, 51] on link "Channels & Messaging" at bounding box center [211, 57] width 110 height 21
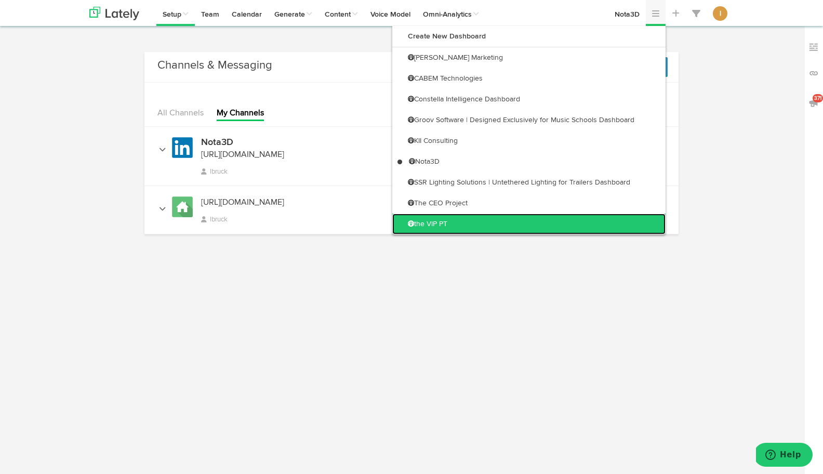
click at [622, 217] on link "the VIP PT" at bounding box center [528, 224] width 273 height 21
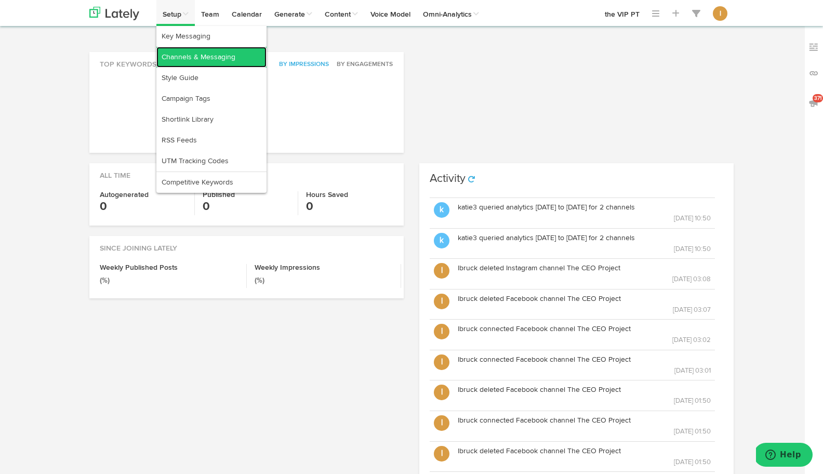
click at [175, 53] on link "Channels & Messaging" at bounding box center [211, 57] width 110 height 21
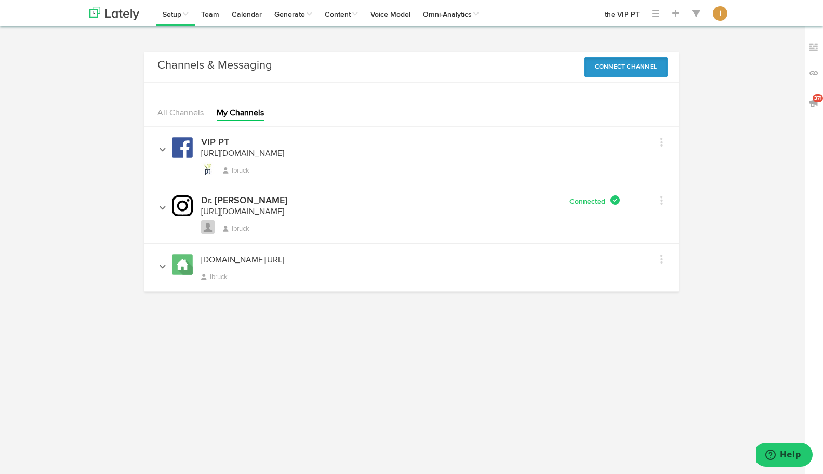
click at [643, 67] on button "Connect Channel" at bounding box center [626, 67] width 84 height 20
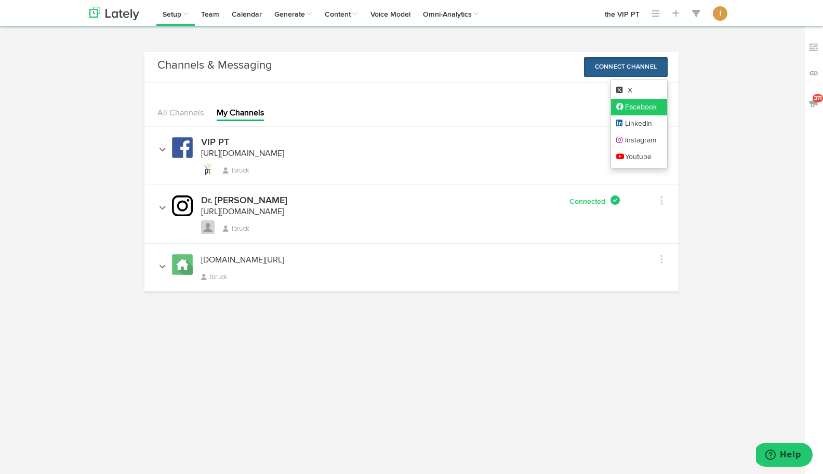
click at [633, 108] on link "Facebook" at bounding box center [639, 107] width 57 height 17
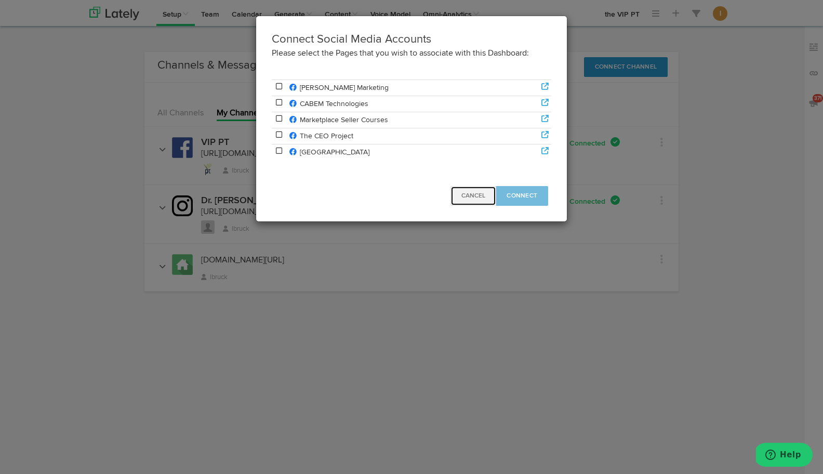
click at [481, 196] on span "Cancel" at bounding box center [474, 196] width 24 height 6
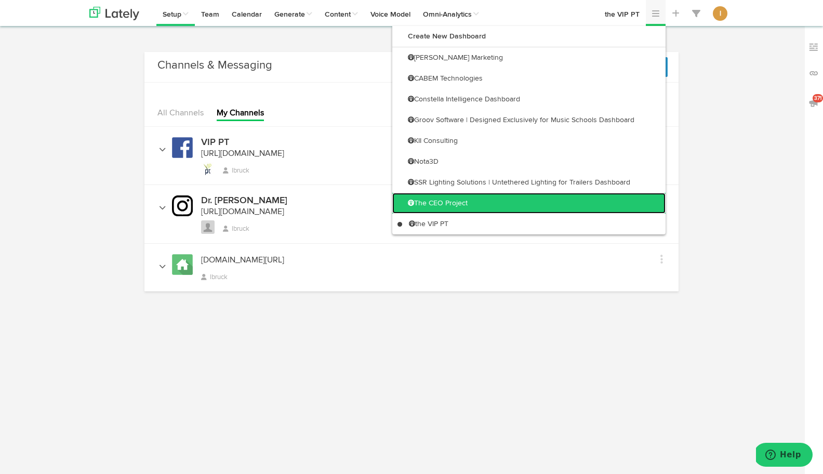
click at [616, 199] on link "The CEO Project" at bounding box center [528, 203] width 273 height 21
